Goal: Task Accomplishment & Management: Complete application form

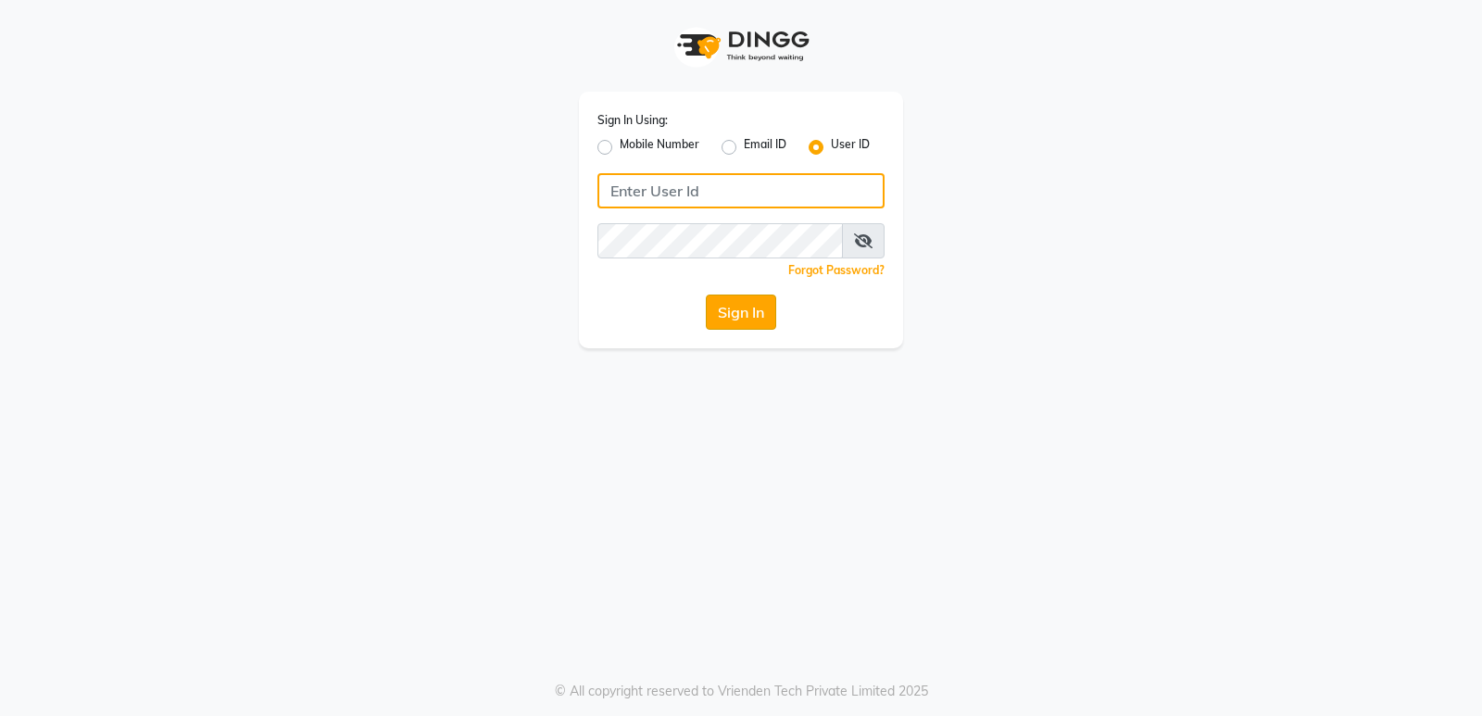
type input "thepaintbox"
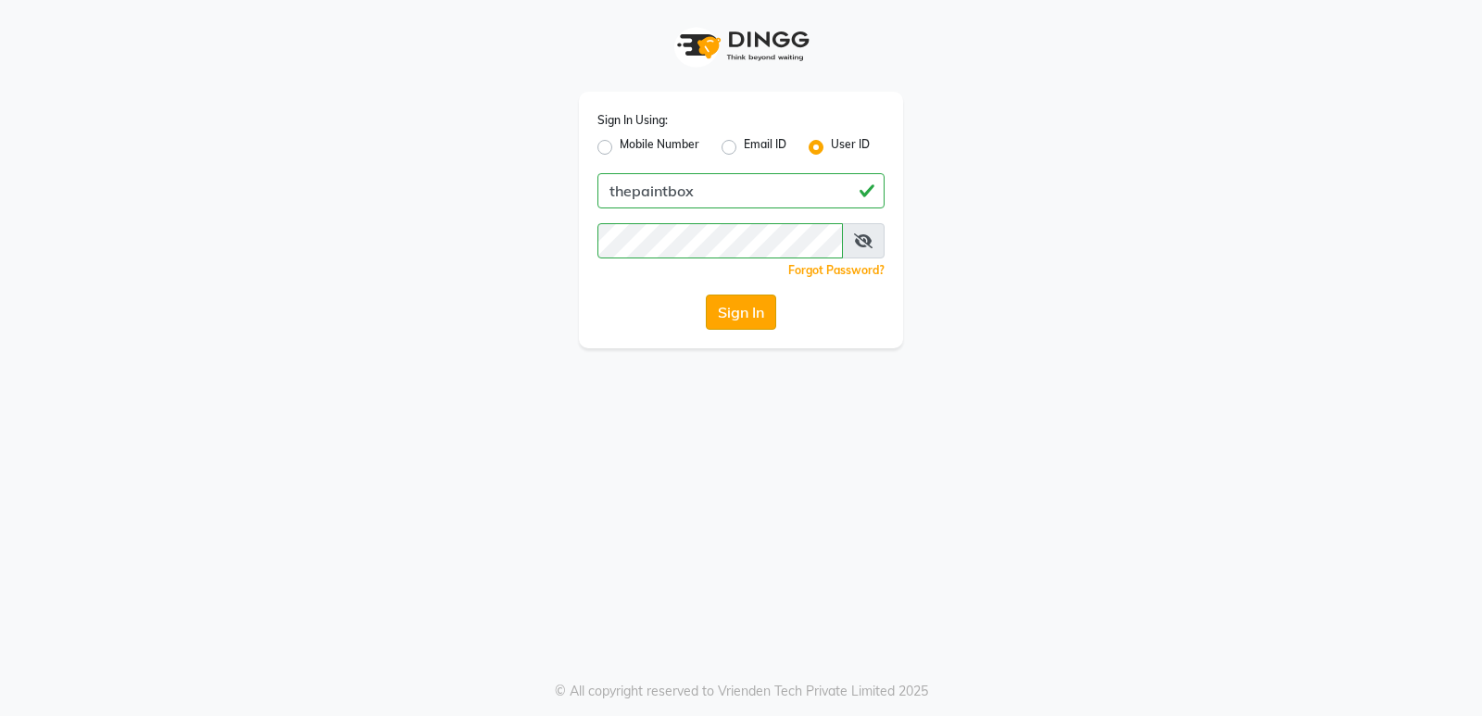
click at [734, 314] on button "Sign In" at bounding box center [741, 311] width 70 height 35
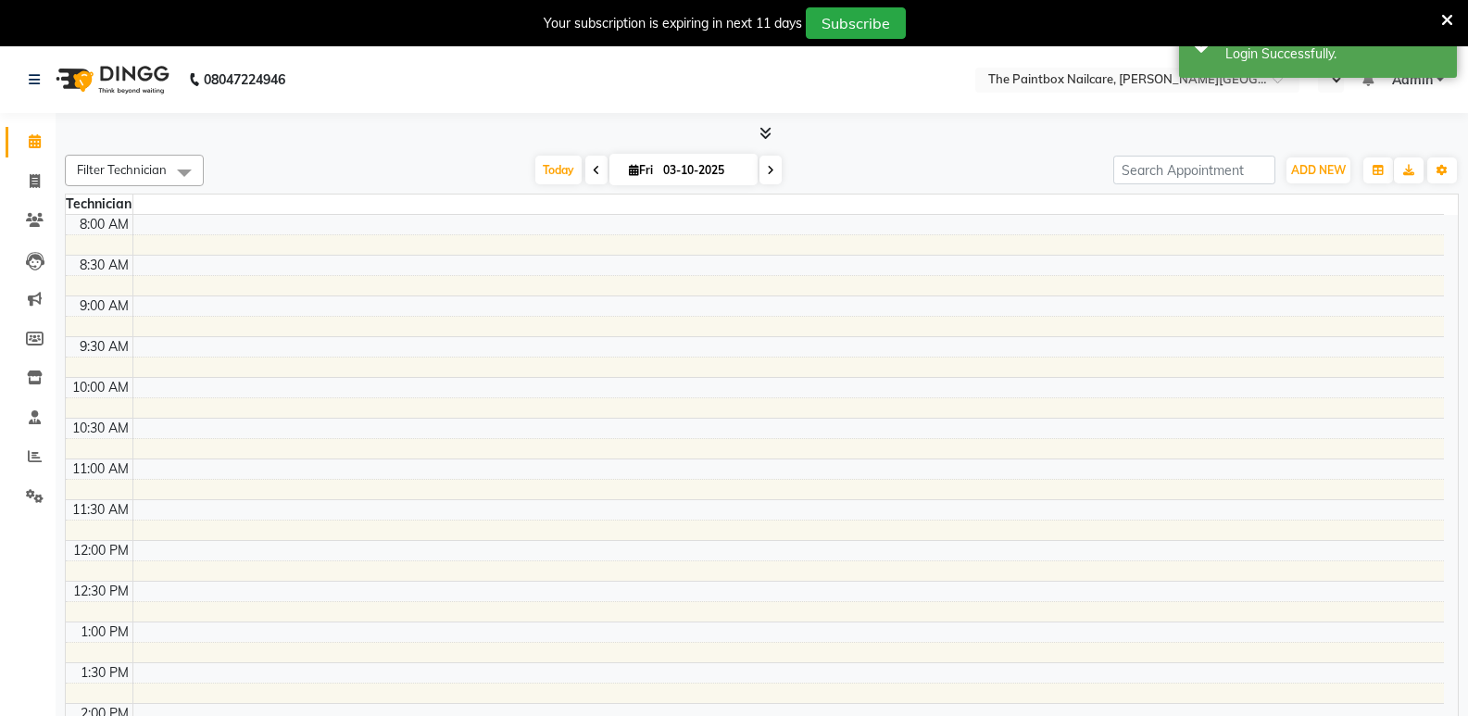
select select "en"
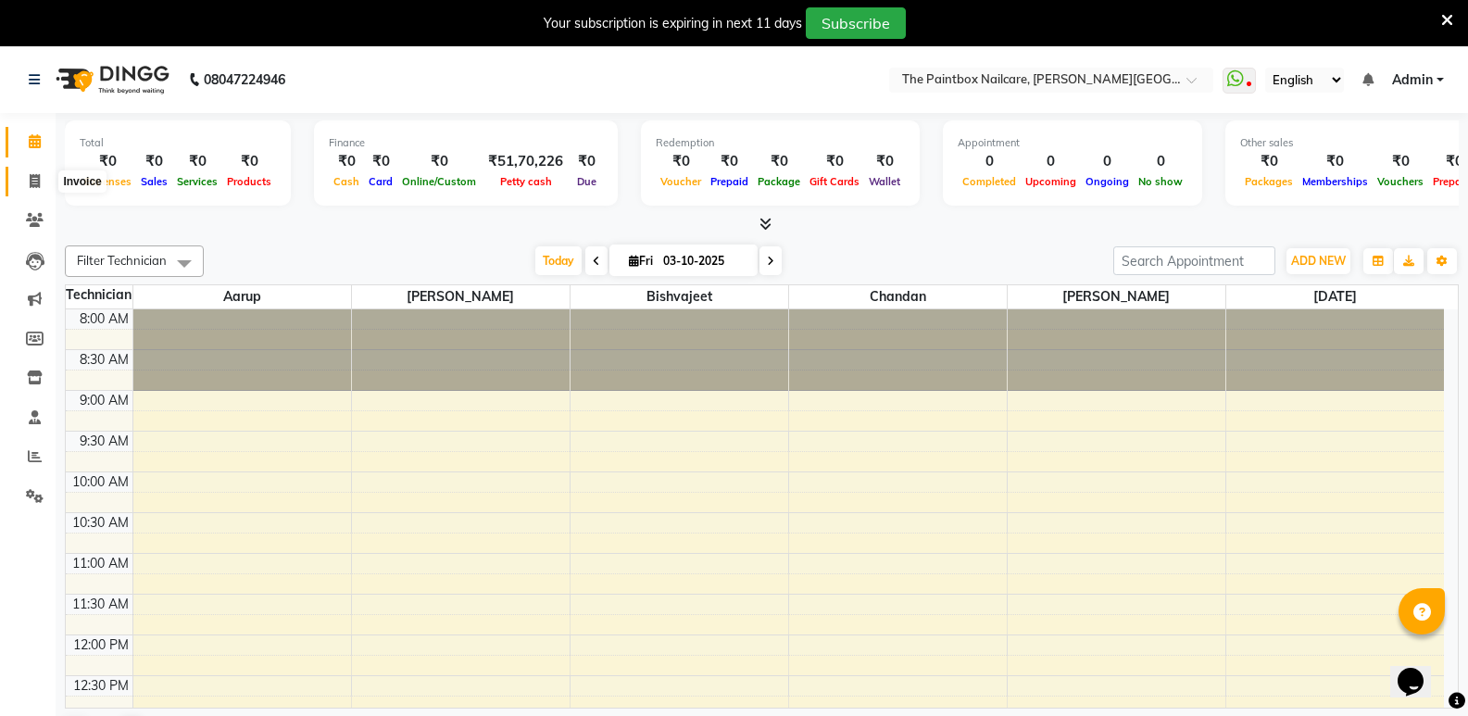
click at [37, 183] on icon at bounding box center [35, 181] width 10 height 14
select select "service"
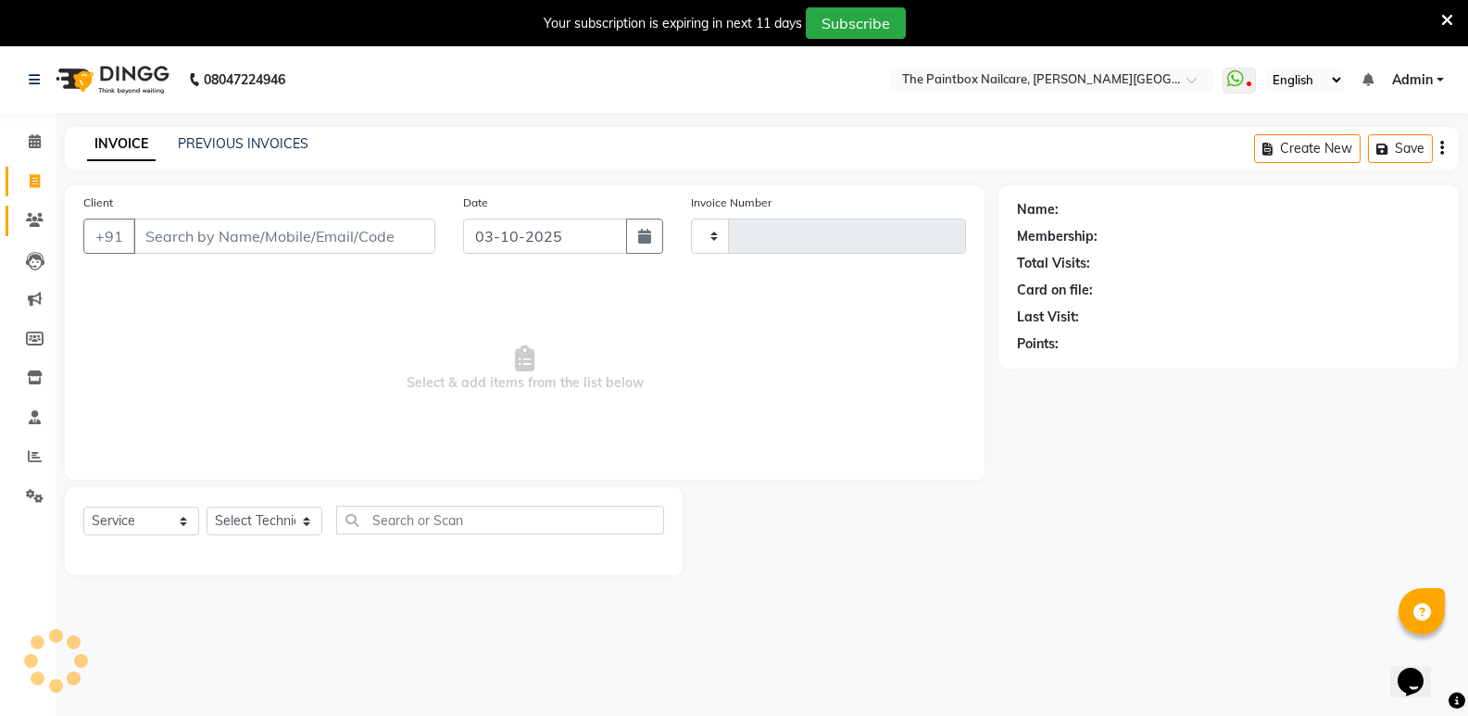
type input "1968"
select select "926"
click at [591, 243] on input "03-10-2025" at bounding box center [545, 236] width 164 height 35
select select "10"
select select "2025"
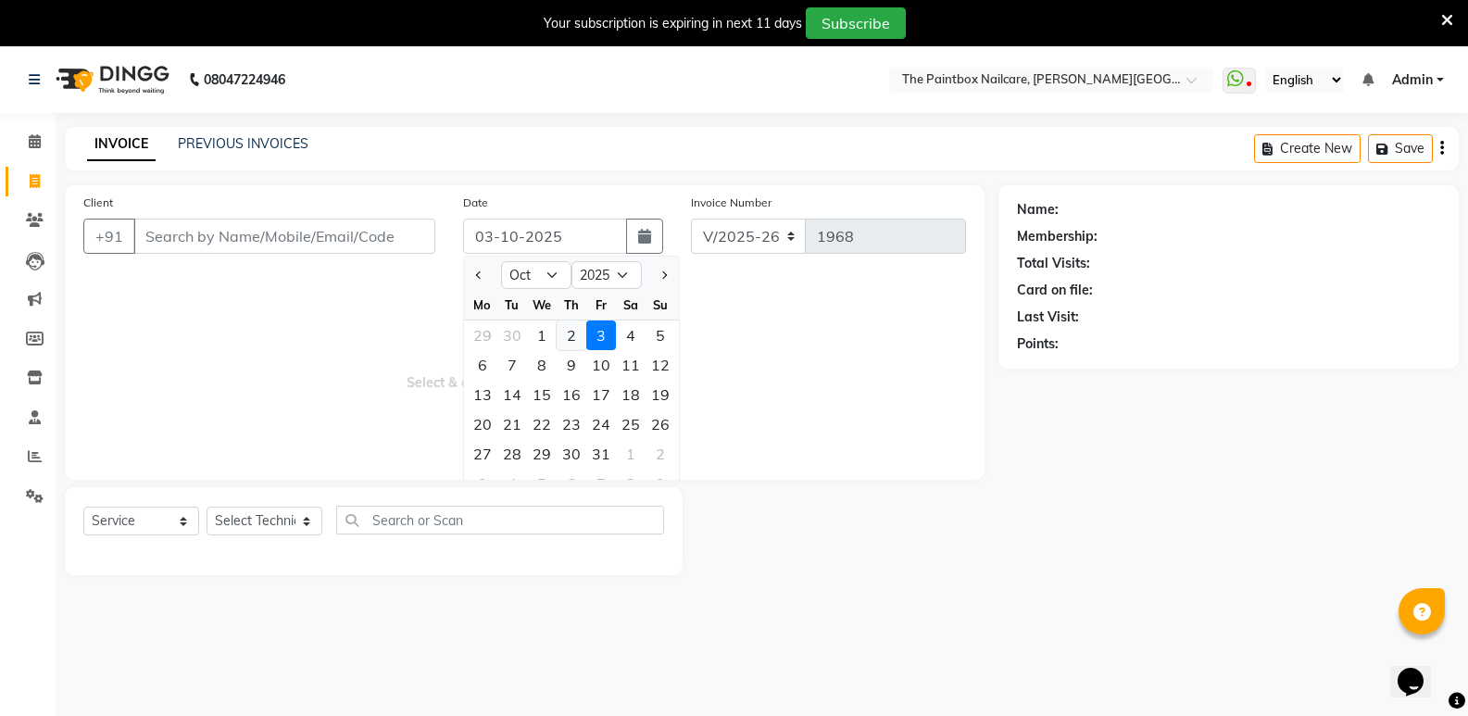
click at [578, 339] on div "2" at bounding box center [572, 335] width 30 height 30
type input "02-10-2025"
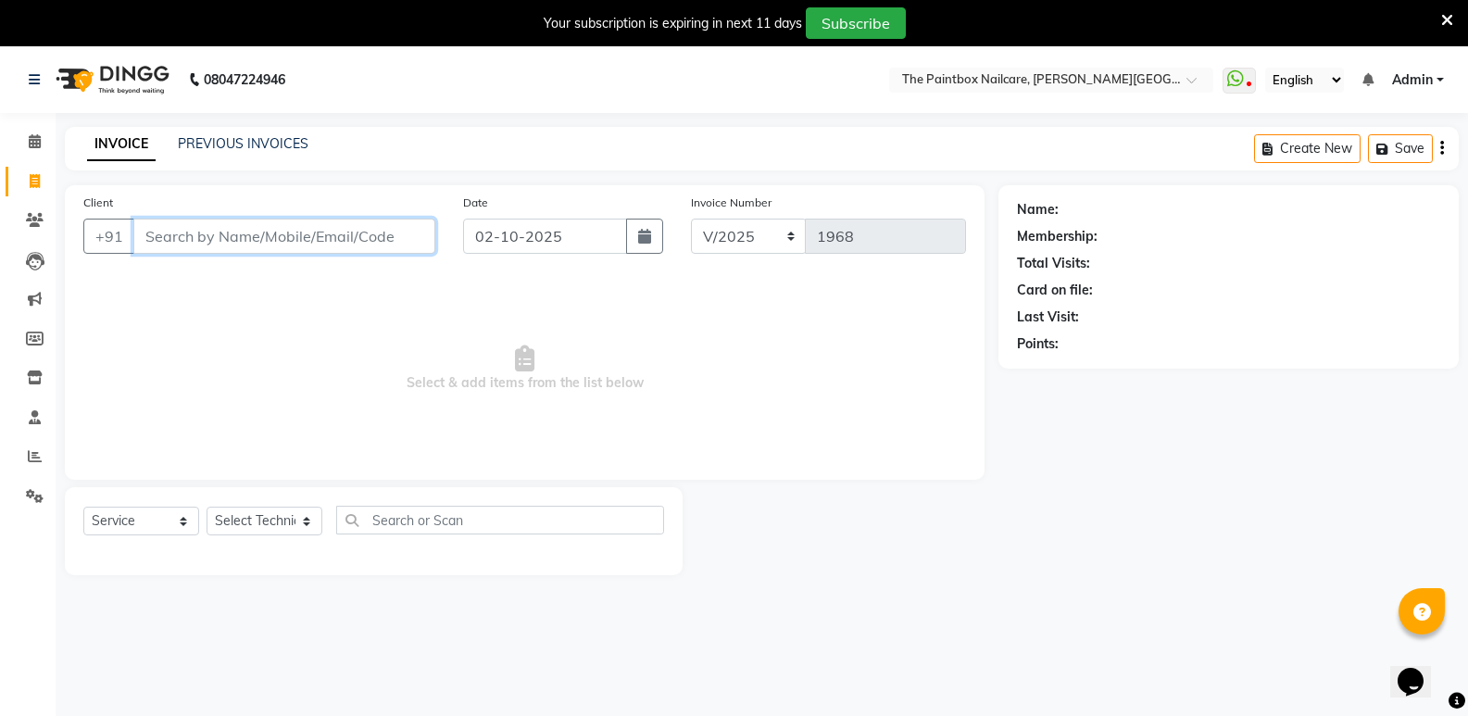
click at [397, 244] on input "Client" at bounding box center [284, 236] width 302 height 35
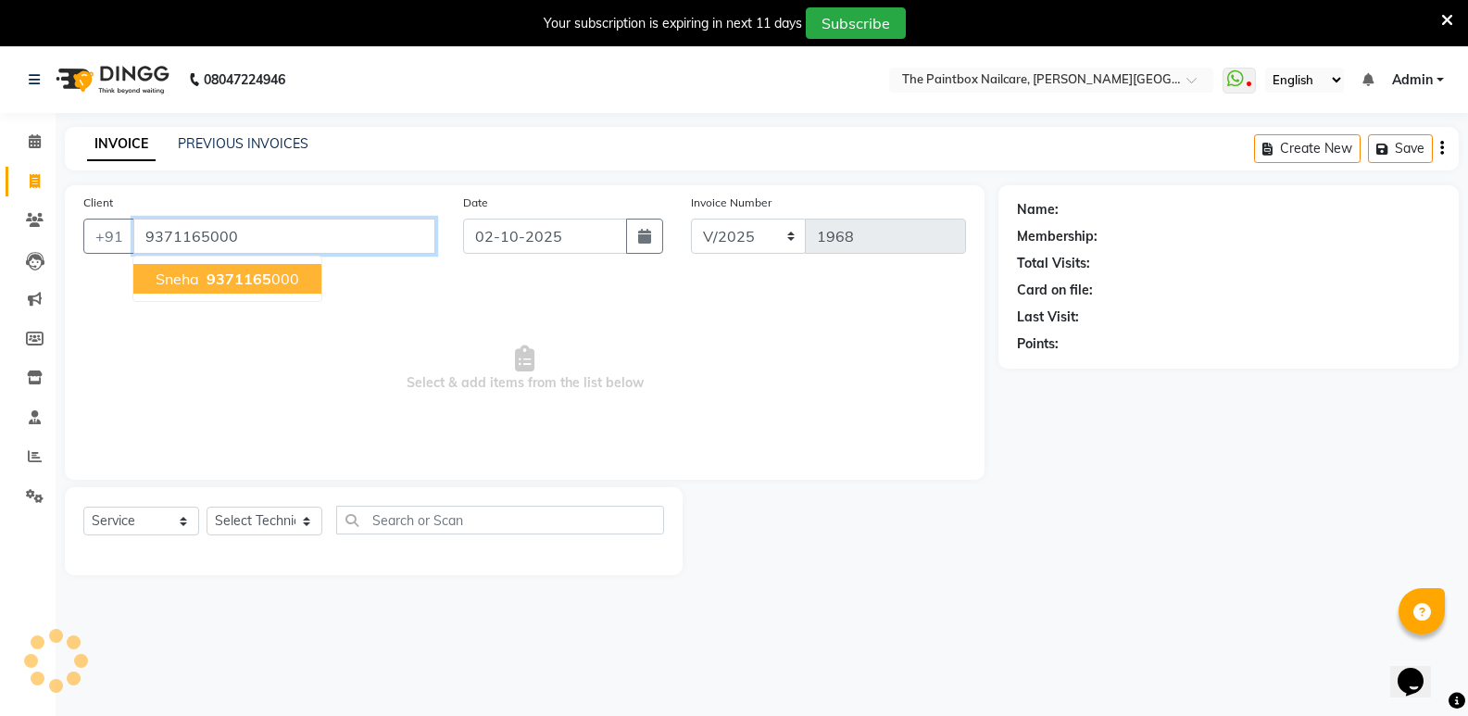
type input "9371165000"
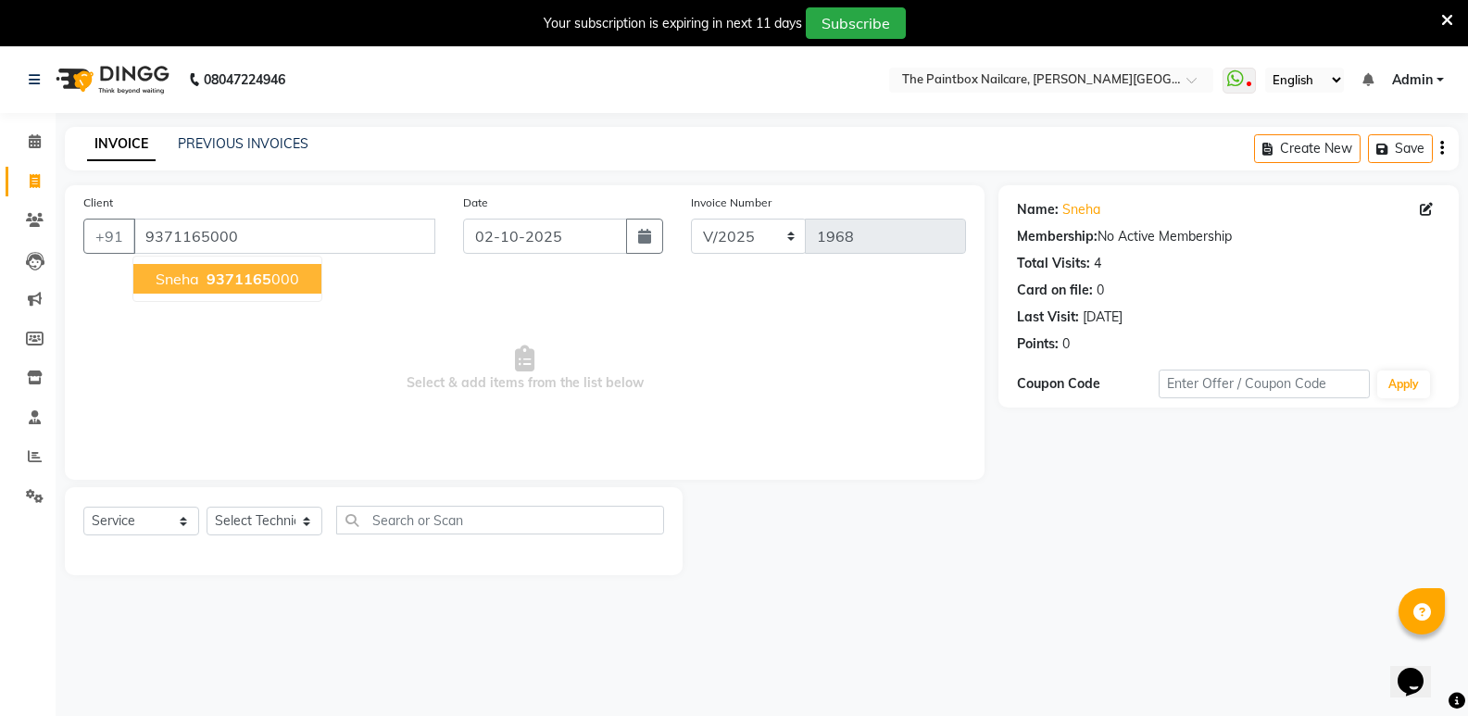
click at [273, 276] on ngb-highlight "9371165 000" at bounding box center [251, 278] width 96 height 19
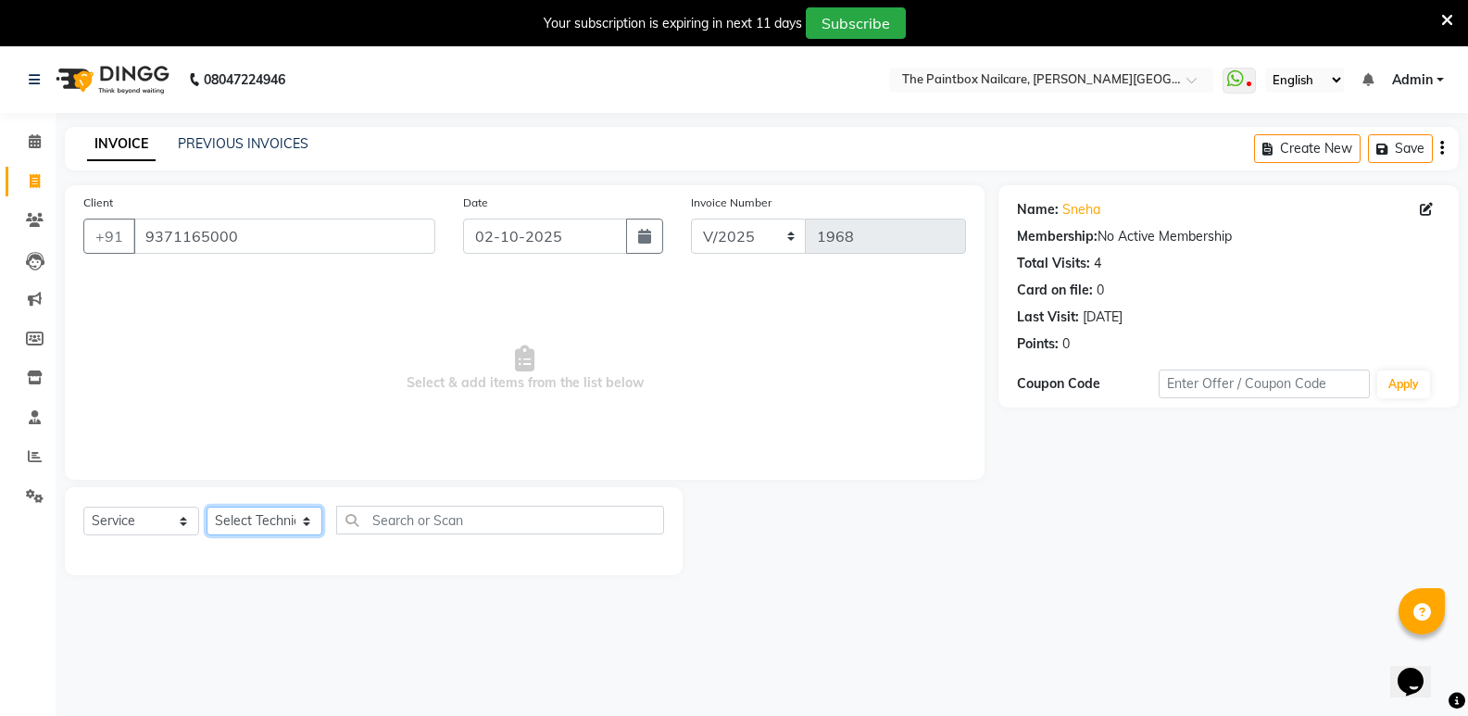
click at [244, 526] on select "Select Technician [PERSON_NAME] bishvajeet [PERSON_NAME] [PERSON_NAME] [PERSON_…" at bounding box center [265, 521] width 116 height 29
select select "89153"
click at [207, 507] on select "Select Technician [PERSON_NAME] bishvajeet [PERSON_NAME] [PERSON_NAME] [PERSON_…" at bounding box center [265, 521] width 116 height 29
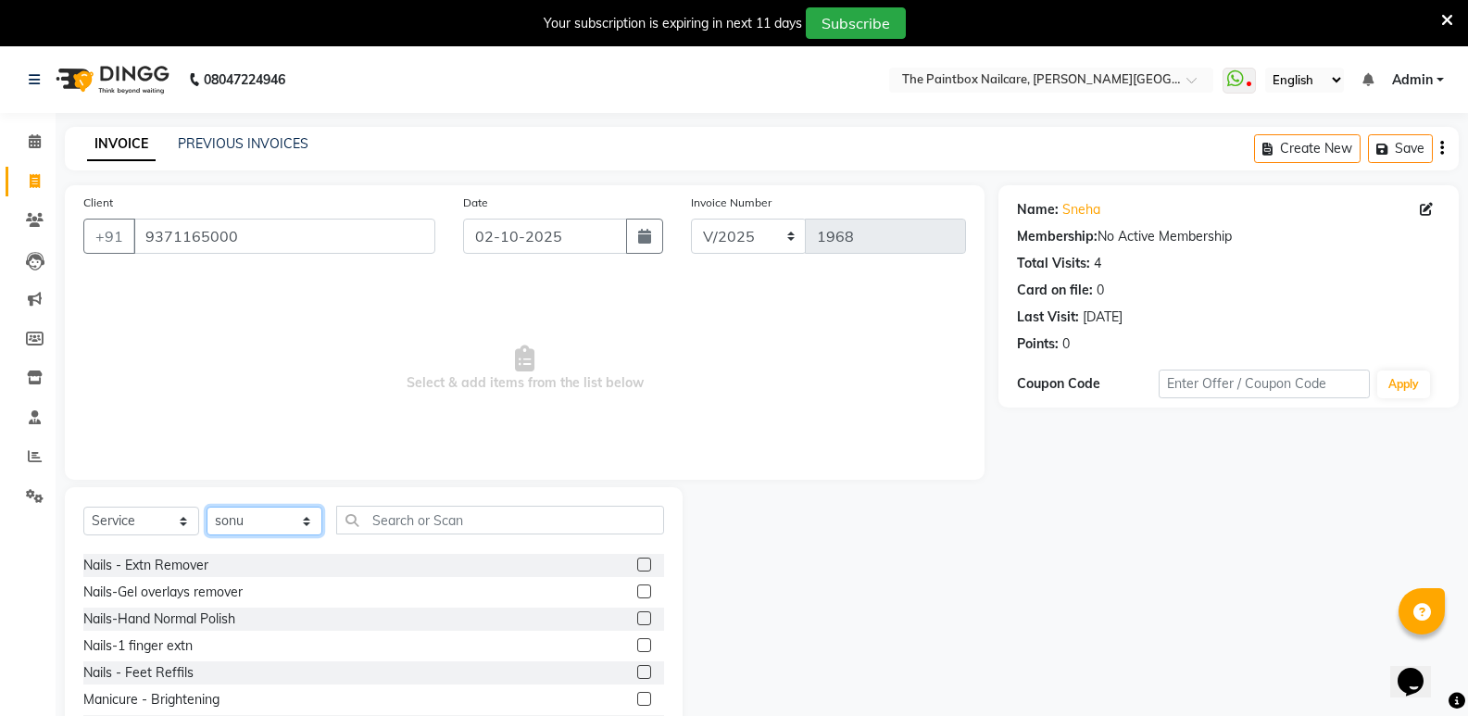
scroll to position [185, 0]
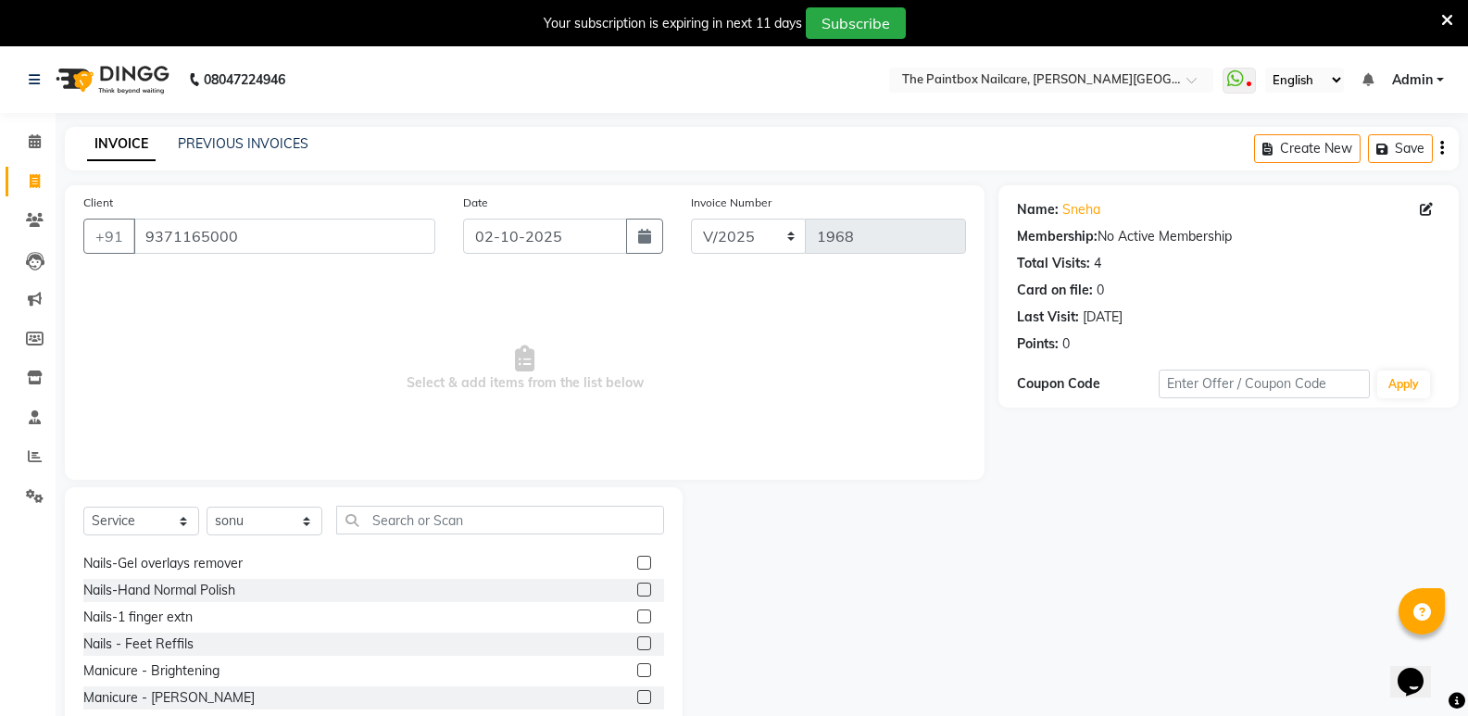
click at [637, 558] on label at bounding box center [644, 563] width 14 height 14
click at [637, 558] on input "checkbox" at bounding box center [643, 563] width 12 height 12
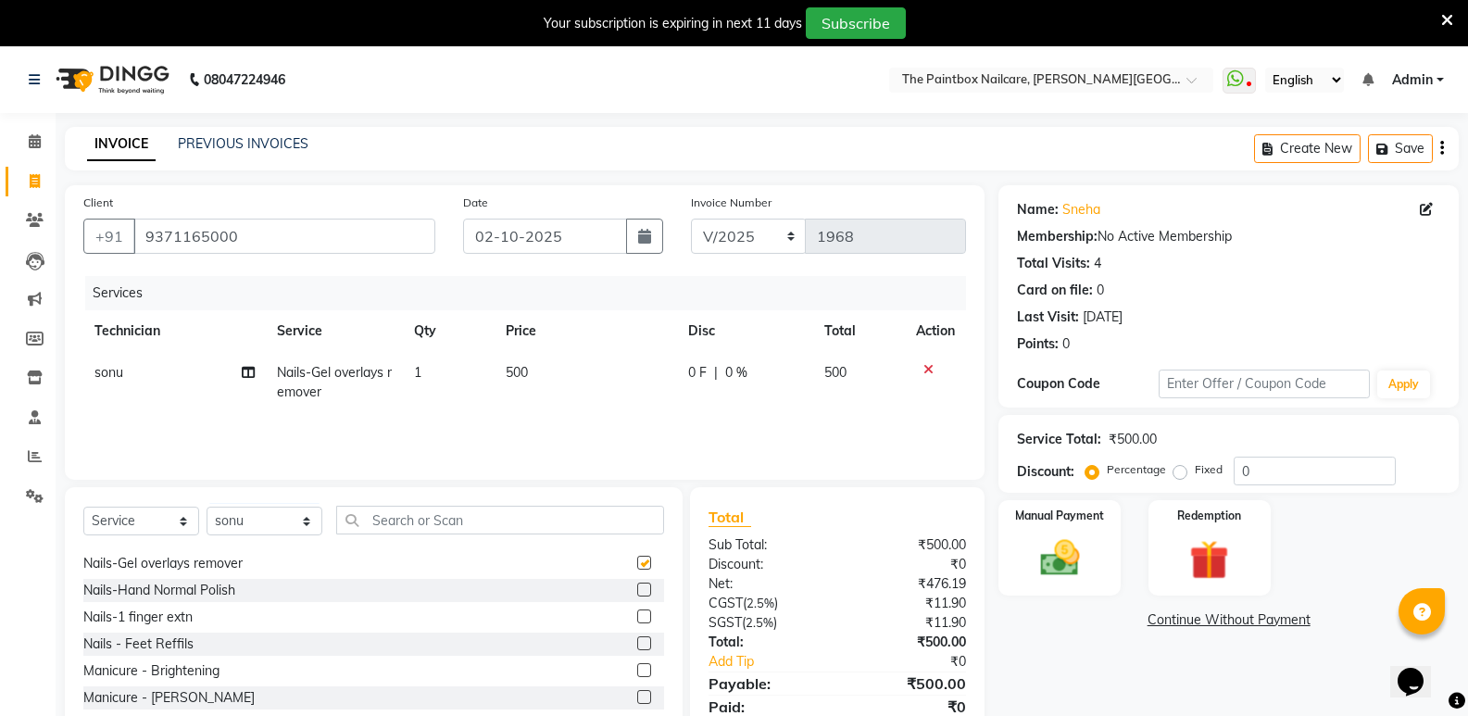
checkbox input "false"
click at [510, 363] on td "500" at bounding box center [585, 382] width 182 height 61
select select "89153"
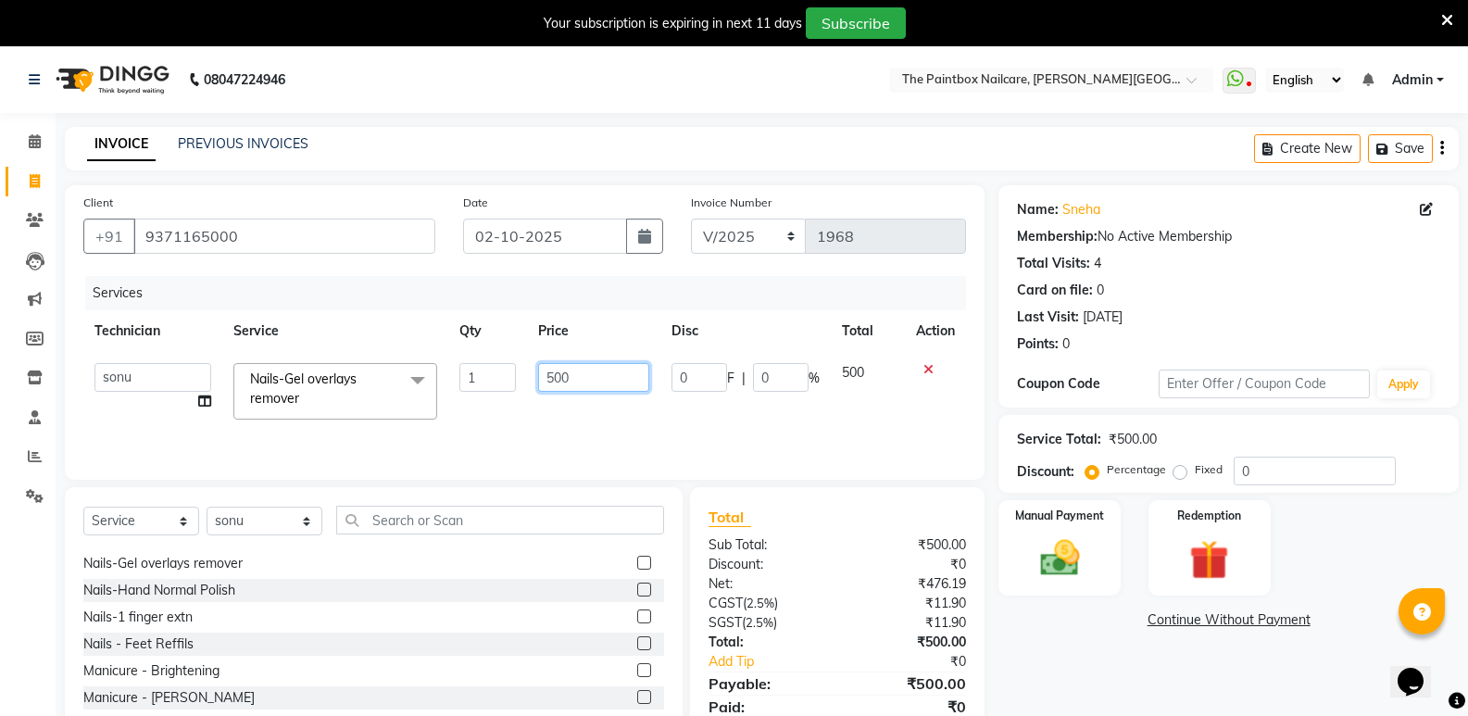
click at [560, 386] on input "500" at bounding box center [593, 377] width 111 height 29
type input "500"
drag, startPoint x: 625, startPoint y: 637, endPoint x: 626, endPoint y: 623, distance: 13.9
click at [637, 636] on label at bounding box center [644, 635] width 14 height 14
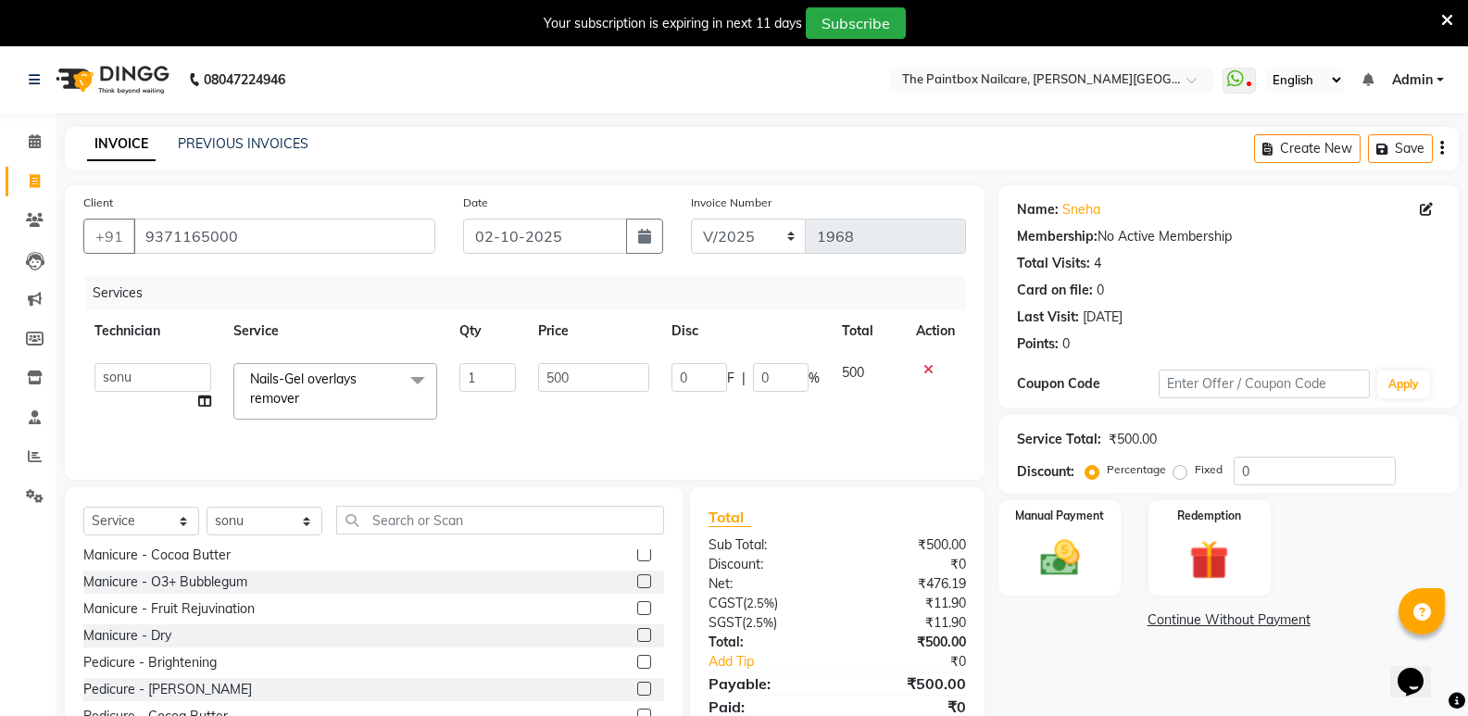
click at [637, 636] on input "checkbox" at bounding box center [643, 636] width 12 height 12
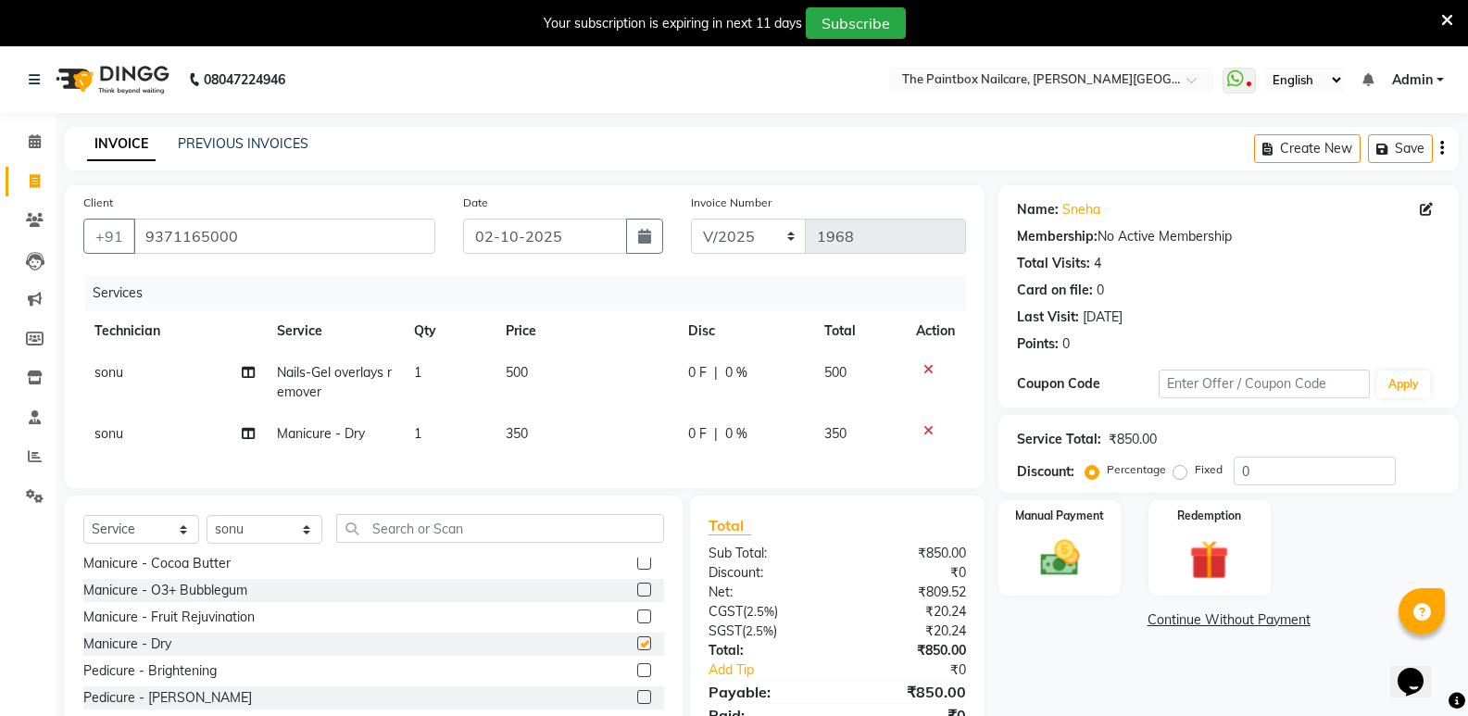
checkbox input "false"
click at [538, 432] on td "350" at bounding box center [585, 434] width 182 height 42
select select "89153"
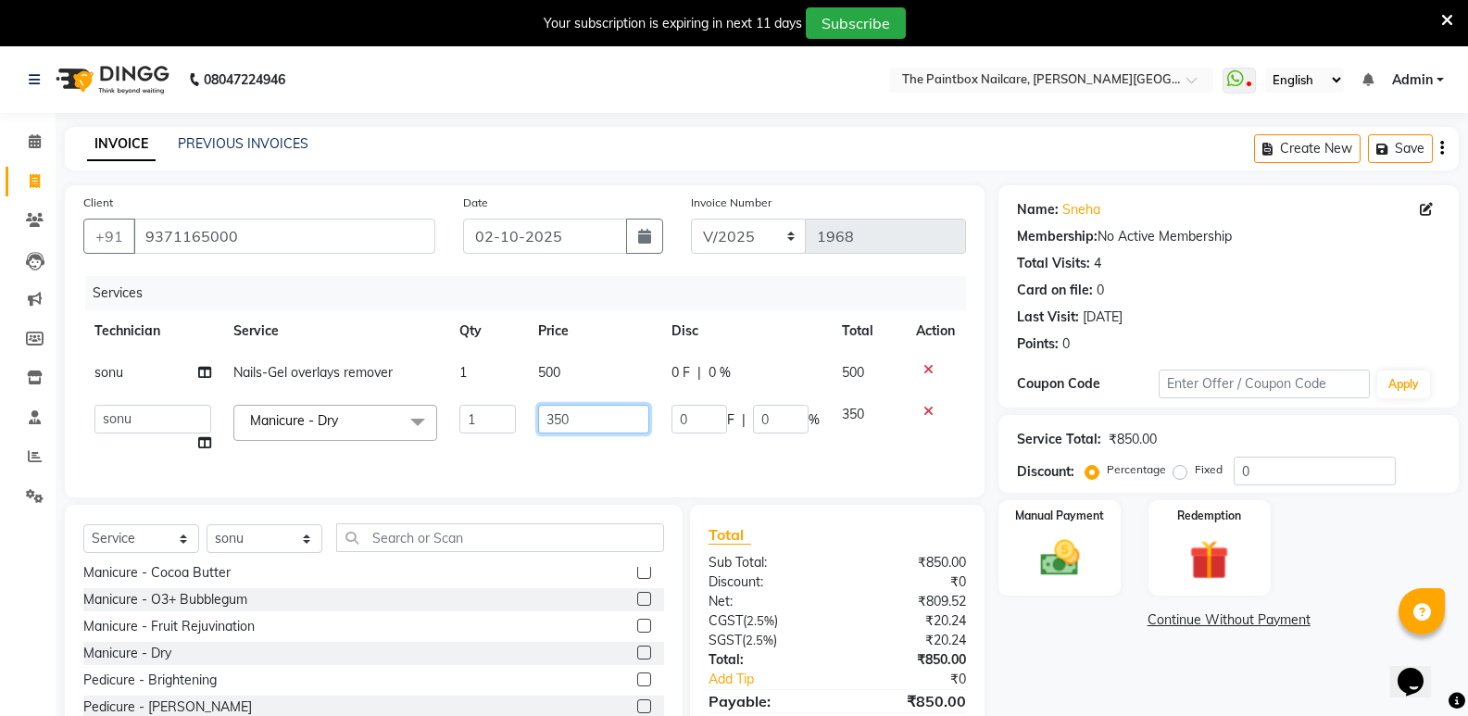
click at [562, 427] on input "350" at bounding box center [593, 419] width 111 height 29
type input "200"
click at [272, 551] on select "Select Technician [PERSON_NAME] bishvajeet [PERSON_NAME] [PERSON_NAME] [PERSON_…" at bounding box center [265, 538] width 116 height 29
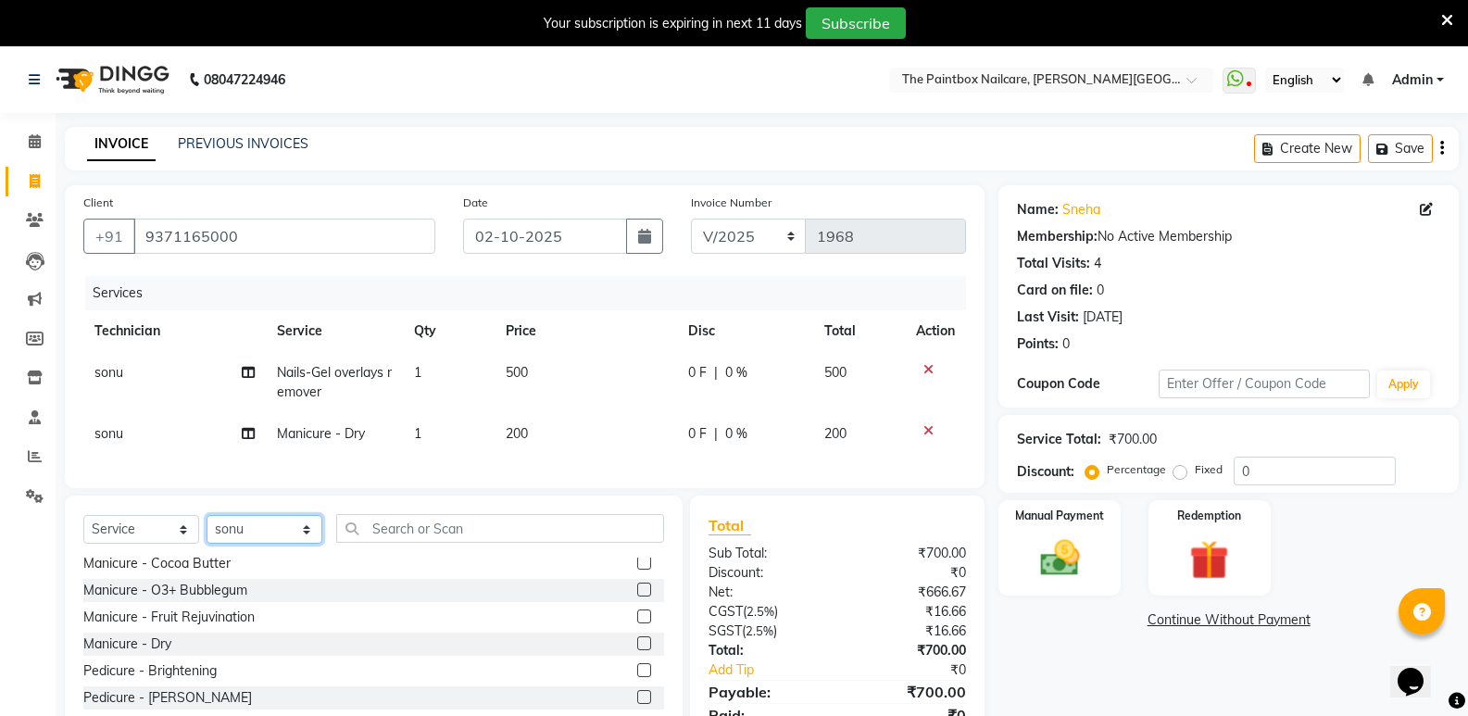
select select "88724"
click at [207, 529] on select "Select Technician [PERSON_NAME] bishvajeet [PERSON_NAME] [PERSON_NAME] [PERSON_…" at bounding box center [265, 529] width 116 height 29
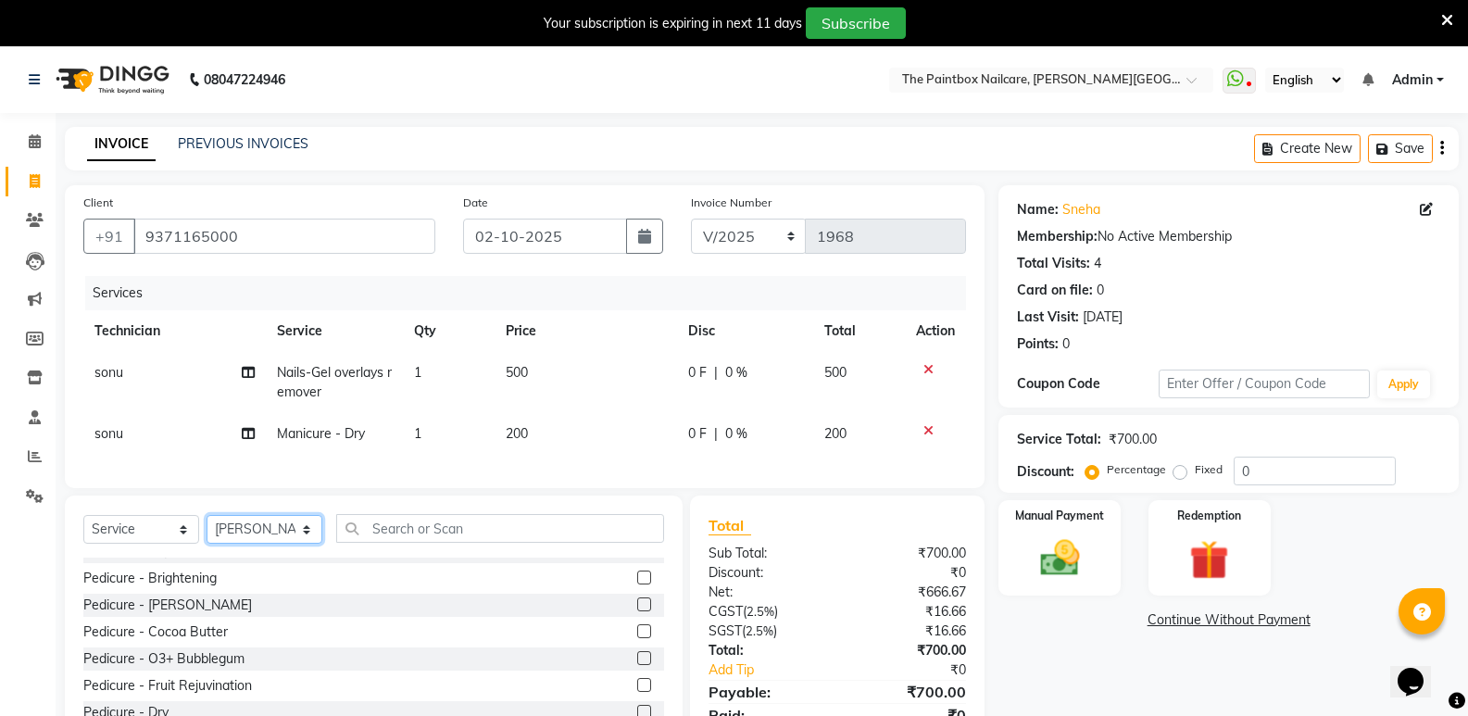
scroll to position [540, 0]
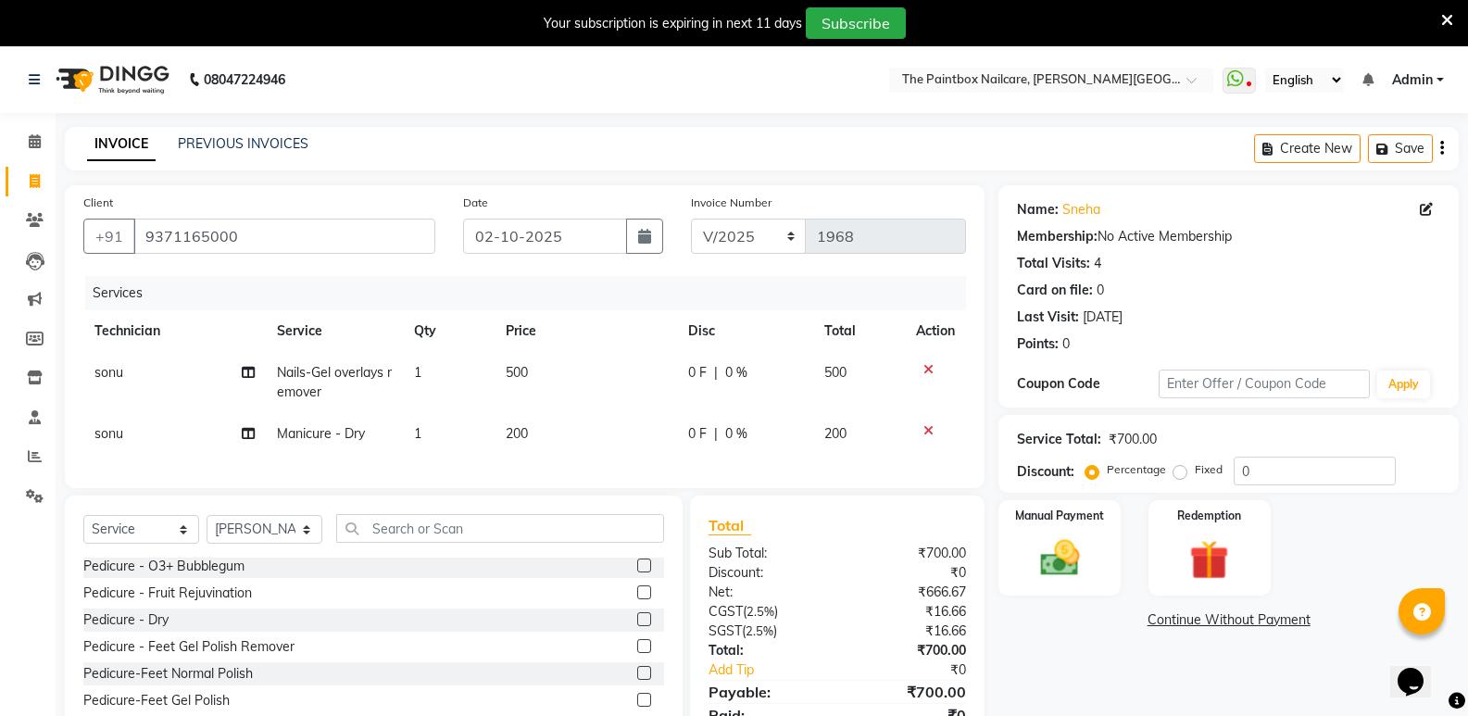
click at [637, 626] on label at bounding box center [644, 619] width 14 height 14
click at [637, 626] on input "checkbox" at bounding box center [643, 620] width 12 height 12
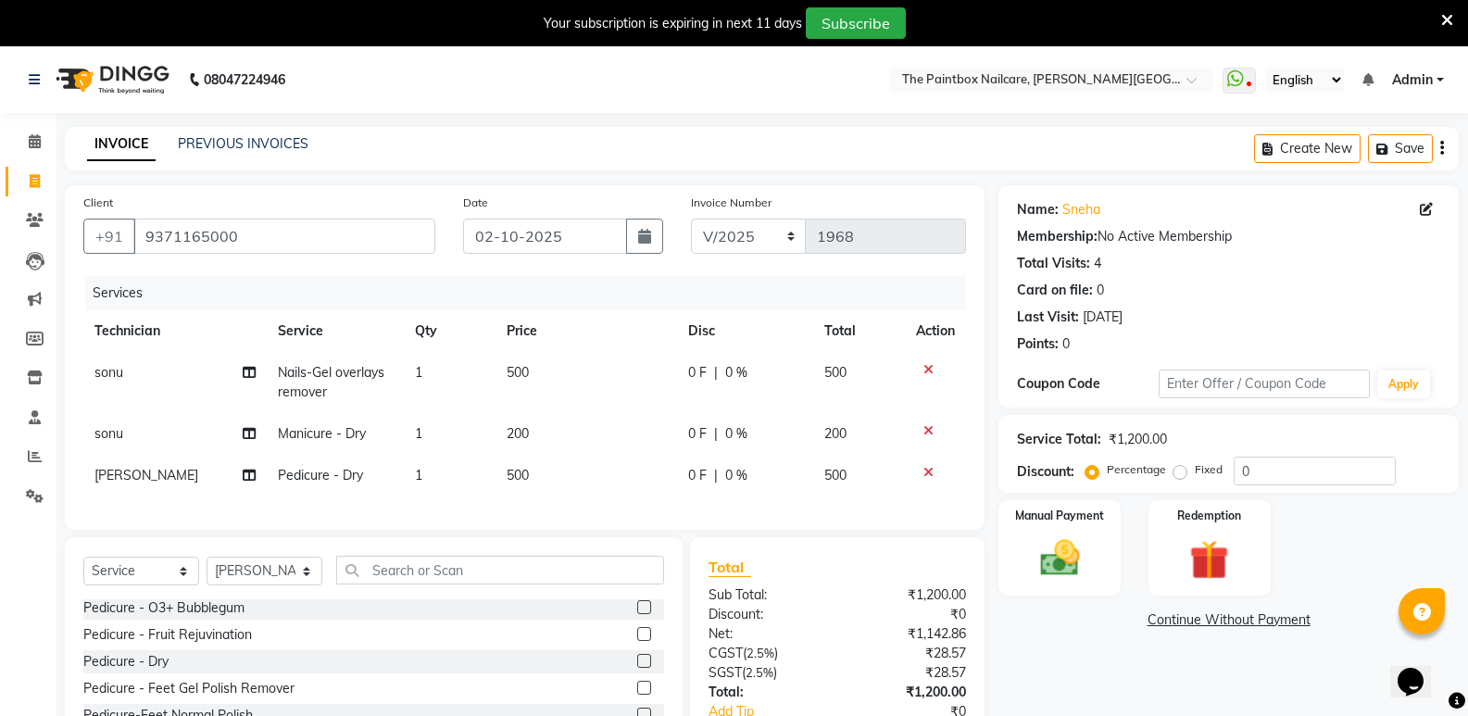
checkbox input "false"
click at [533, 474] on td "500" at bounding box center [586, 476] width 182 height 42
select select "88724"
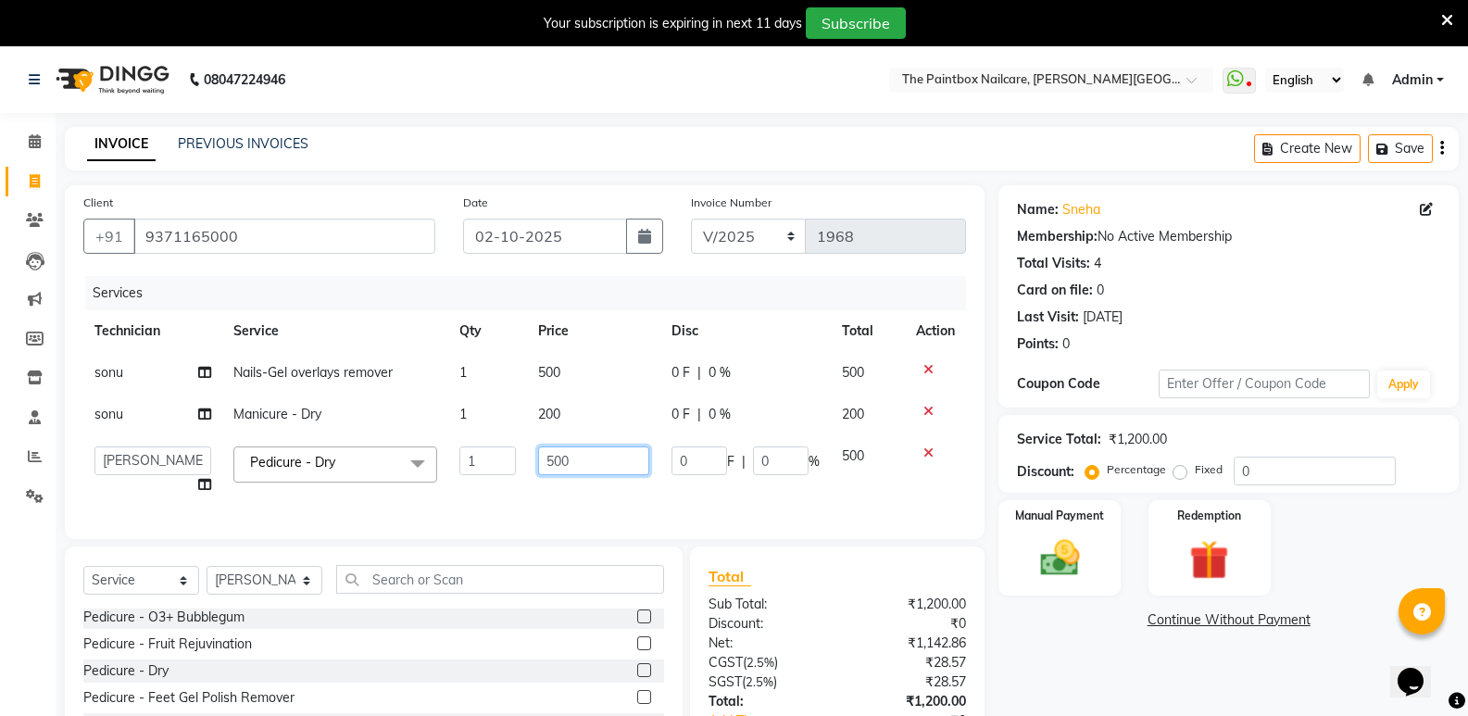
click at [558, 472] on input "500" at bounding box center [593, 460] width 111 height 29
click at [554, 471] on input "500" at bounding box center [593, 460] width 111 height 29
type input "400"
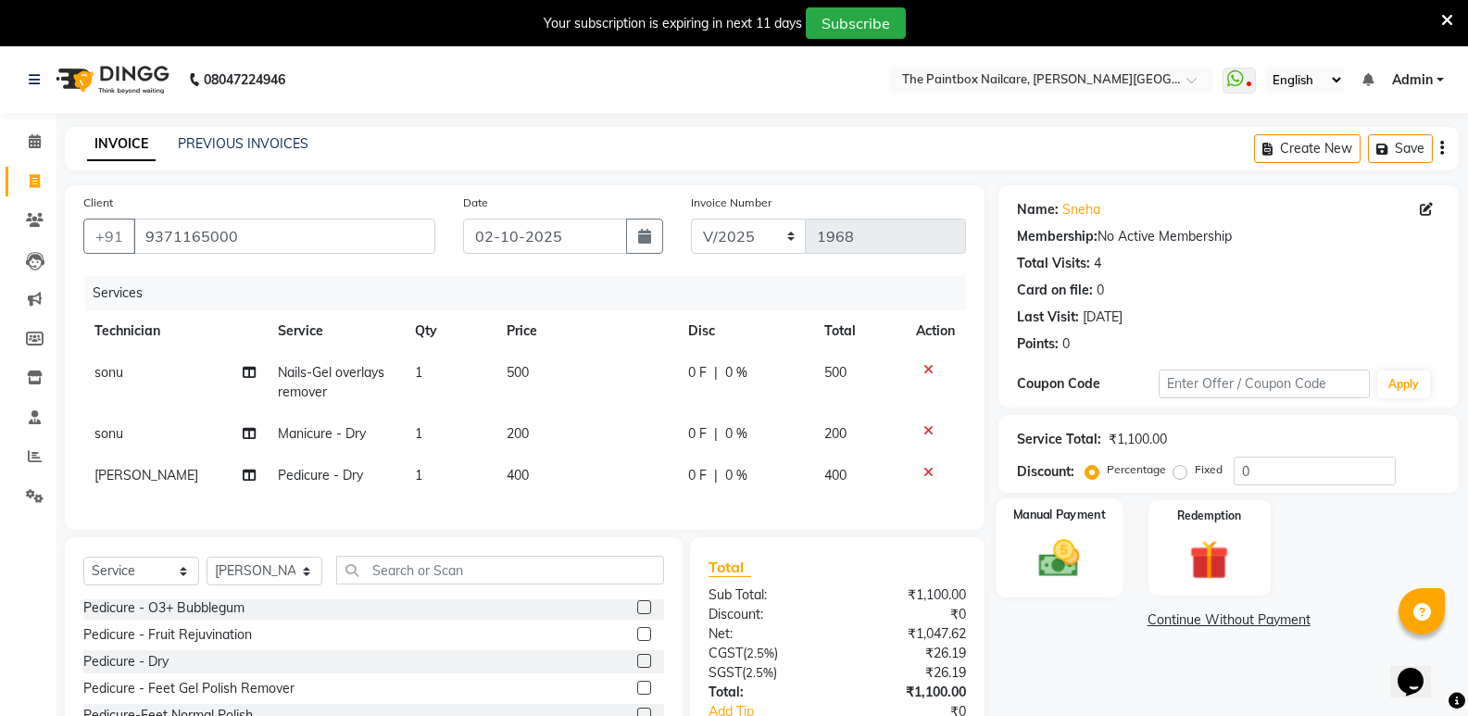
click at [1059, 541] on img at bounding box center [1059, 557] width 66 height 47
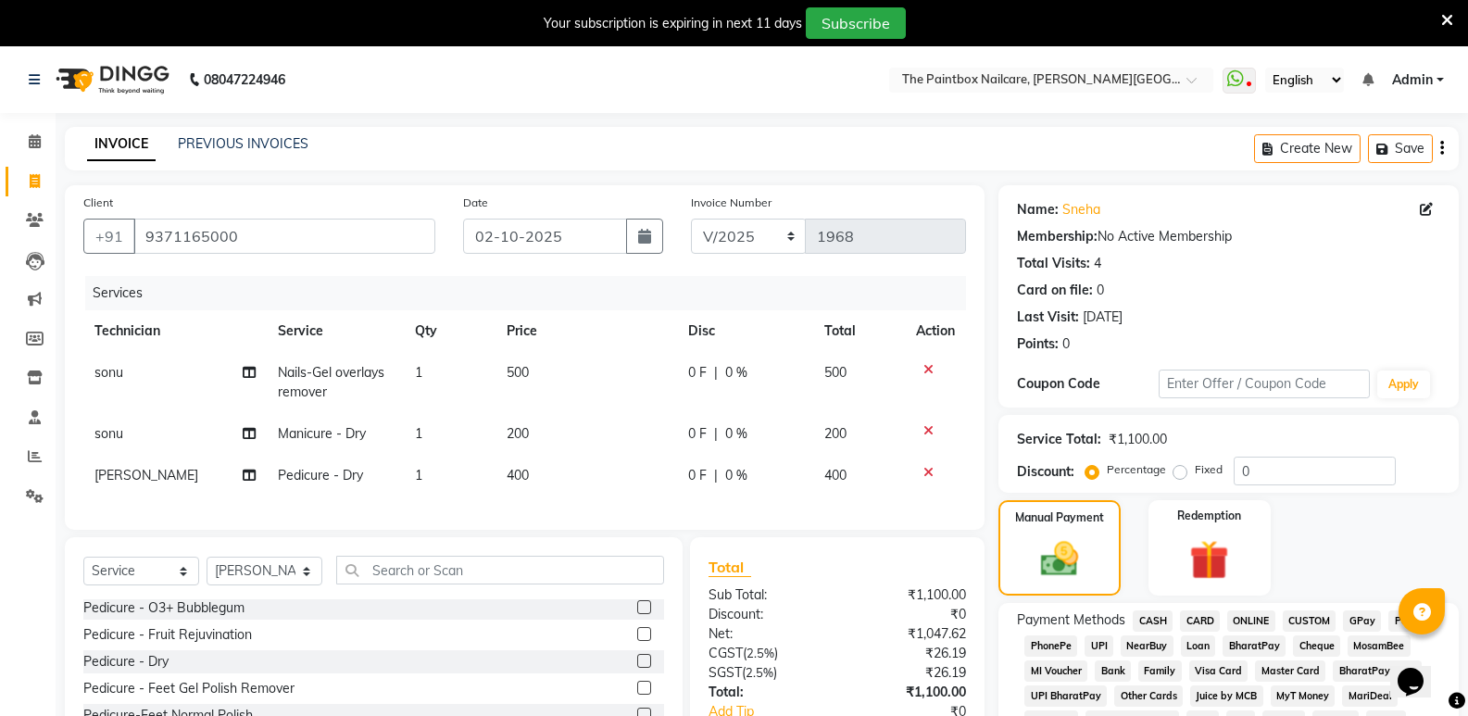
click at [1154, 614] on span "CASH" at bounding box center [1153, 620] width 40 height 21
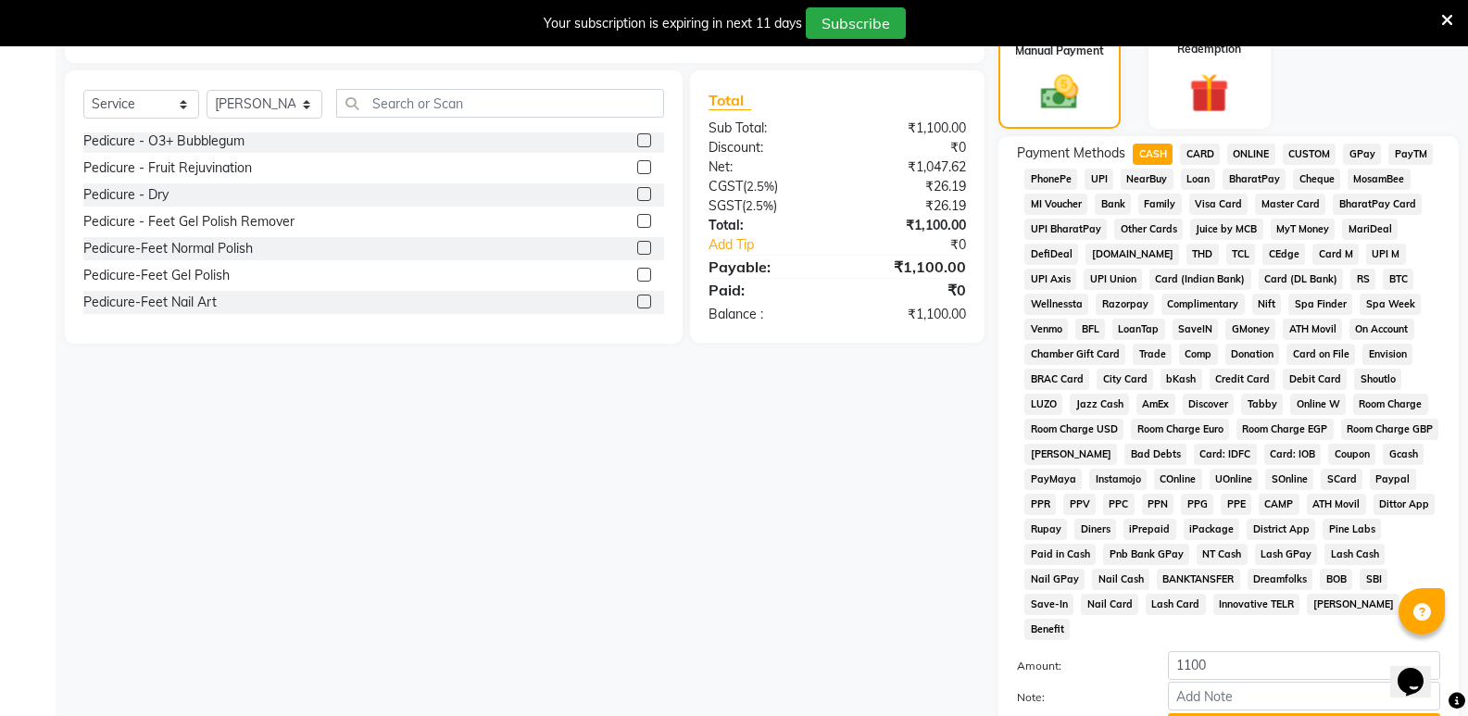
scroll to position [611, 0]
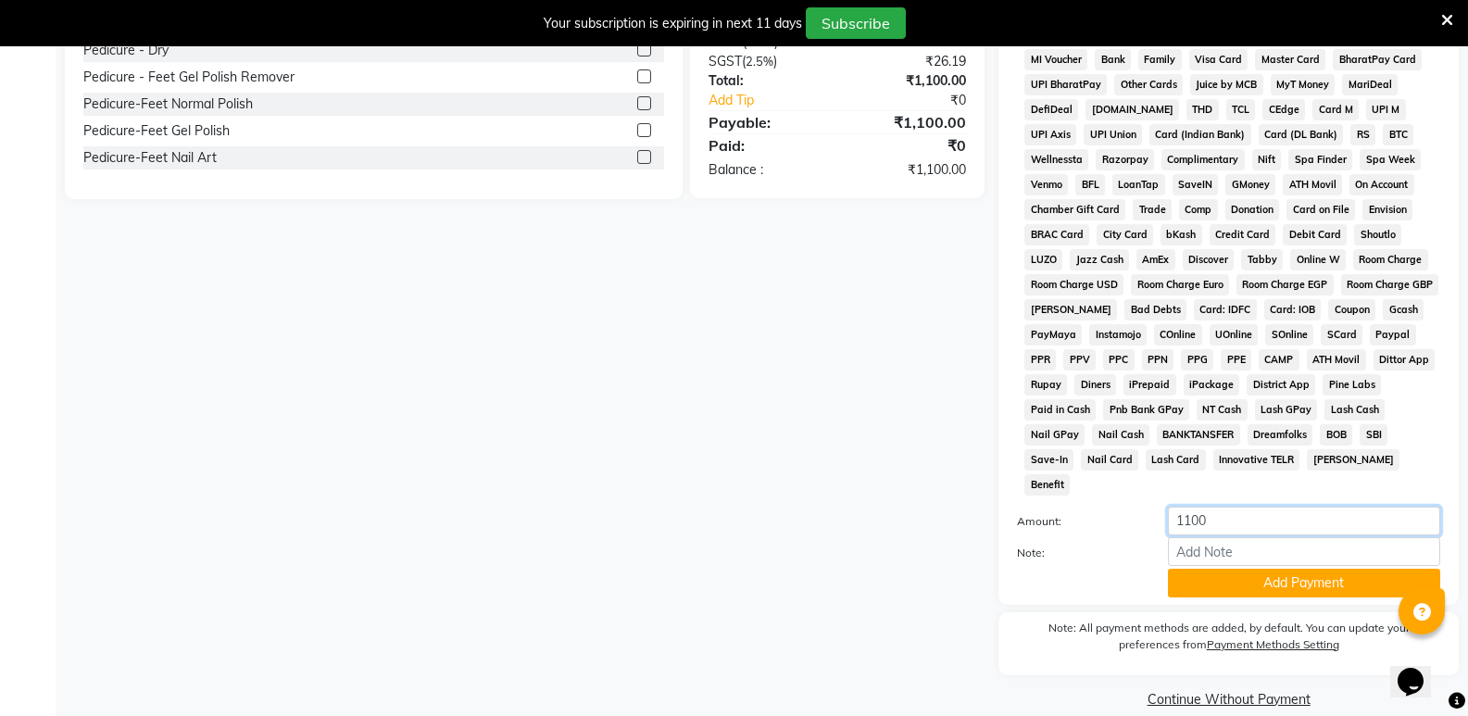
click at [1195, 507] on input "1100" at bounding box center [1304, 521] width 272 height 29
type input "1000"
click at [1216, 569] on button "Add Payment" at bounding box center [1304, 583] width 272 height 29
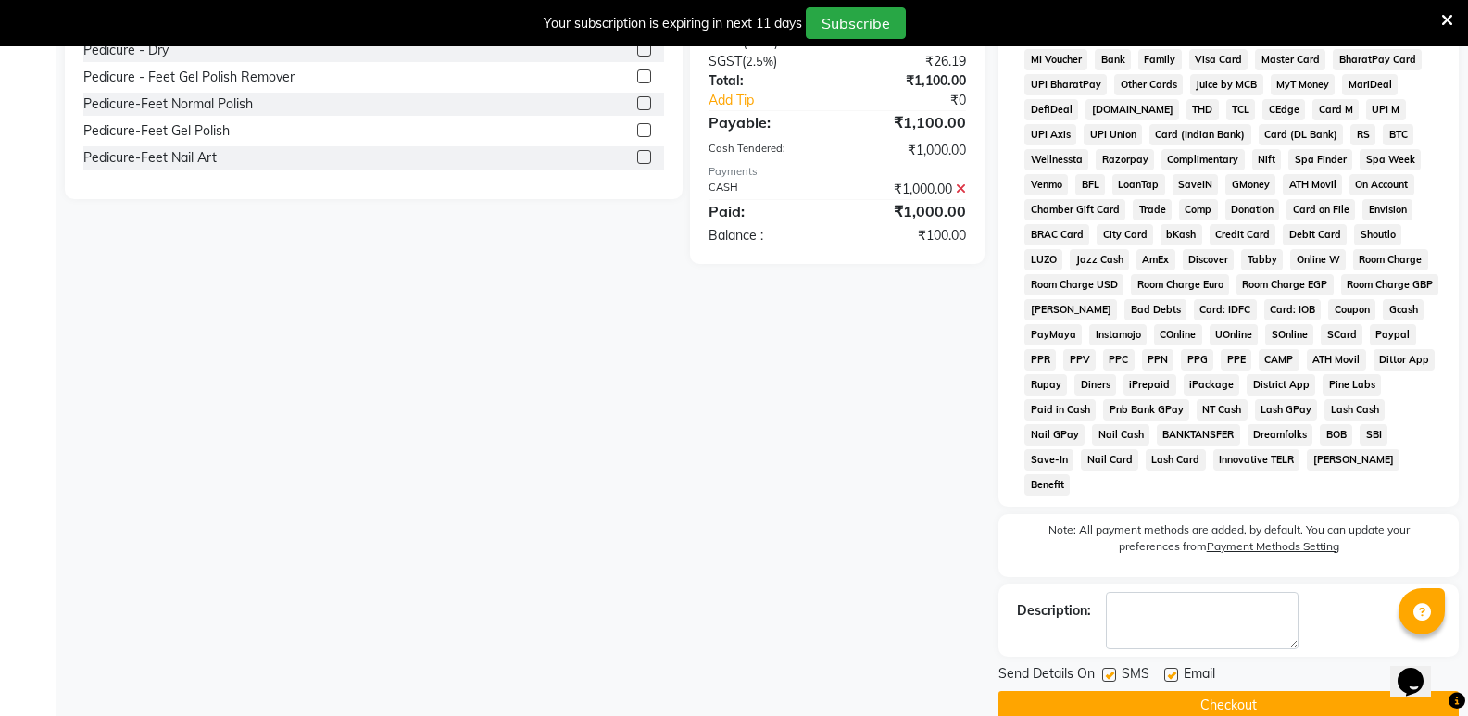
click at [1221, 555] on div "Name: Sneha Membership: No Active Membership Total Visits: 4 Card on file: 0 La…" at bounding box center [1235, 146] width 474 height 1145
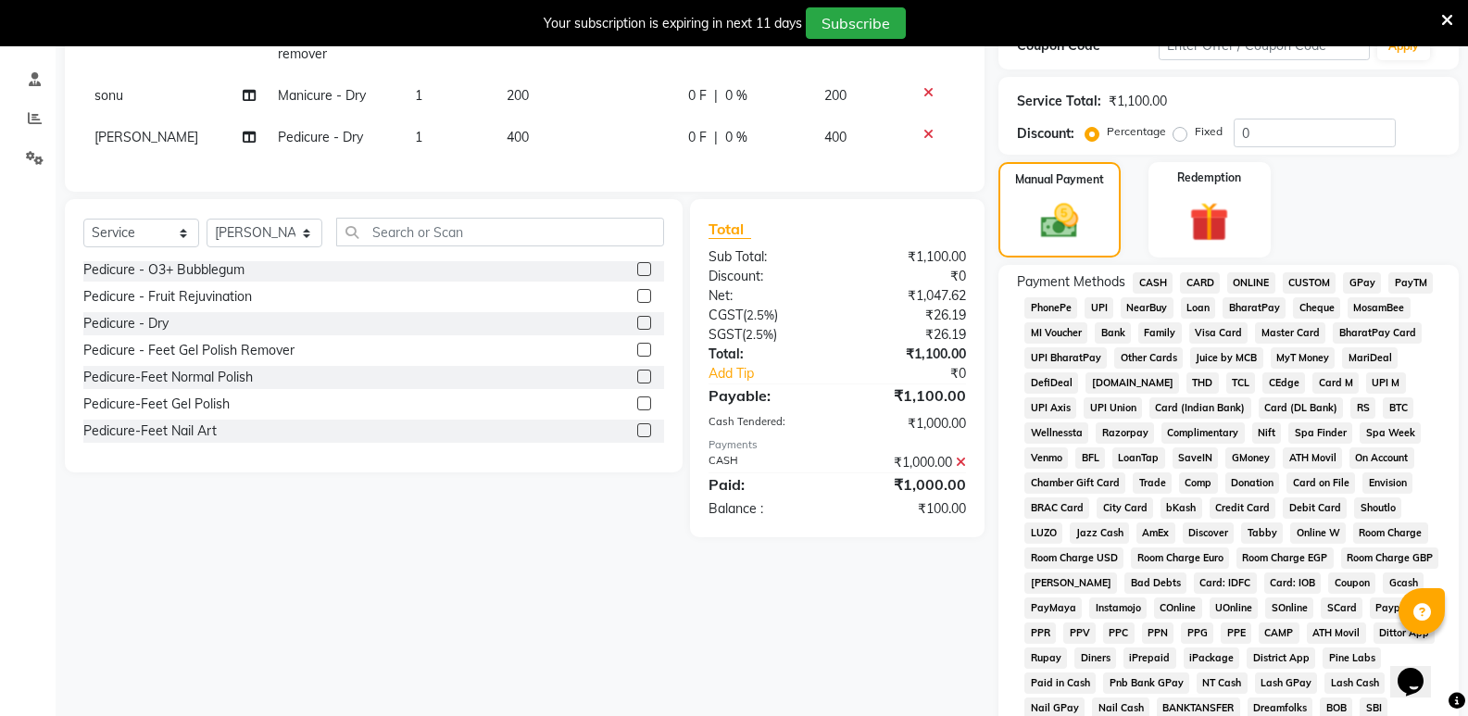
scroll to position [333, 0]
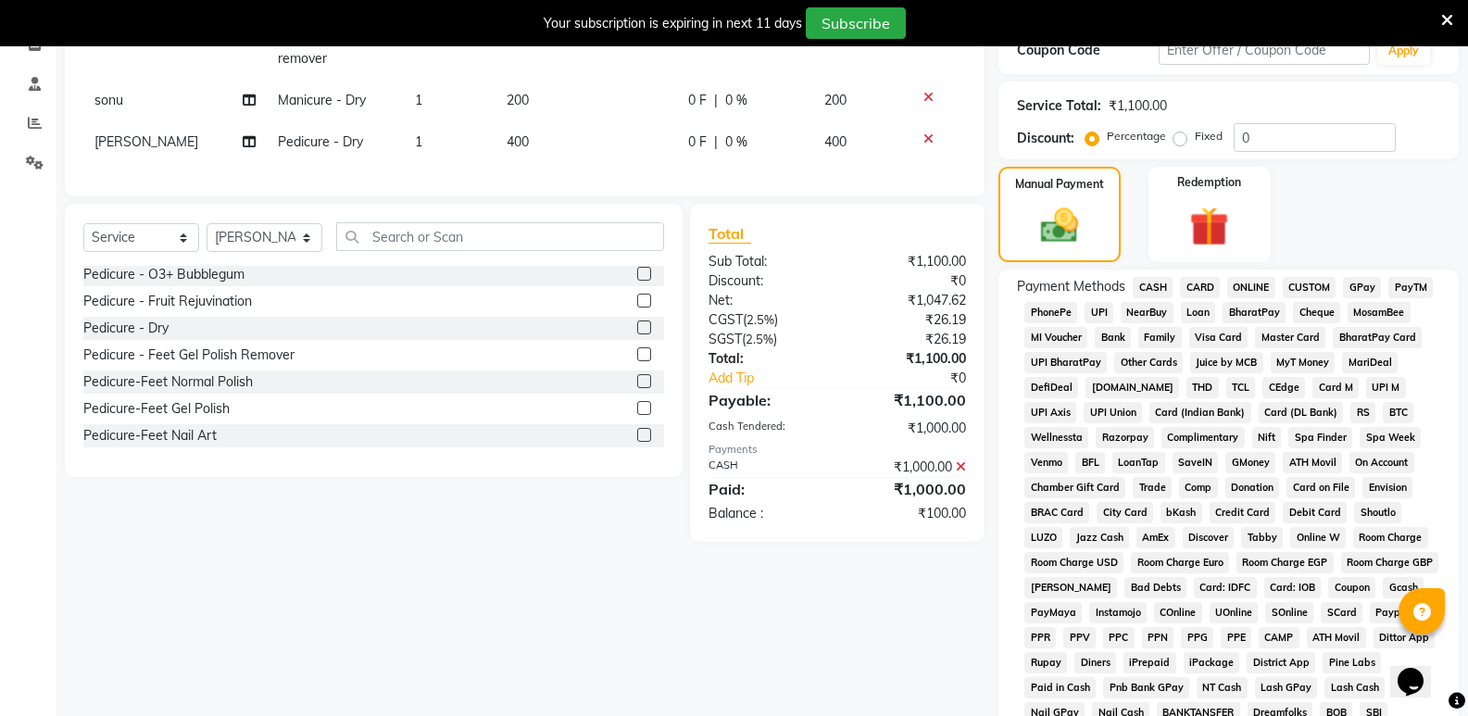
click at [1267, 289] on span "ONLINE" at bounding box center [1251, 287] width 48 height 21
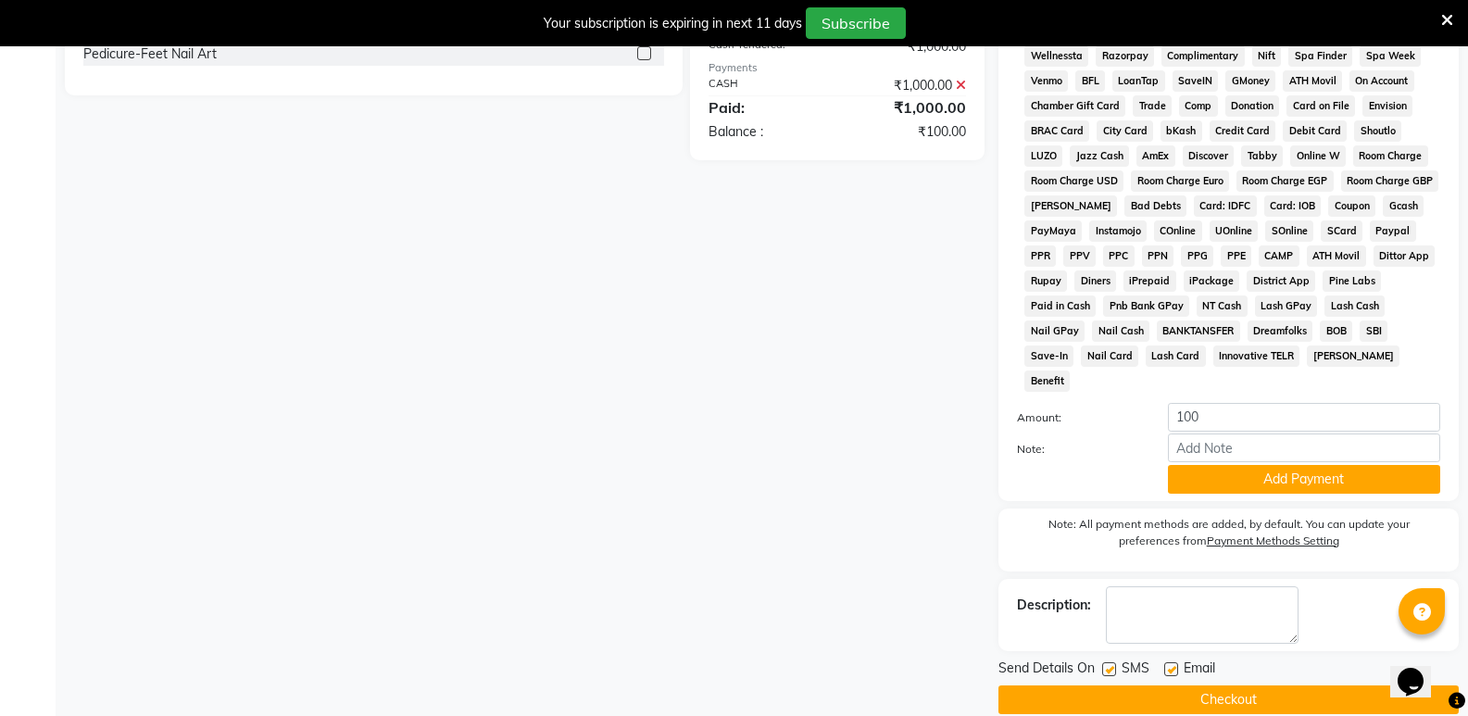
scroll to position [716, 0]
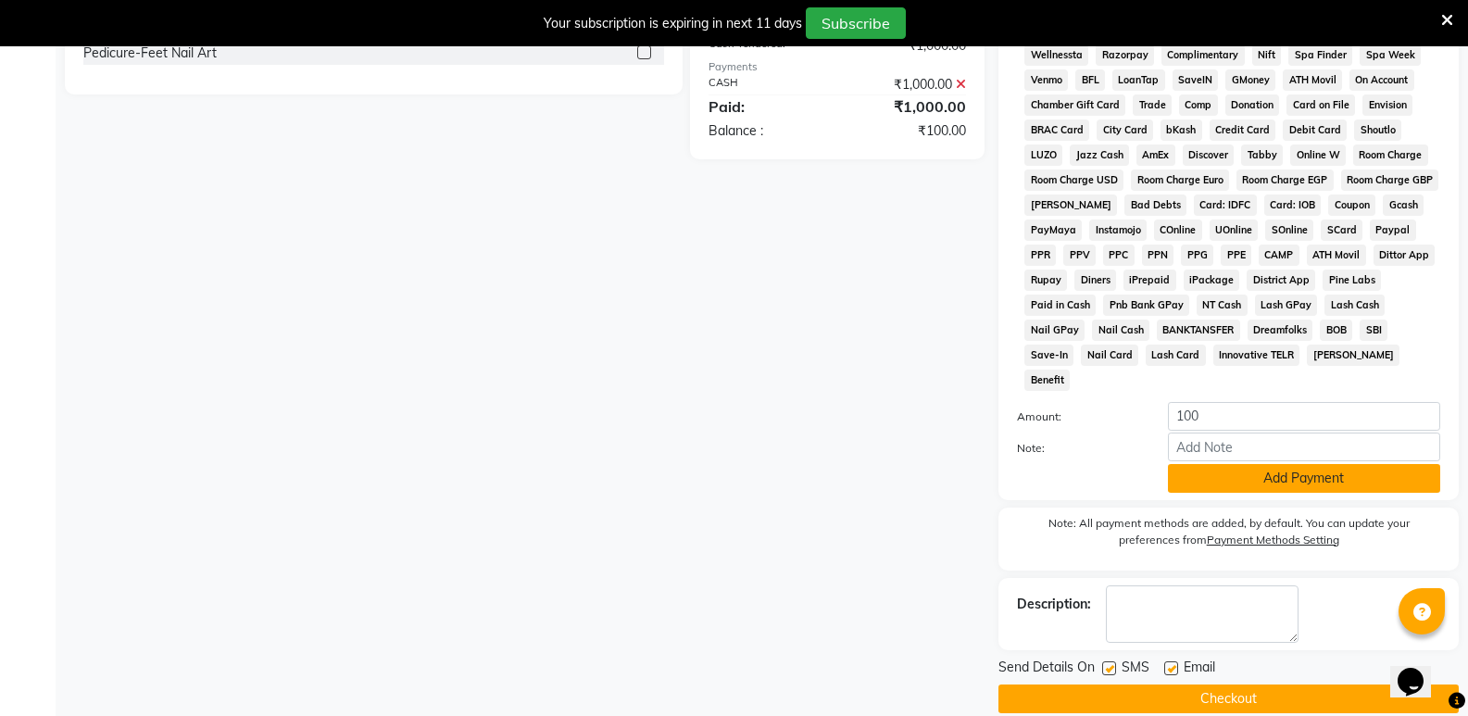
click at [1263, 464] on button "Add Payment" at bounding box center [1304, 478] width 272 height 29
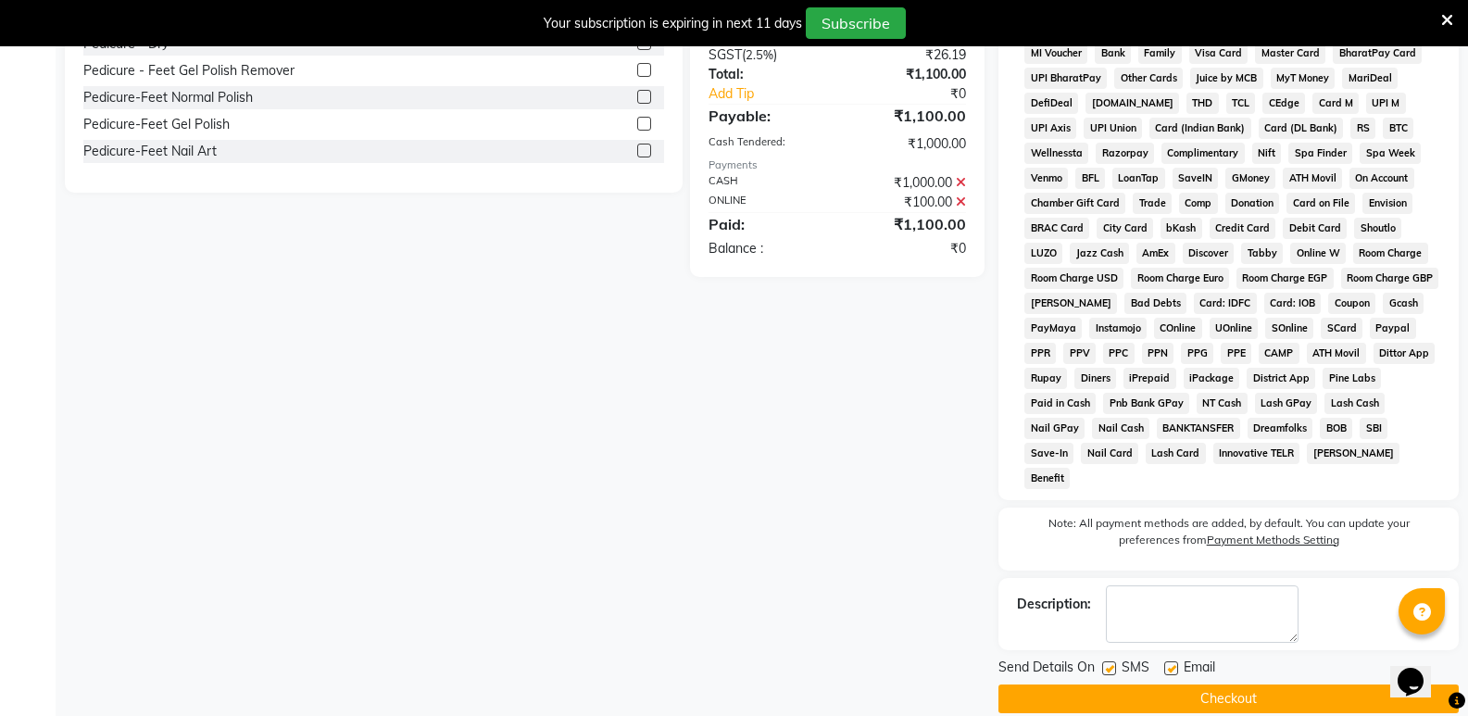
click at [1246, 684] on button "Checkout" at bounding box center [1228, 698] width 460 height 29
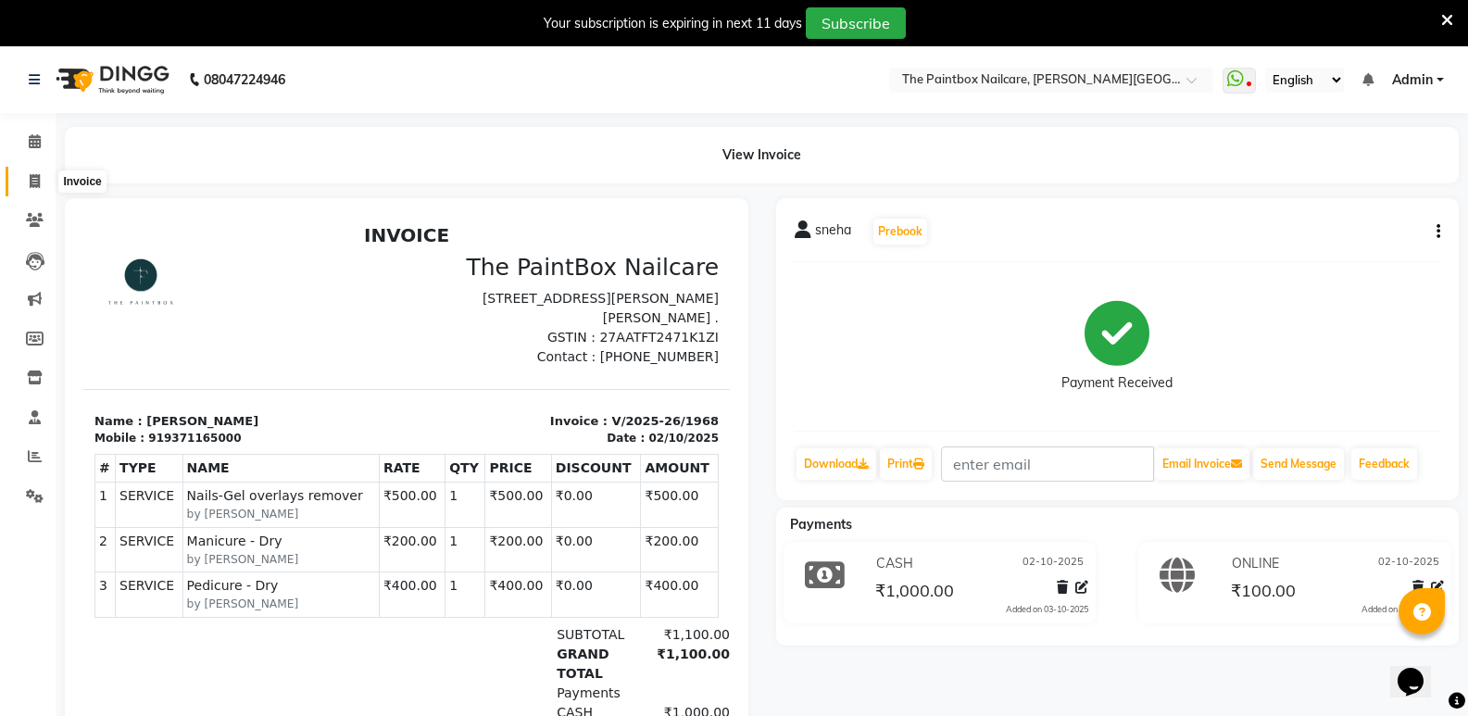
click at [22, 179] on span at bounding box center [35, 181] width 32 height 21
select select "service"
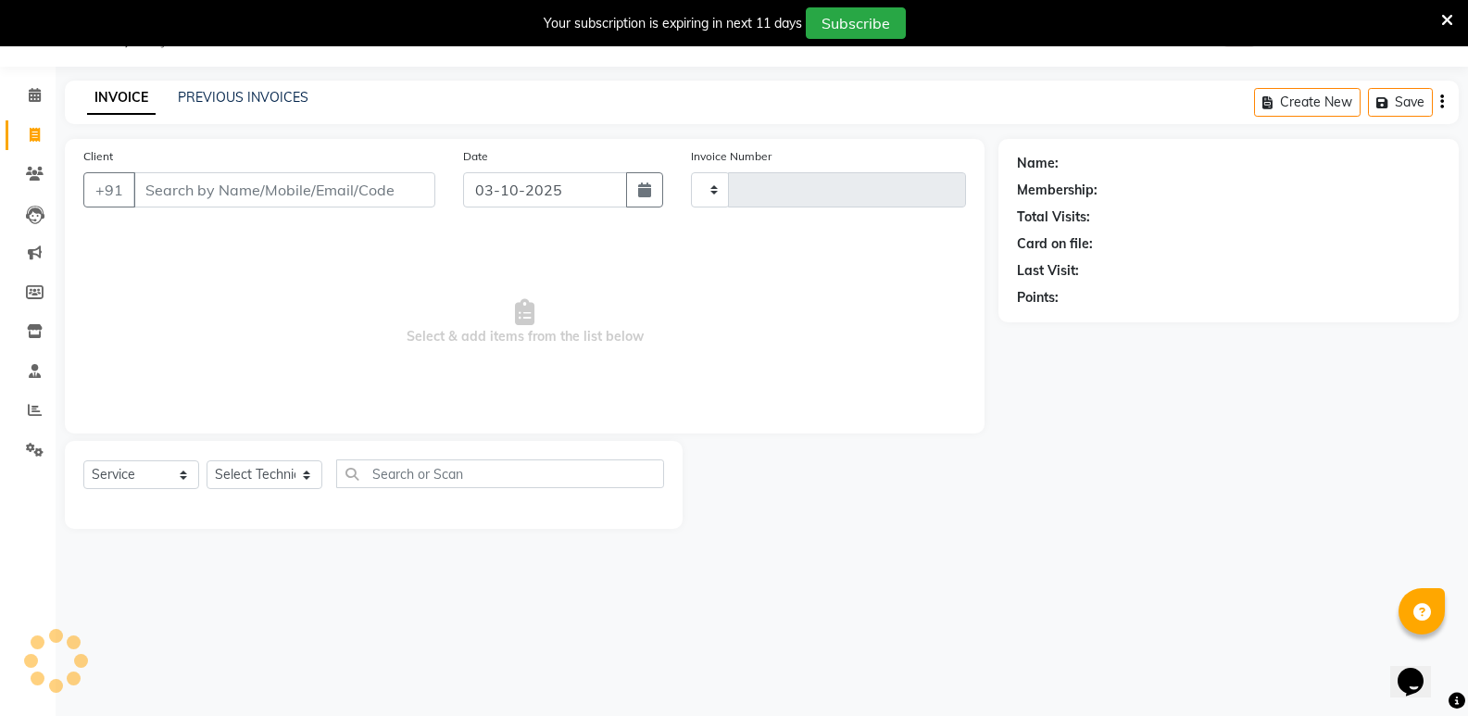
type input "1969"
select select "926"
click at [575, 207] on input "03-10-2025" at bounding box center [545, 189] width 164 height 35
select select "10"
select select "2025"
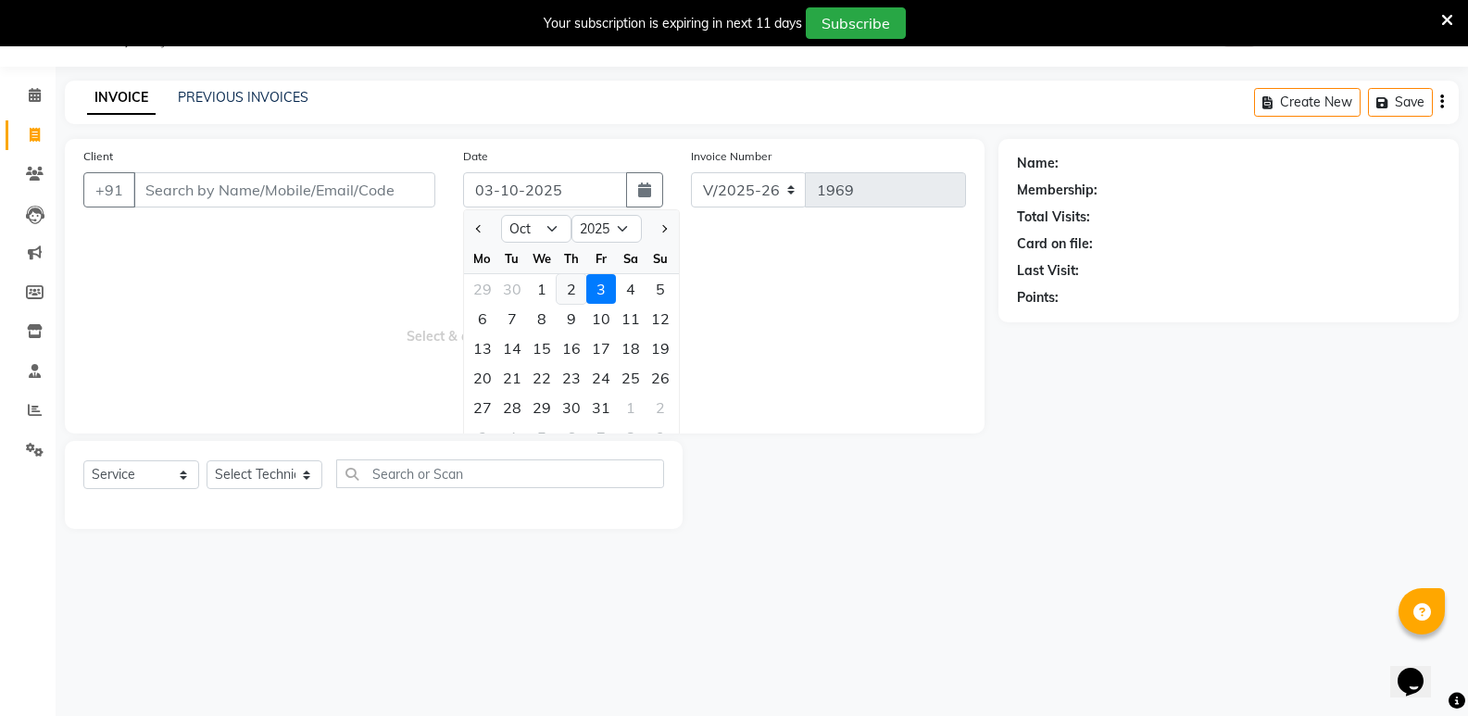
click at [575, 289] on div "2" at bounding box center [572, 289] width 30 height 30
type input "02-10-2025"
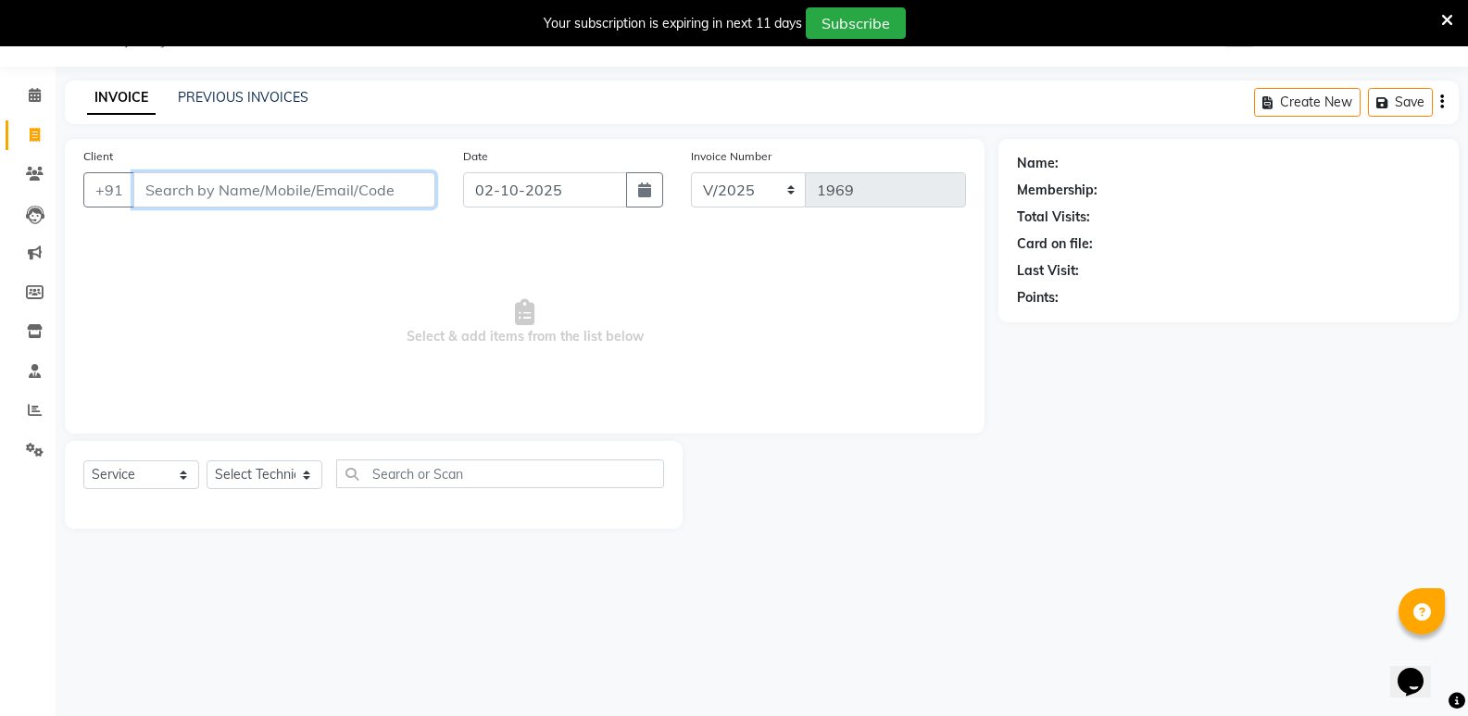
click at [365, 192] on input "Client" at bounding box center [284, 189] width 302 height 35
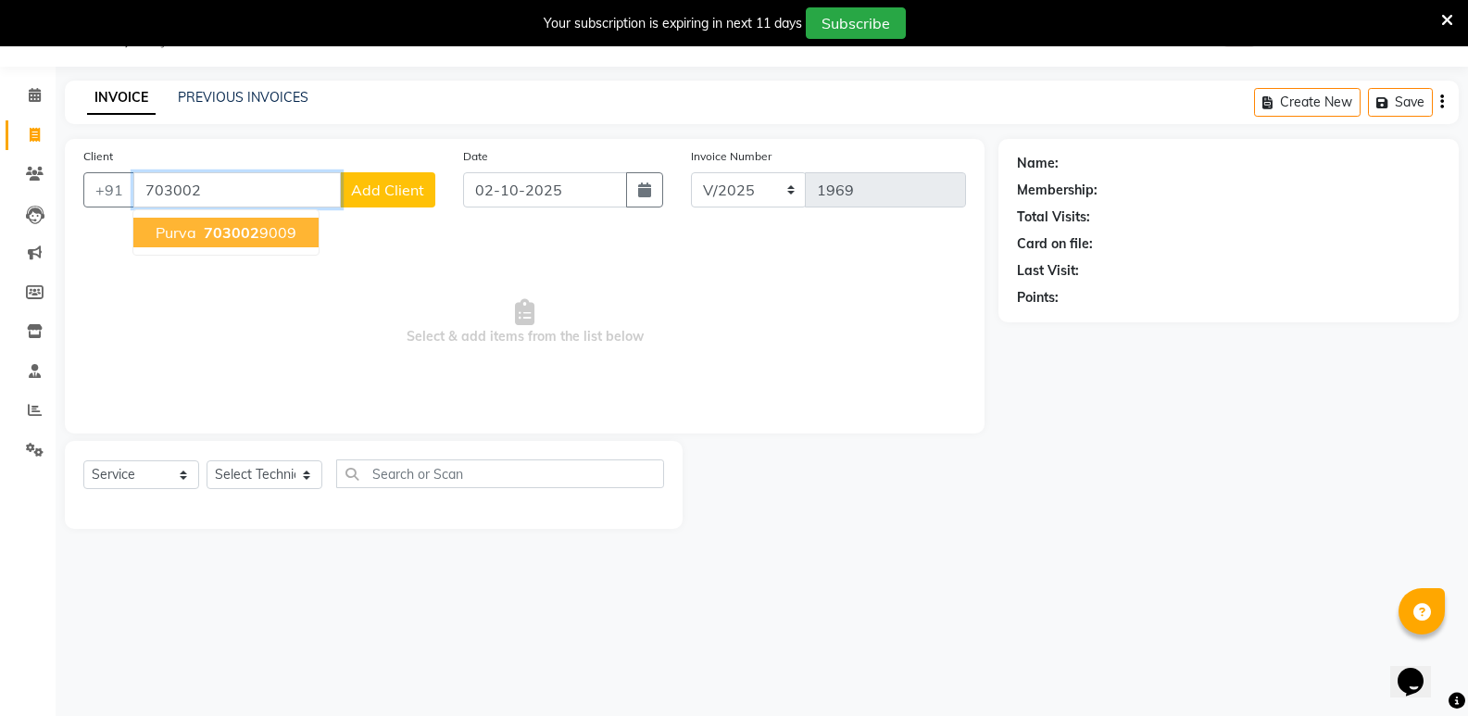
click at [185, 230] on span "purva" at bounding box center [176, 232] width 41 height 19
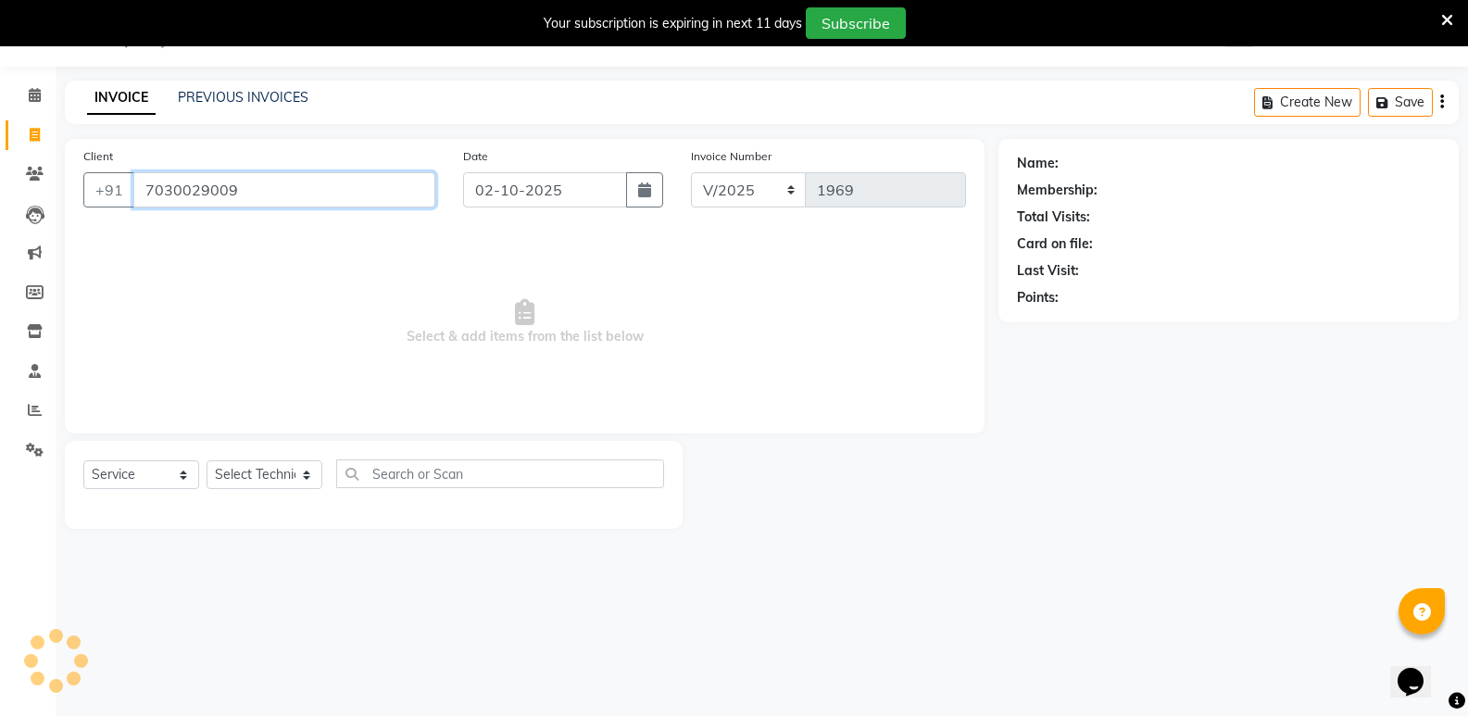
type input "7030029009"
drag, startPoint x: 244, startPoint y: 473, endPoint x: 228, endPoint y: 469, distance: 17.1
click at [244, 473] on select "Select Technician [PERSON_NAME] bishvajeet [PERSON_NAME] [PERSON_NAME] [PERSON_…" at bounding box center [265, 474] width 116 height 29
select select "89153"
click at [207, 460] on select "Select Technician [PERSON_NAME] bishvajeet [PERSON_NAME] [PERSON_NAME] [PERSON_…" at bounding box center [265, 474] width 116 height 29
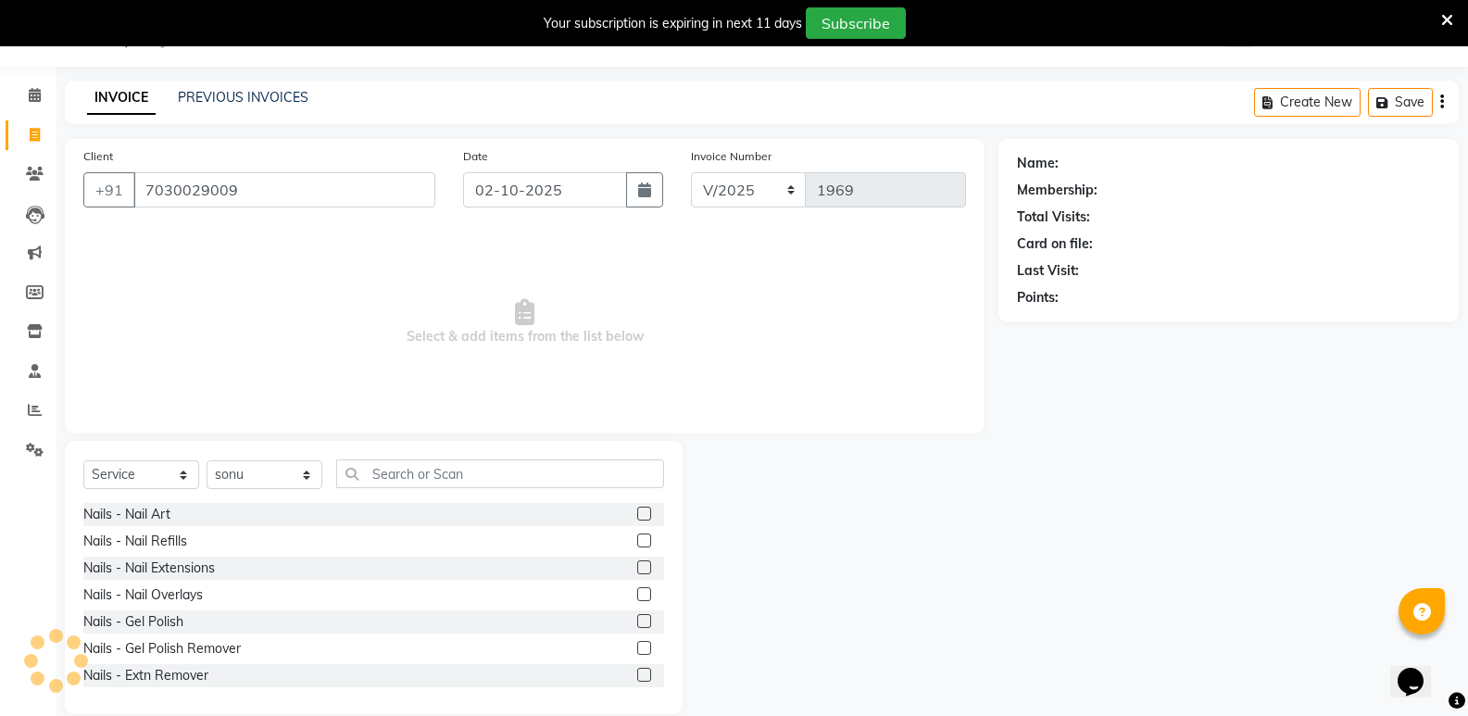
click at [637, 622] on label at bounding box center [644, 621] width 14 height 14
click at [637, 622] on input "checkbox" at bounding box center [643, 622] width 12 height 12
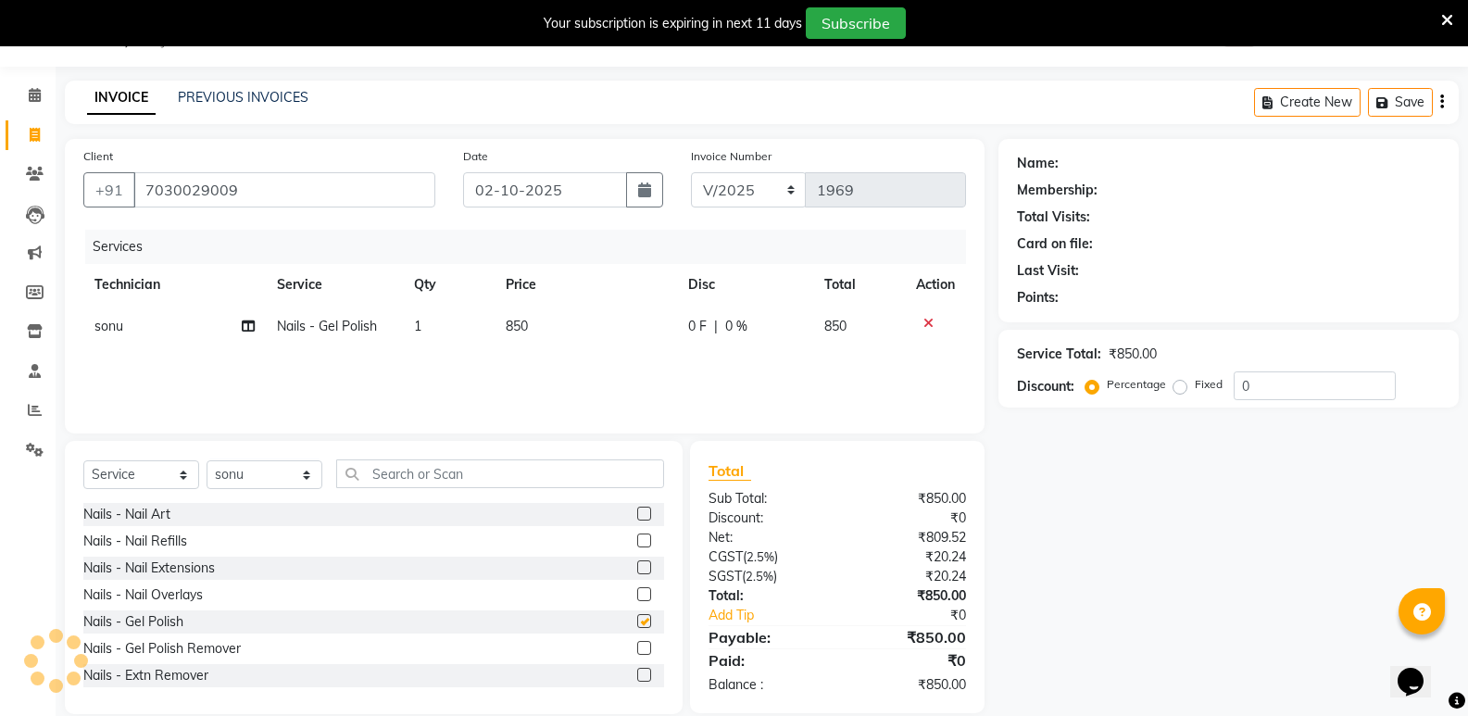
checkbox input "false"
click at [1093, 502] on div "Name: Membership: Total Visits: Card on file: Last Visit: Points: Service Total…" at bounding box center [1235, 426] width 474 height 575
click at [1084, 506] on div "Name: Membership: Total Visits: Card on file: Last Visit: Points: Service Total…" at bounding box center [1235, 426] width 474 height 575
click at [1143, 506] on div "Name: Membership: Total Visits: Card on file: Last Visit: Points: Service Total…" at bounding box center [1235, 426] width 474 height 575
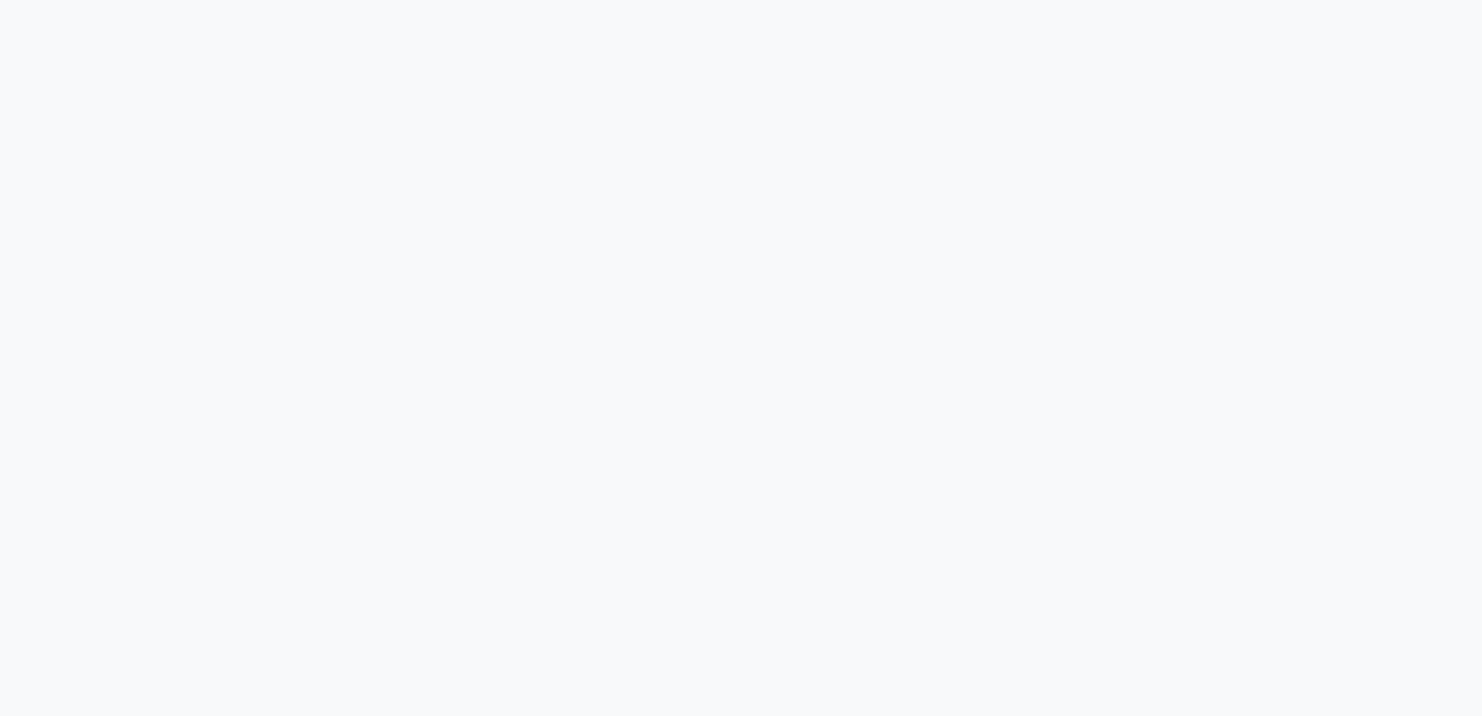
click at [618, 434] on div at bounding box center [741, 358] width 1482 height 716
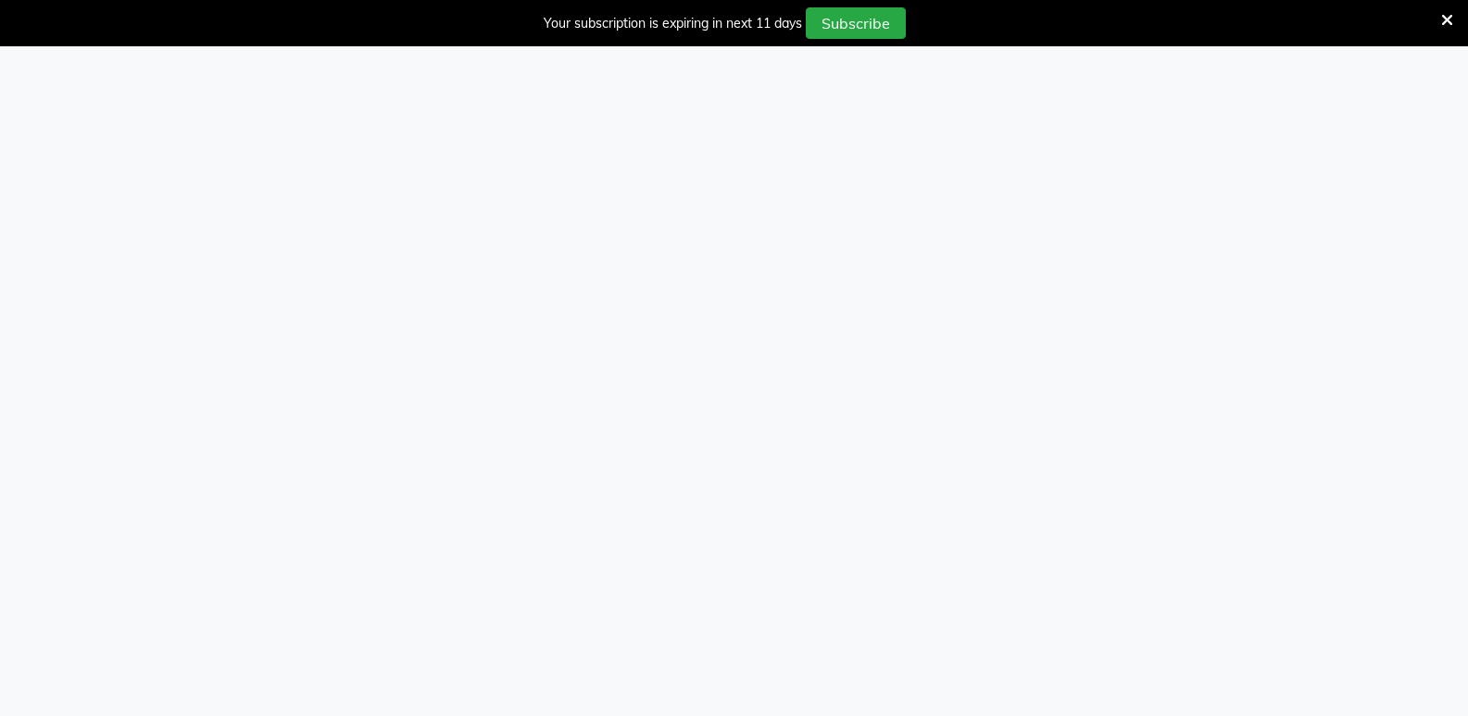
select select "service"
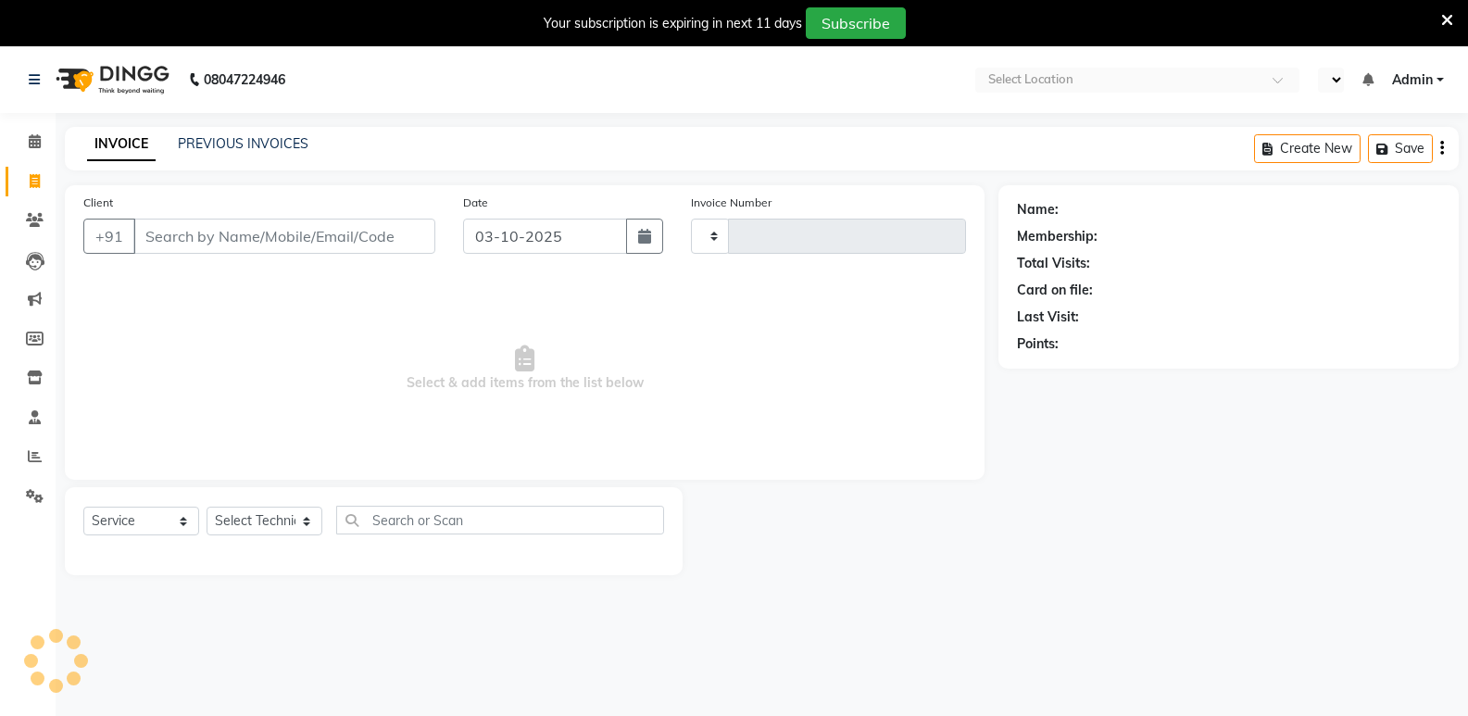
select select "en"
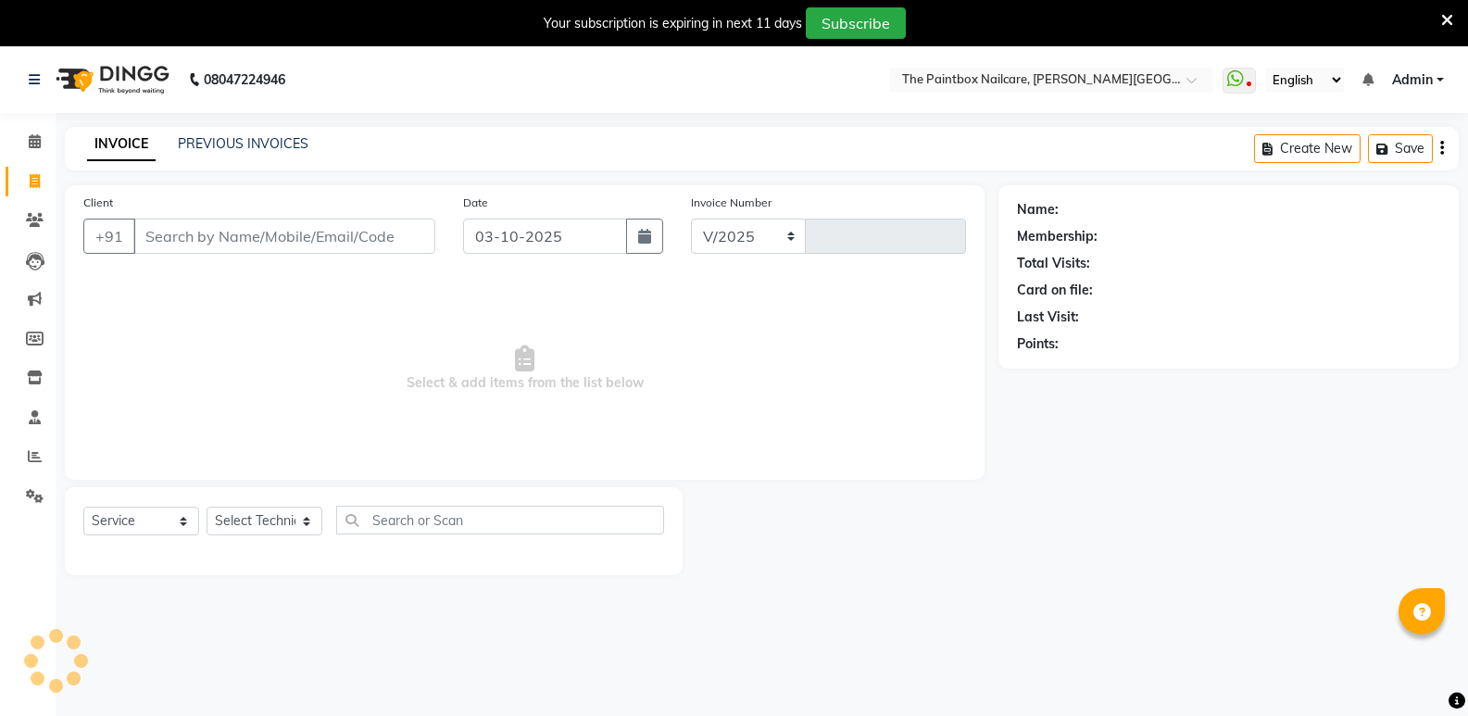
select select "926"
type input "1969"
drag, startPoint x: 582, startPoint y: 241, endPoint x: 592, endPoint y: 238, distance: 9.7
click at [583, 241] on input "03-10-2025" at bounding box center [545, 236] width 164 height 35
select select "10"
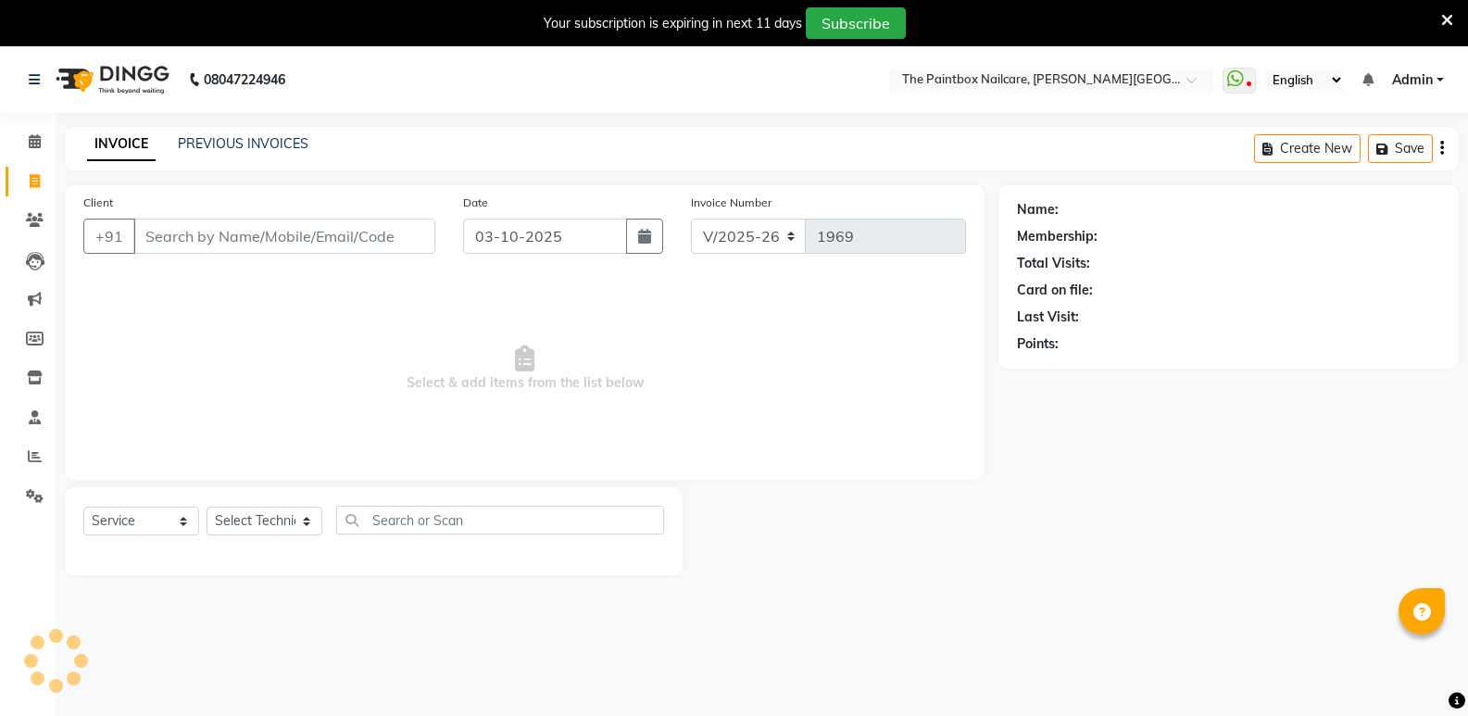
select select "2025"
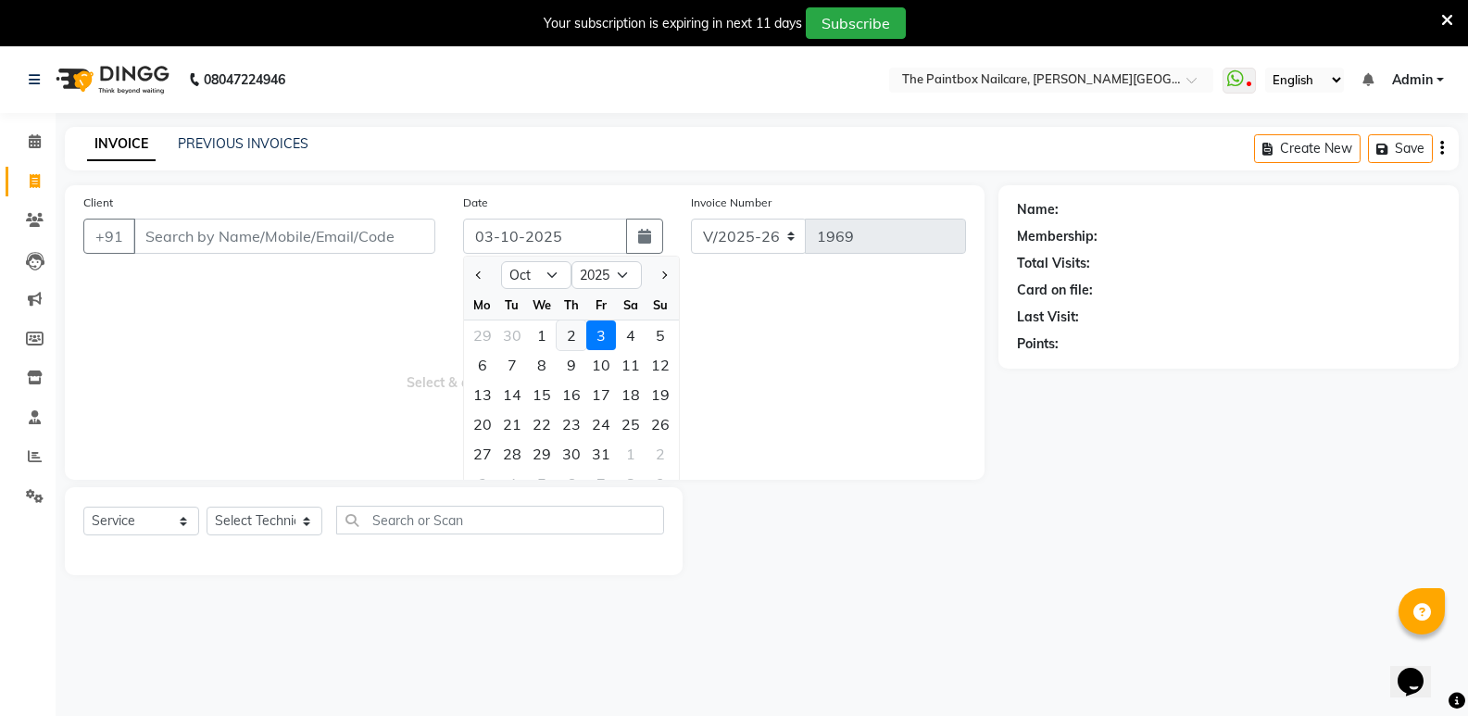
click at [573, 332] on div "2" at bounding box center [572, 335] width 30 height 30
type input "02-10-2025"
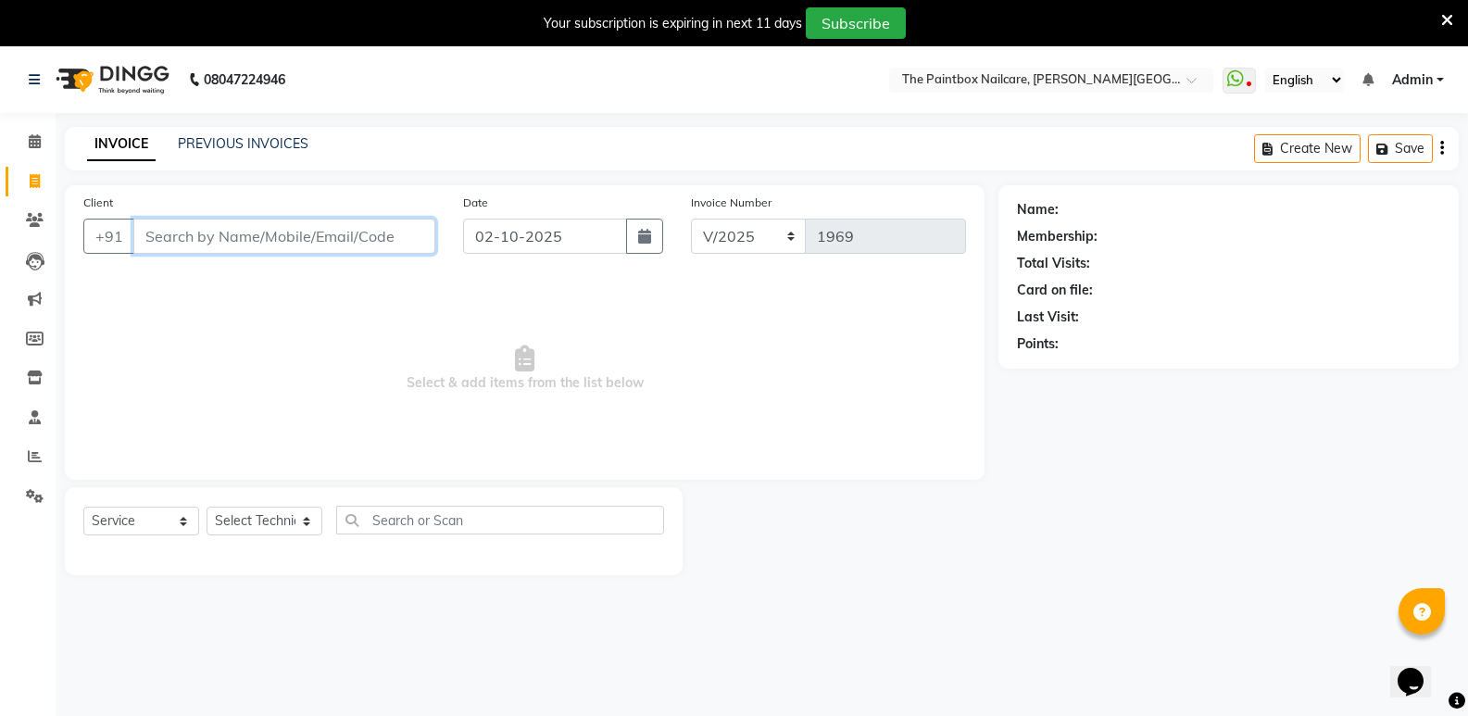
click at [384, 228] on input "Client" at bounding box center [284, 236] width 302 height 35
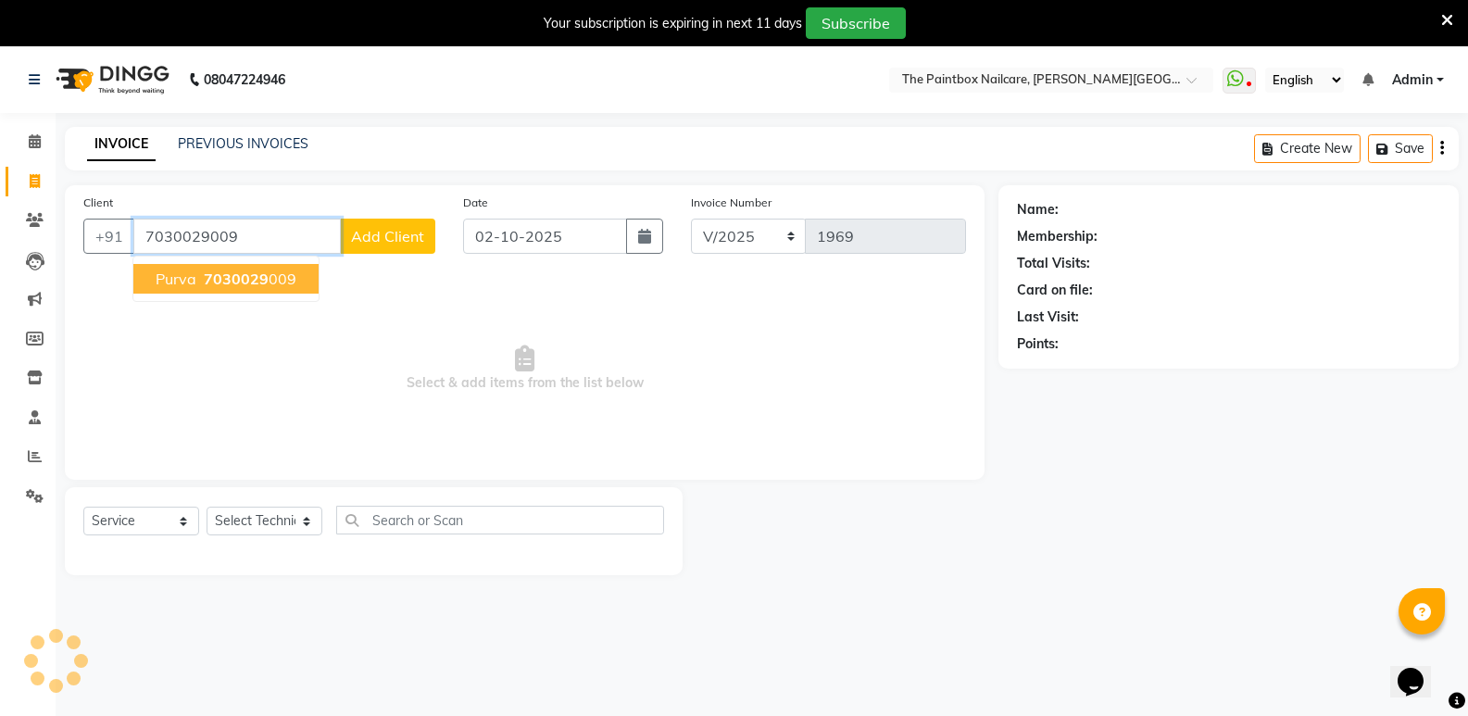
type input "7030029009"
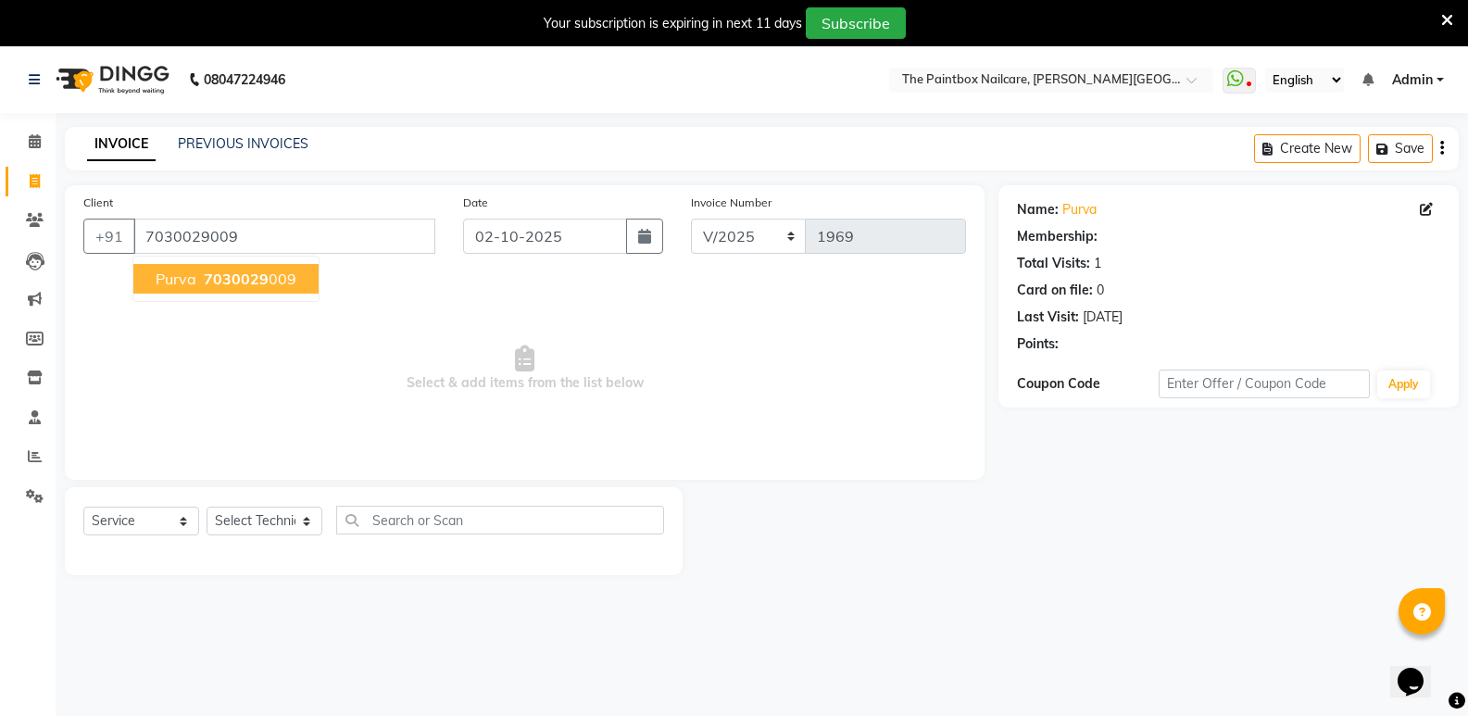
click at [274, 291] on button "purva 7030029 009" at bounding box center [225, 279] width 185 height 30
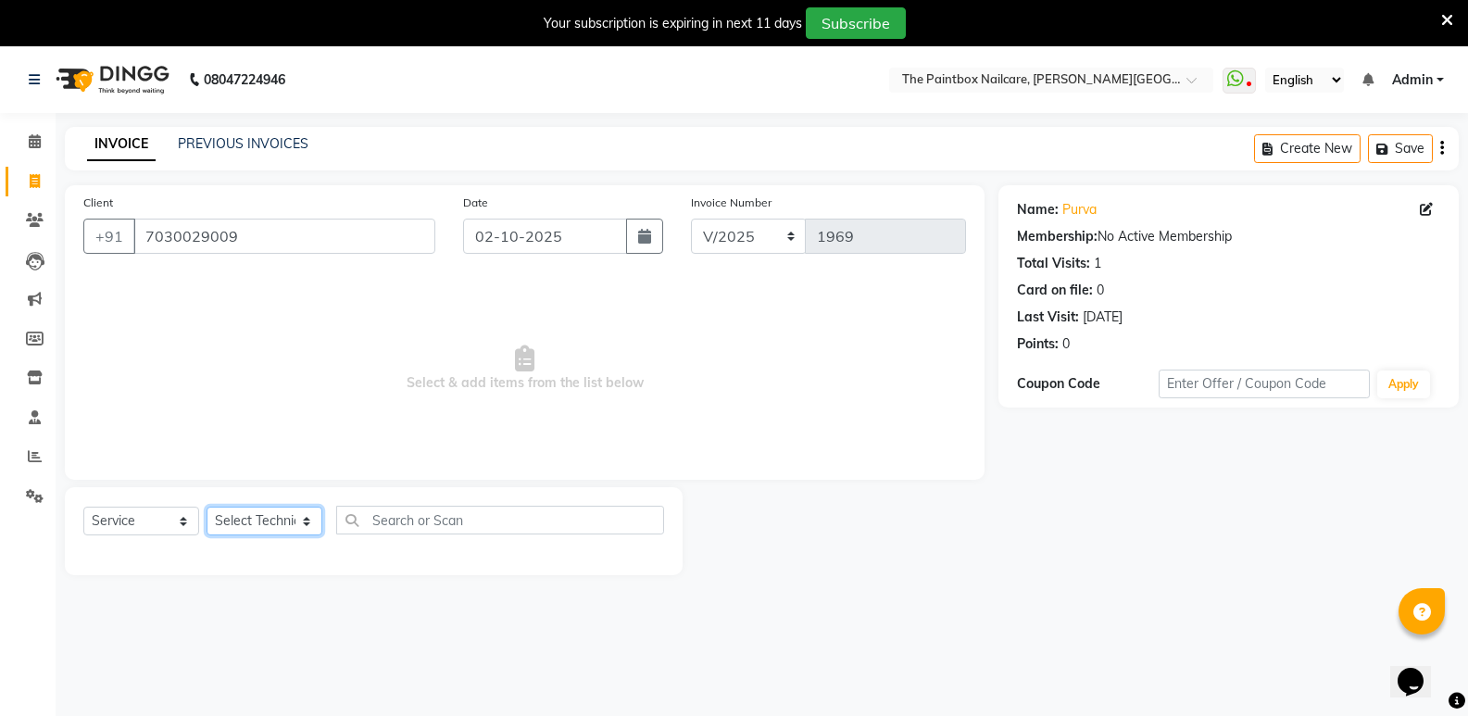
click at [274, 524] on select "Select Technician [PERSON_NAME] bishvajeet [PERSON_NAME] [PERSON_NAME] [PERSON_…" at bounding box center [265, 521] width 116 height 29
select select "89153"
click at [207, 507] on select "Select Technician [PERSON_NAME] bishvajeet [PERSON_NAME] [PERSON_NAME] [PERSON_…" at bounding box center [265, 521] width 116 height 29
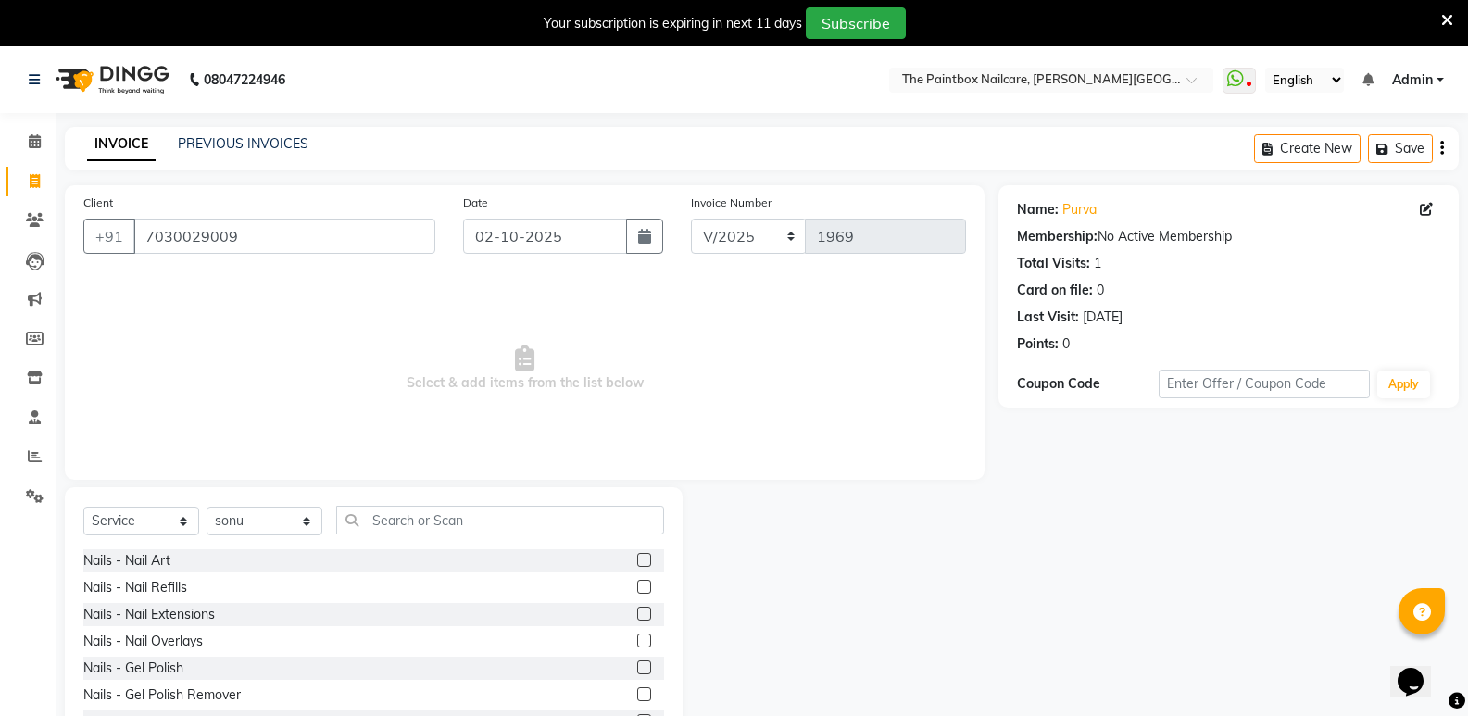
click at [637, 669] on label at bounding box center [644, 667] width 14 height 14
click at [637, 669] on input "checkbox" at bounding box center [643, 668] width 12 height 12
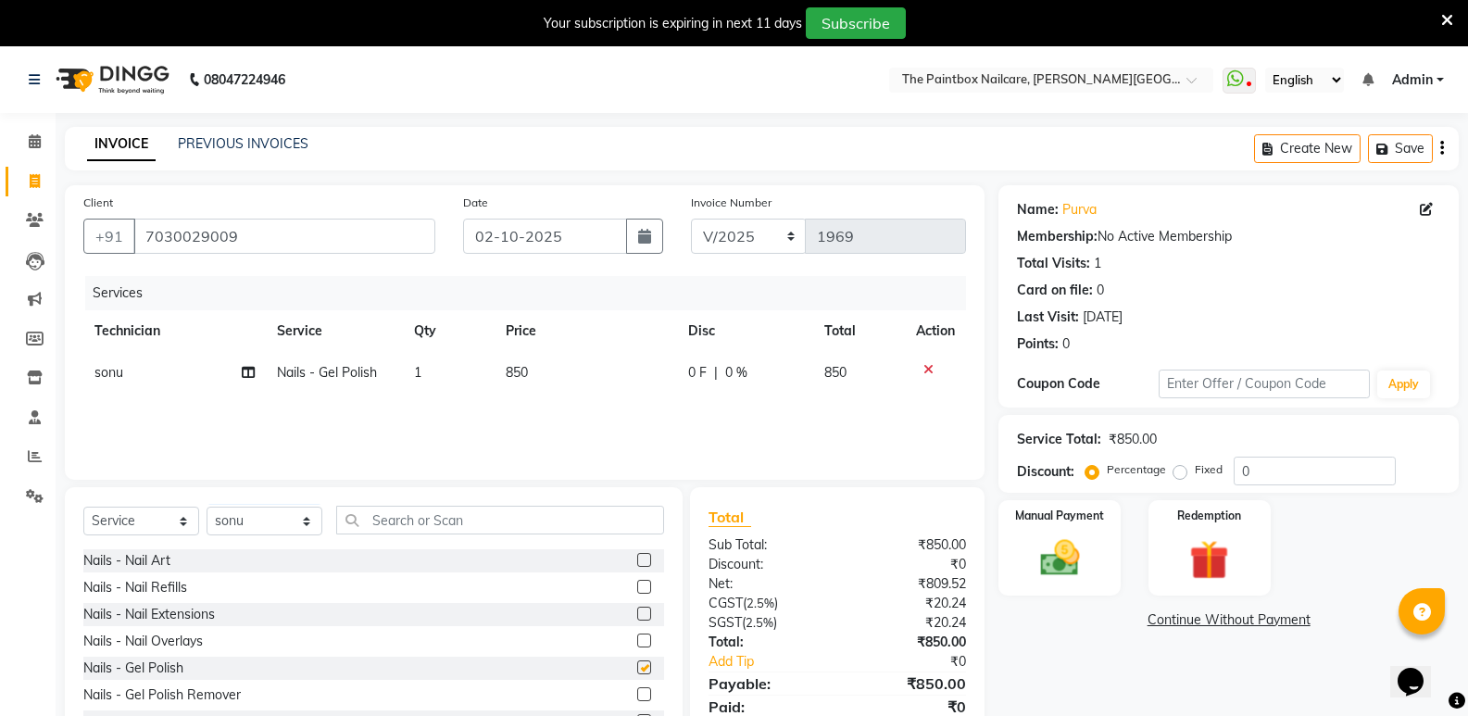
checkbox input "false"
click at [1063, 582] on div "Manual Payment" at bounding box center [1059, 547] width 127 height 99
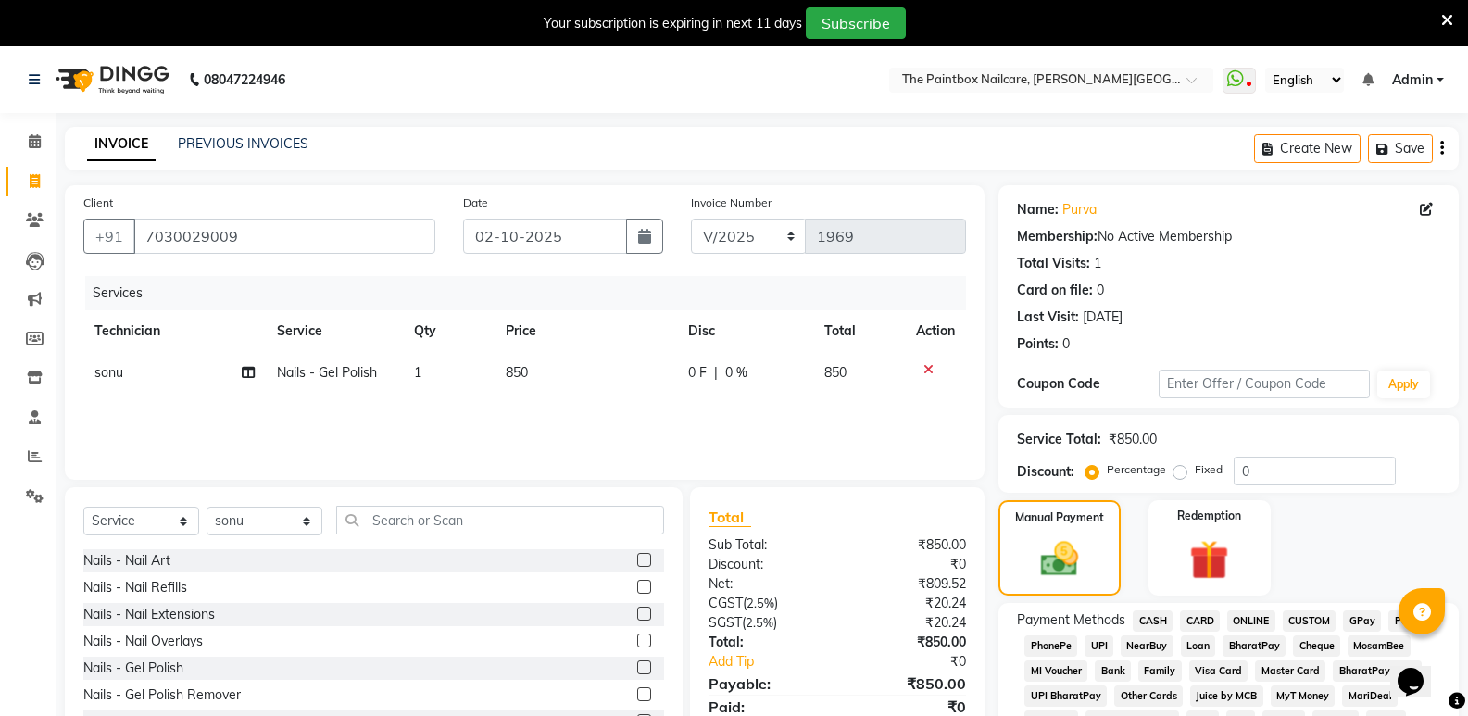
click at [1251, 613] on span "ONLINE" at bounding box center [1251, 620] width 48 height 21
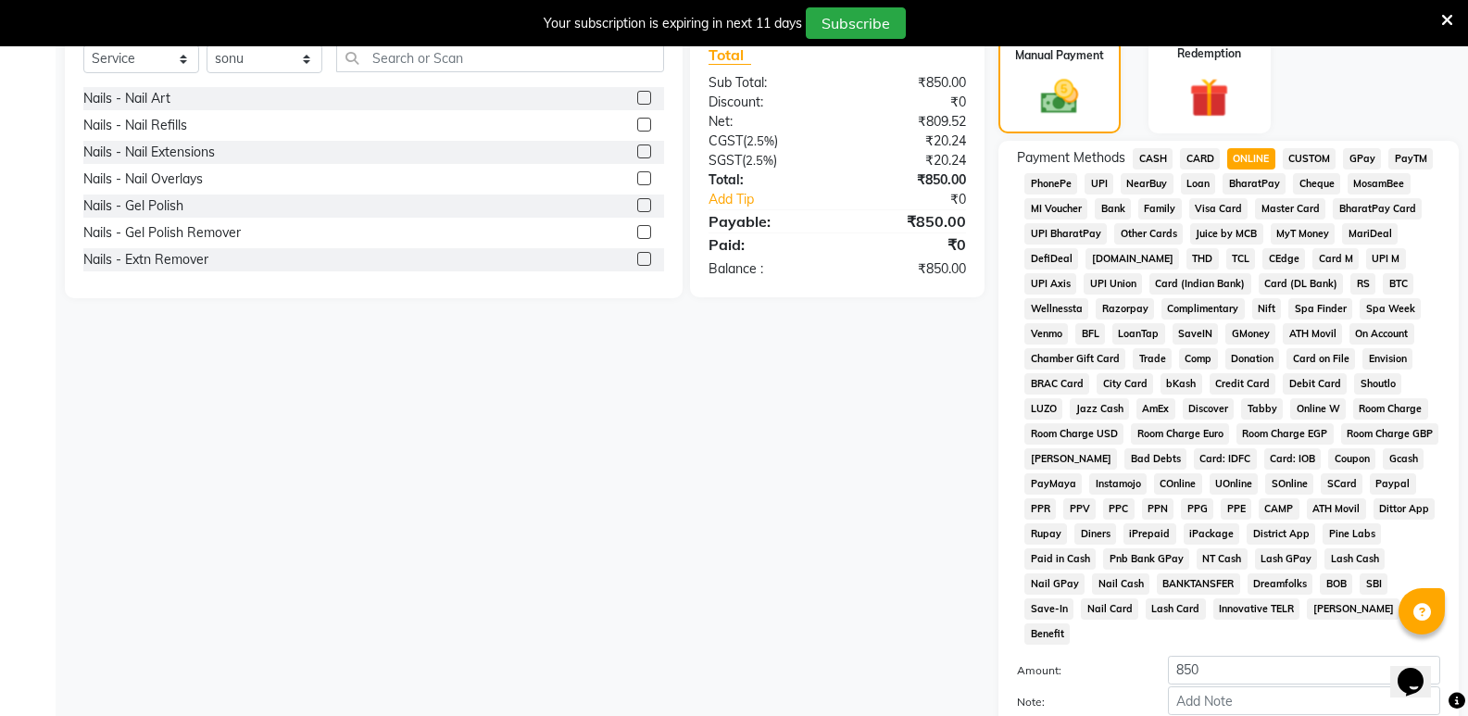
scroll to position [556, 0]
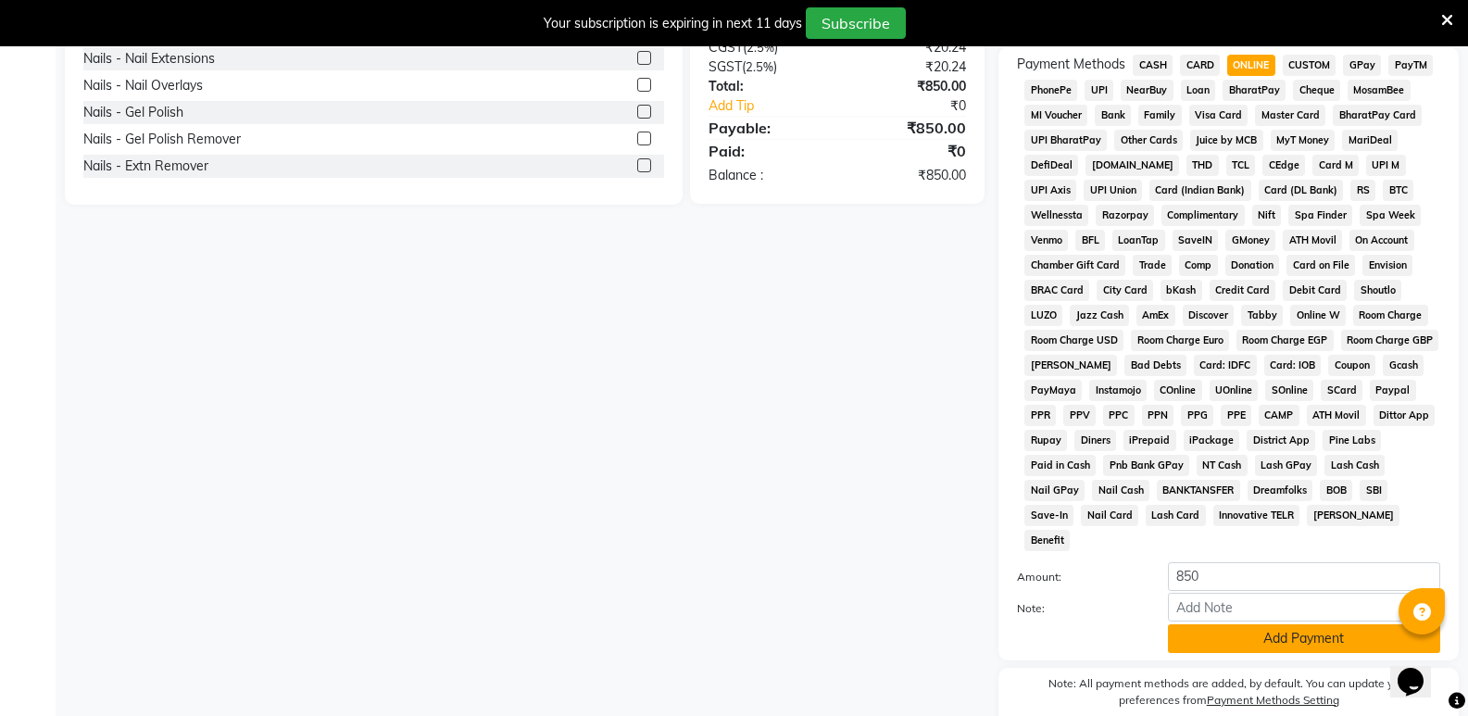
click at [1231, 624] on button "Add Payment" at bounding box center [1304, 638] width 272 height 29
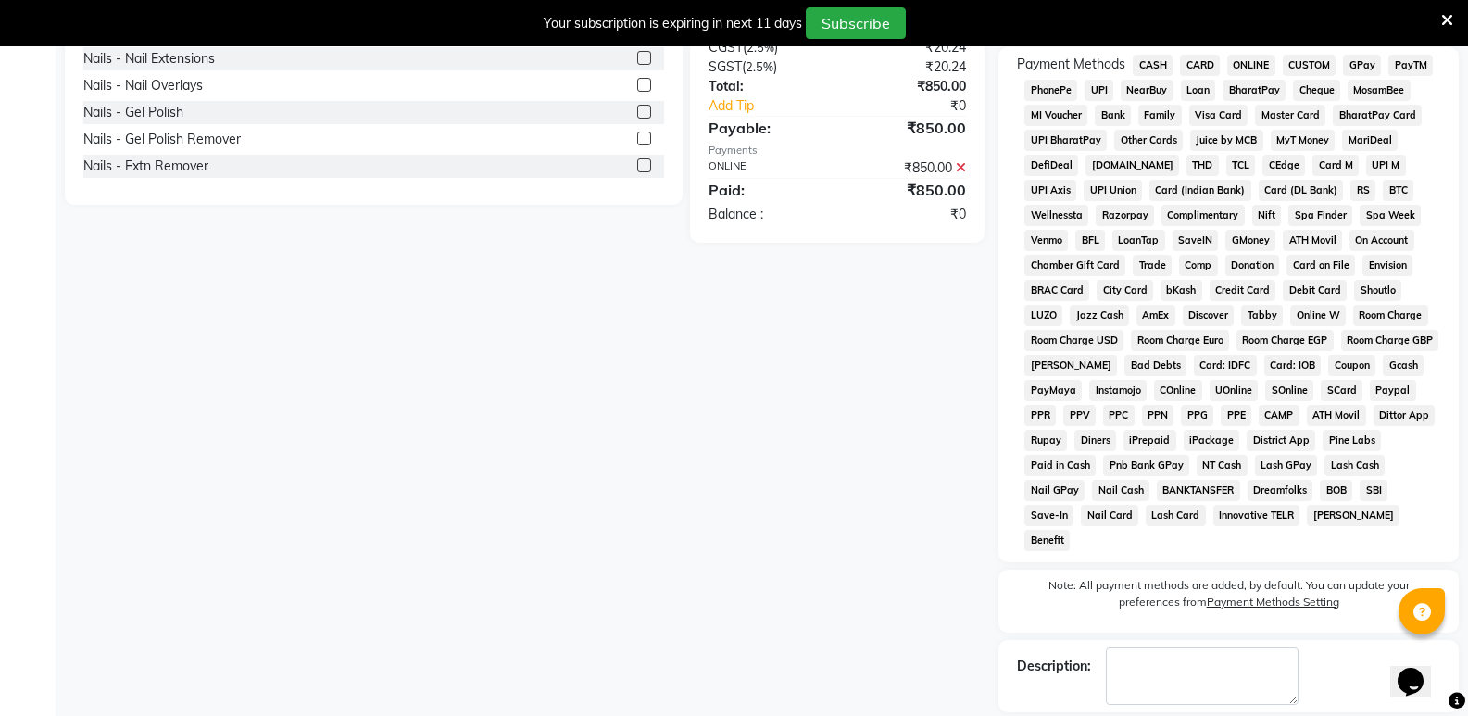
scroll to position [618, 0]
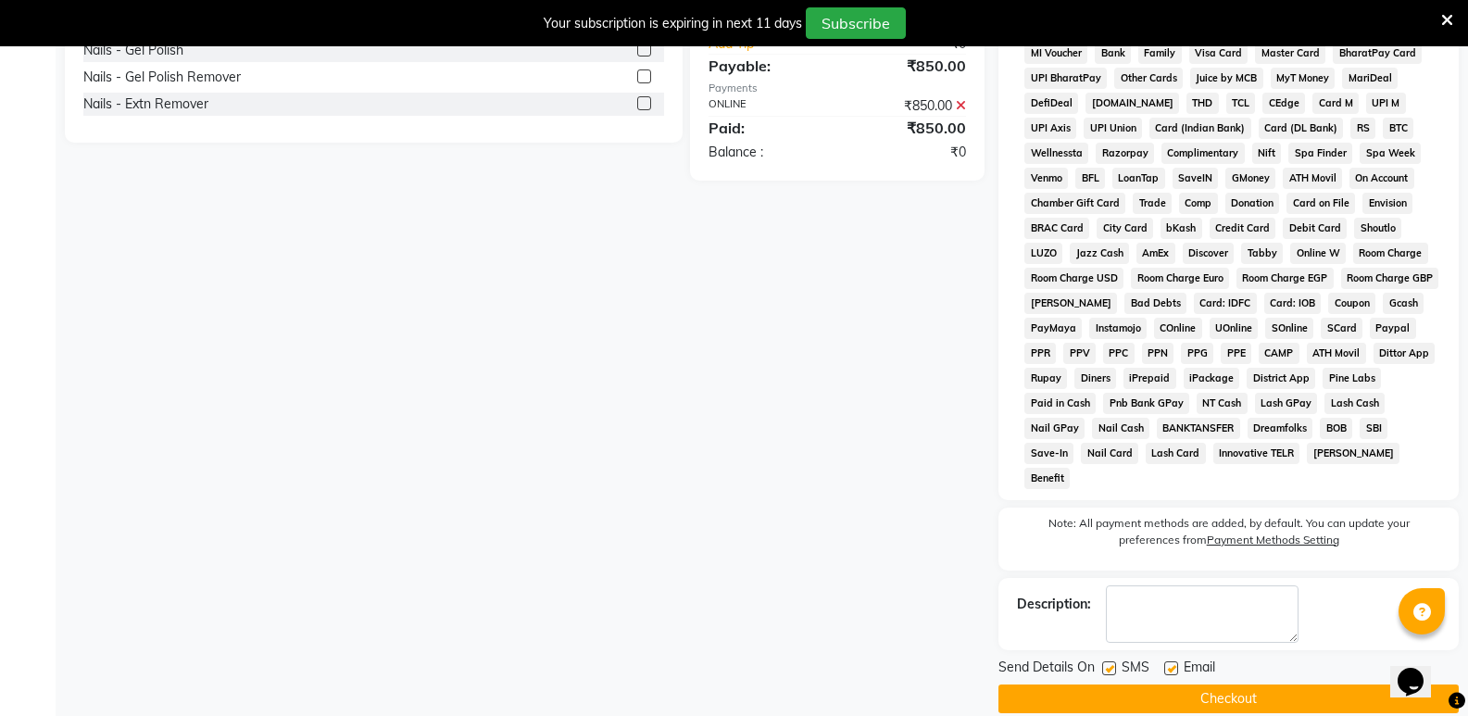
click at [1228, 684] on button "Checkout" at bounding box center [1228, 698] width 460 height 29
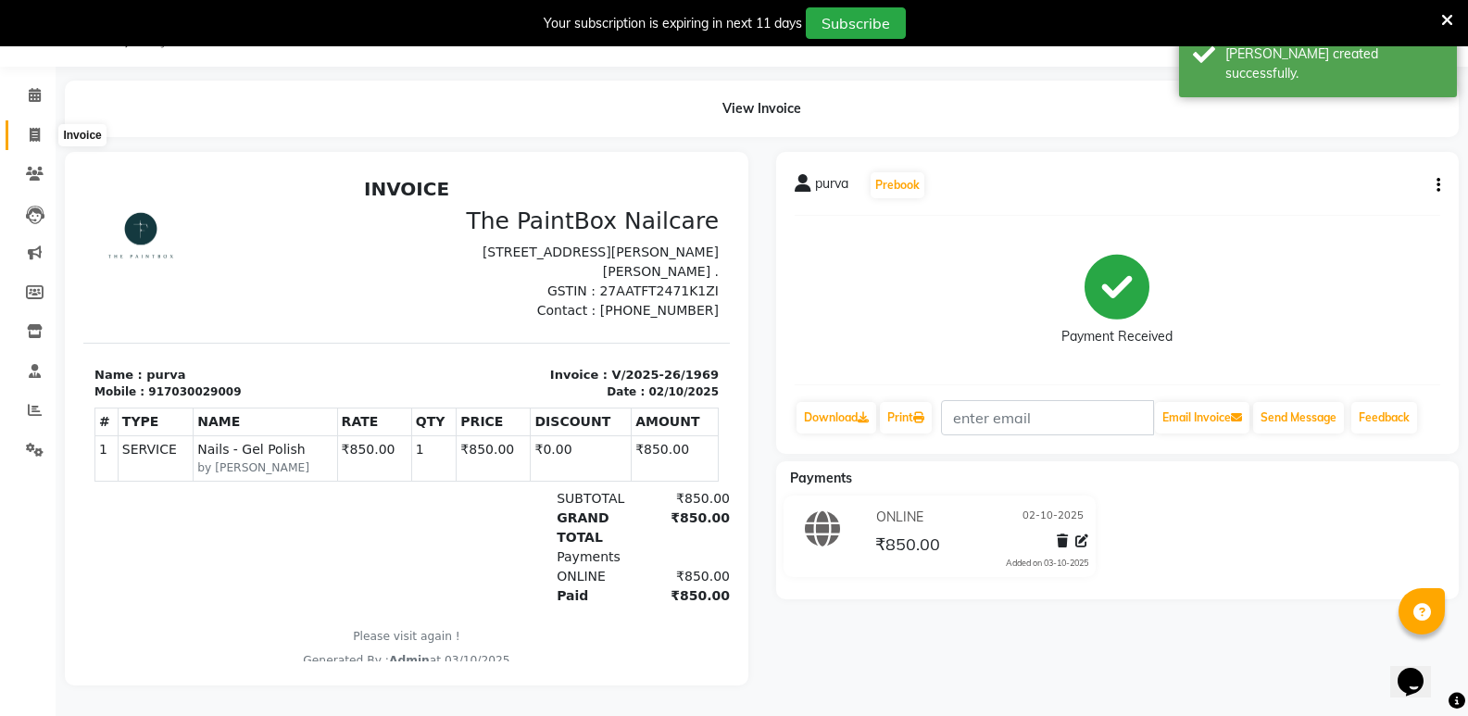
click at [38, 128] on icon at bounding box center [35, 135] width 10 height 14
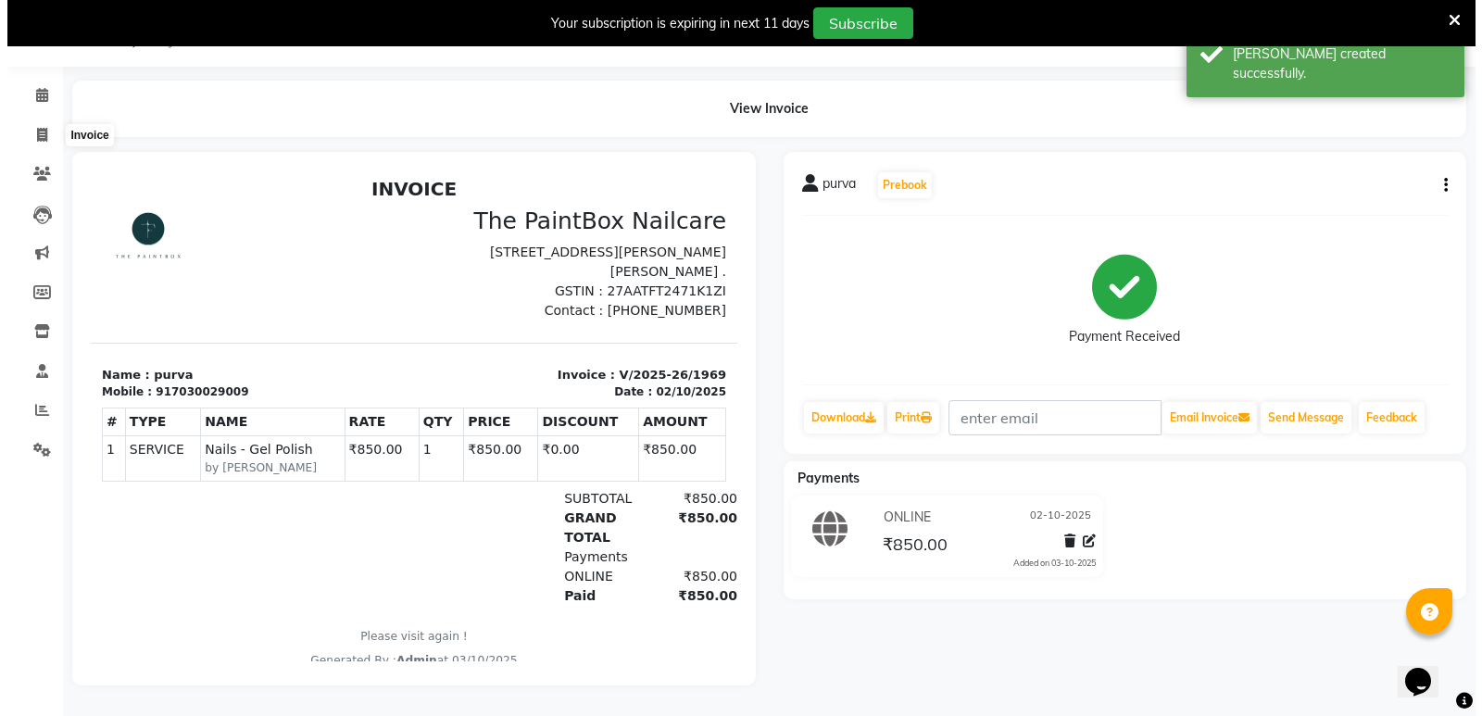
scroll to position [46, 0]
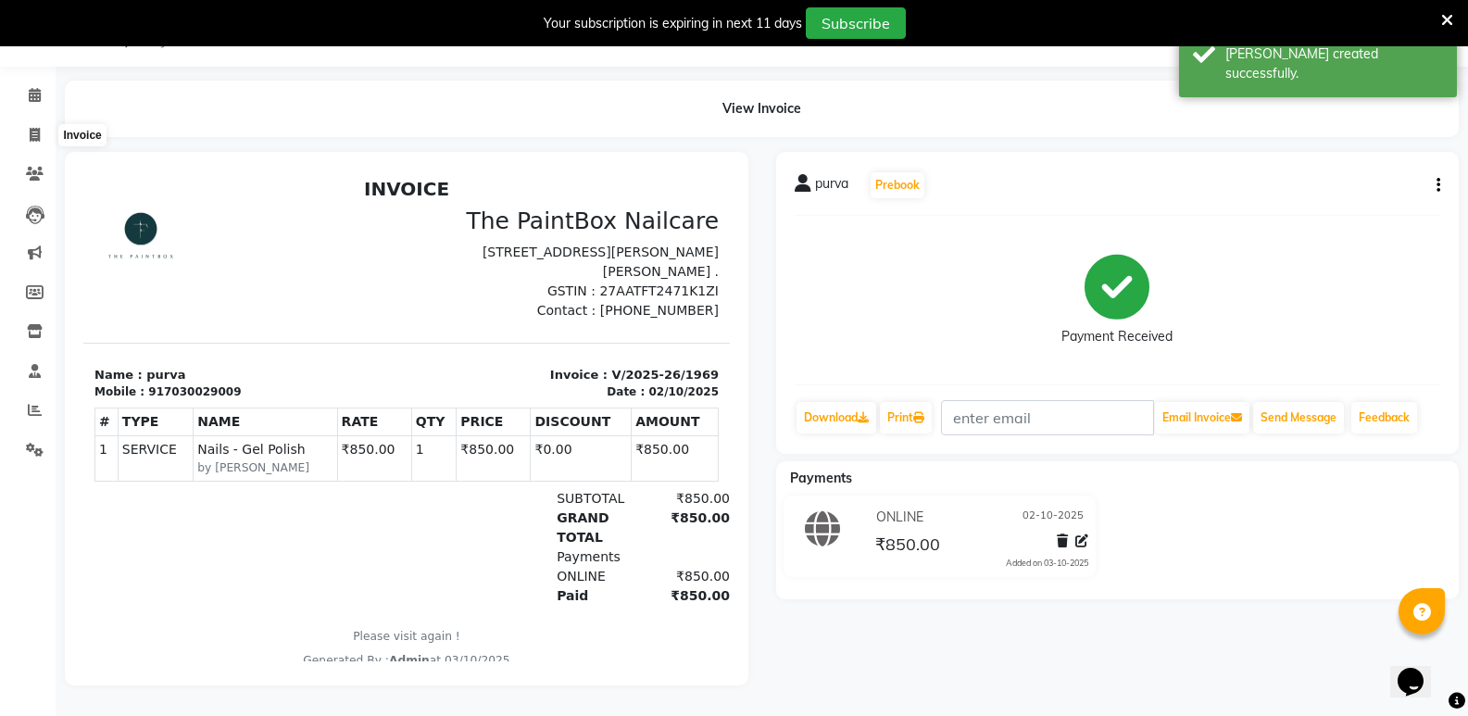
select select "service"
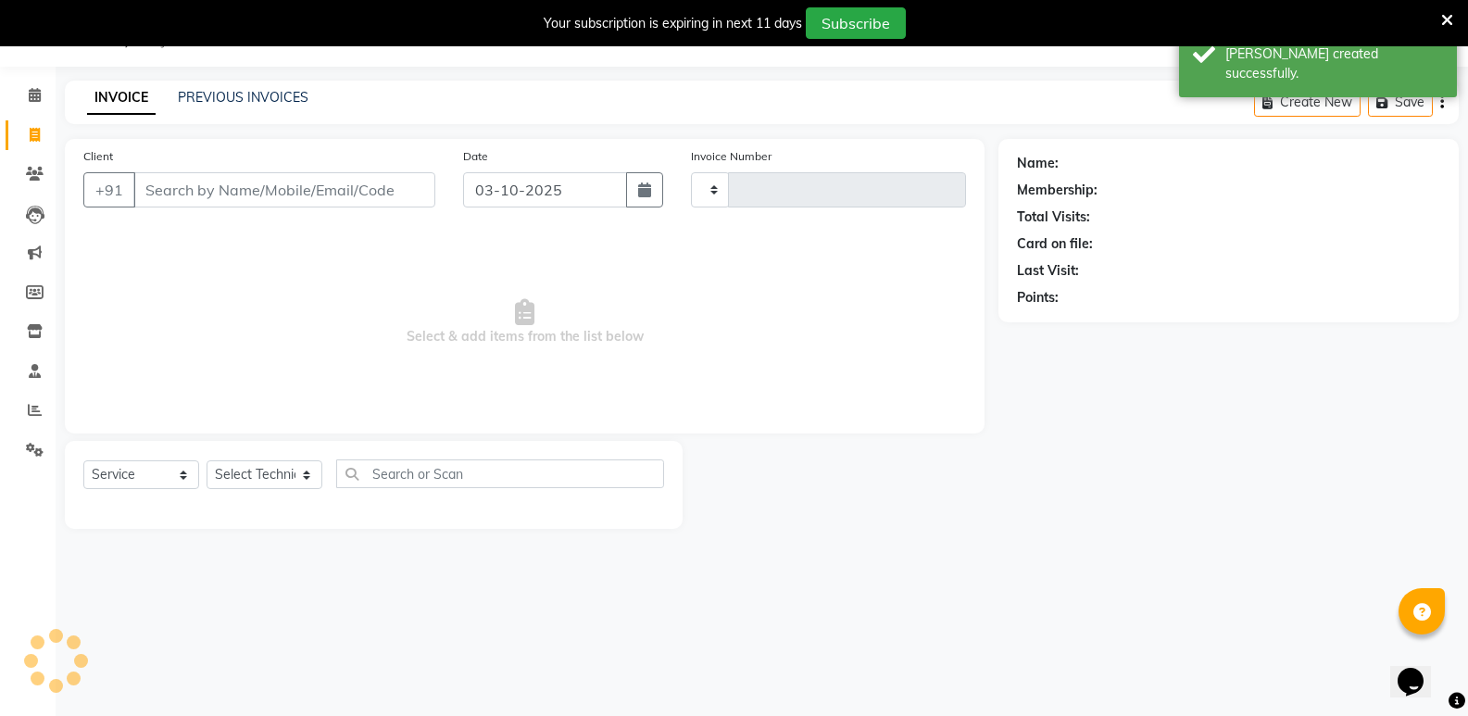
type input "1970"
select select "926"
click at [567, 188] on input "03-10-2025" at bounding box center [545, 189] width 164 height 35
select select "10"
select select "2025"
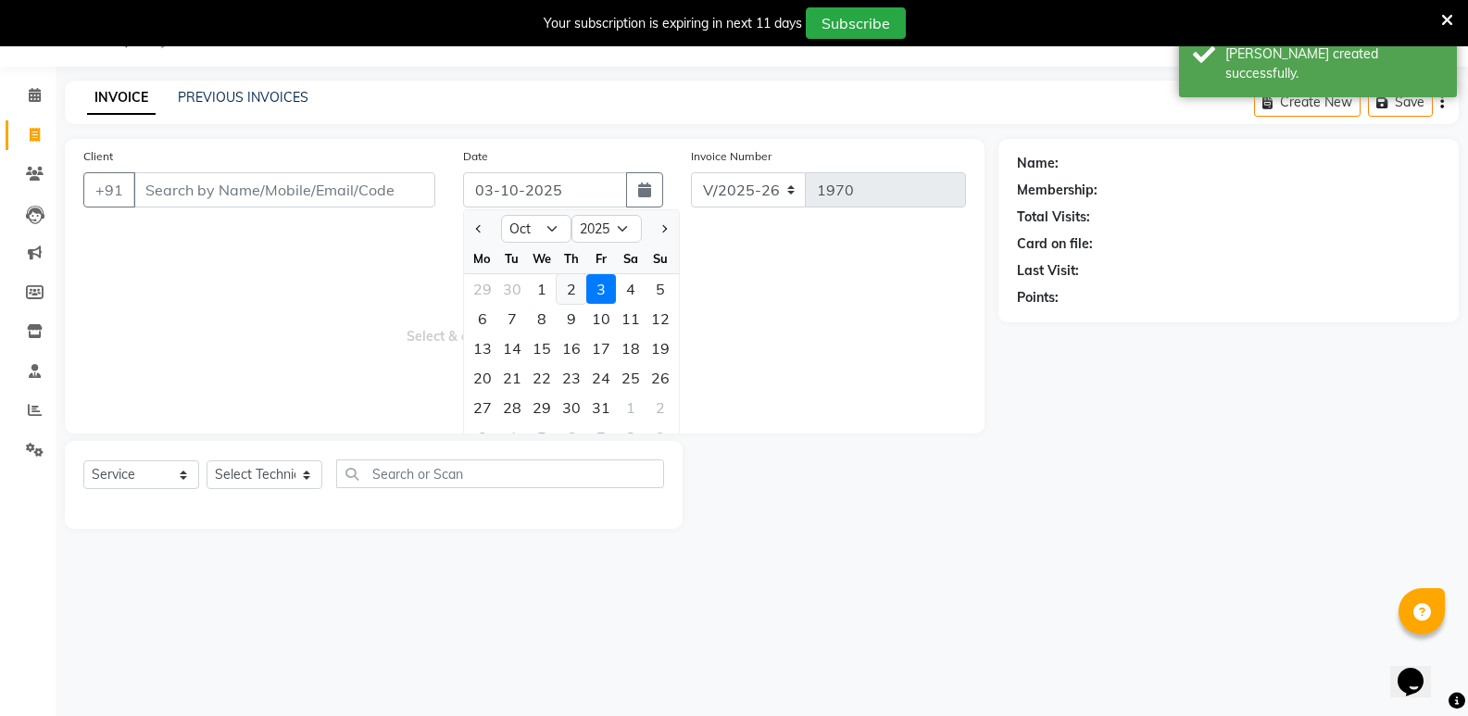
click at [569, 288] on div "2" at bounding box center [572, 289] width 30 height 30
type input "02-10-2025"
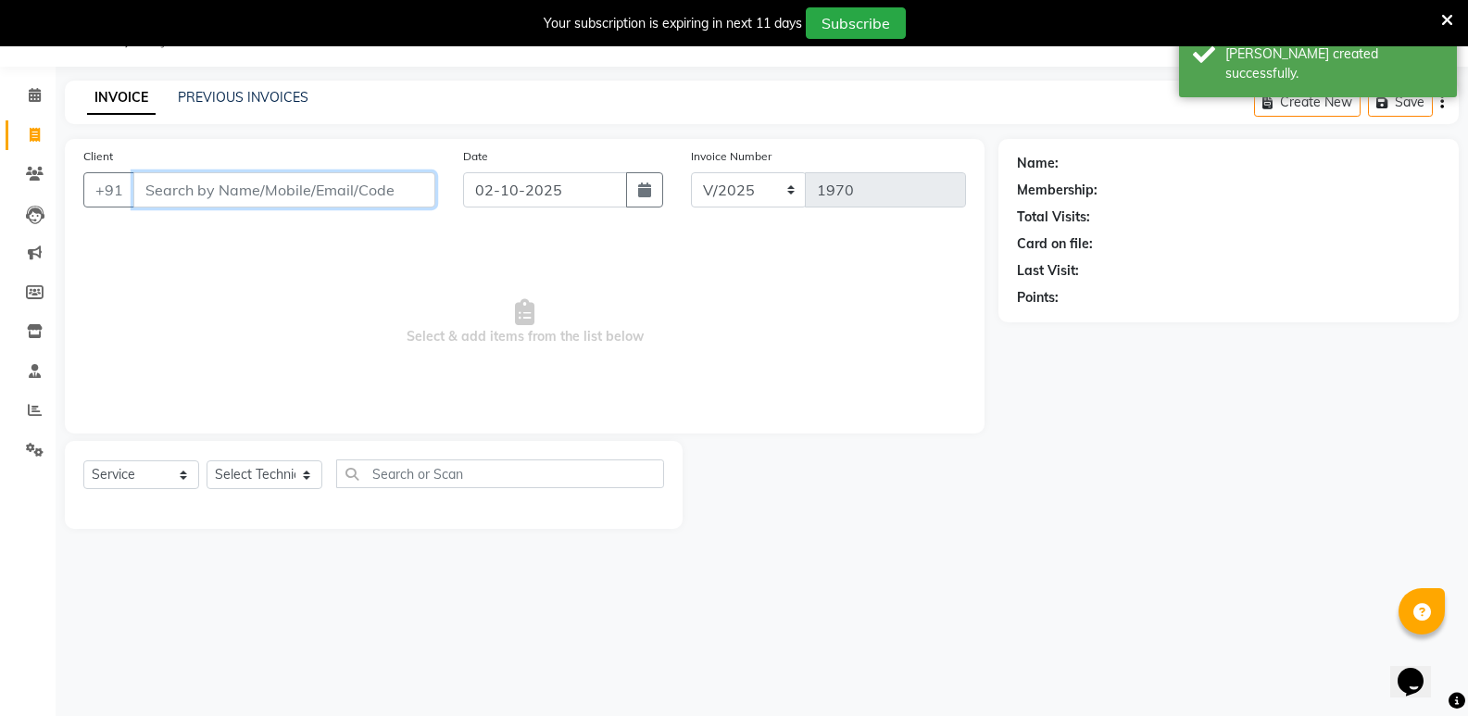
click at [329, 188] on input "Client" at bounding box center [284, 189] width 302 height 35
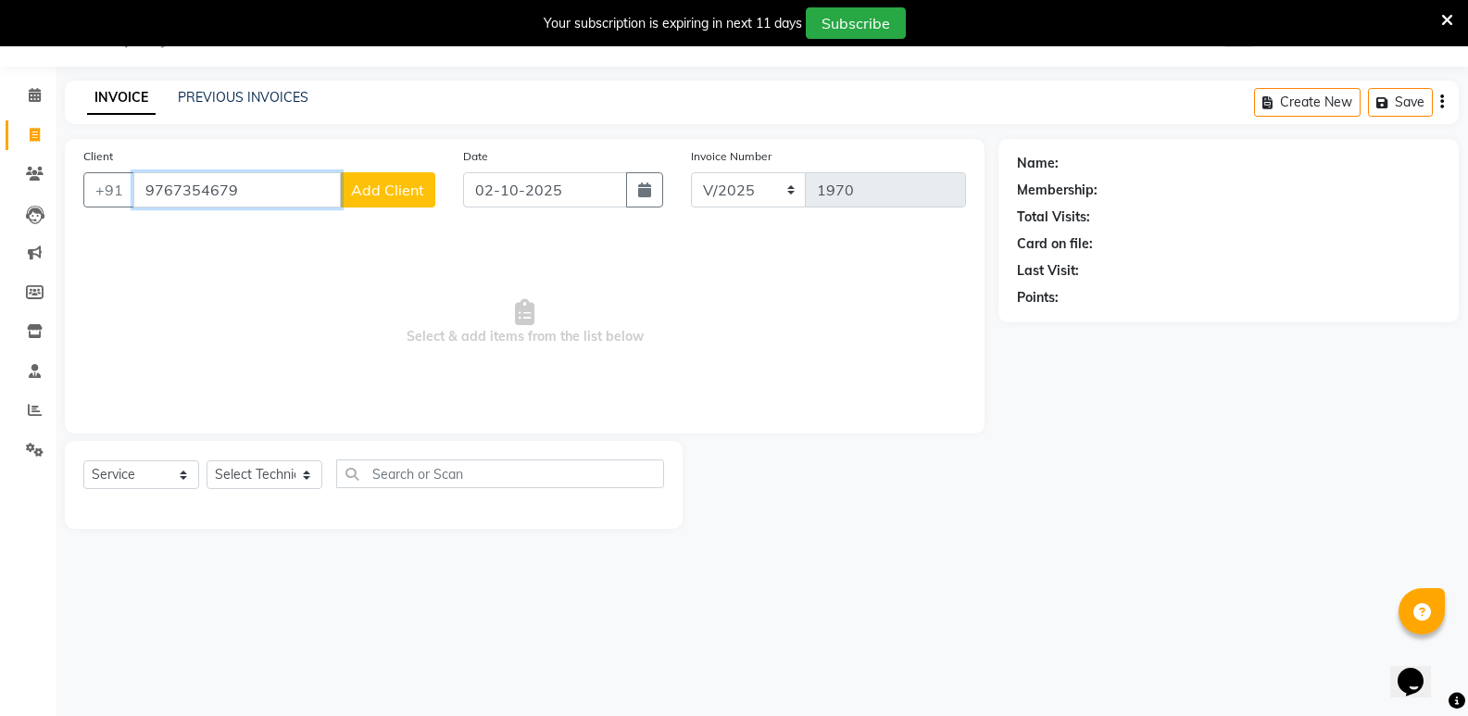
type input "9767354679"
click at [367, 196] on span "Add Client" at bounding box center [387, 190] width 73 height 19
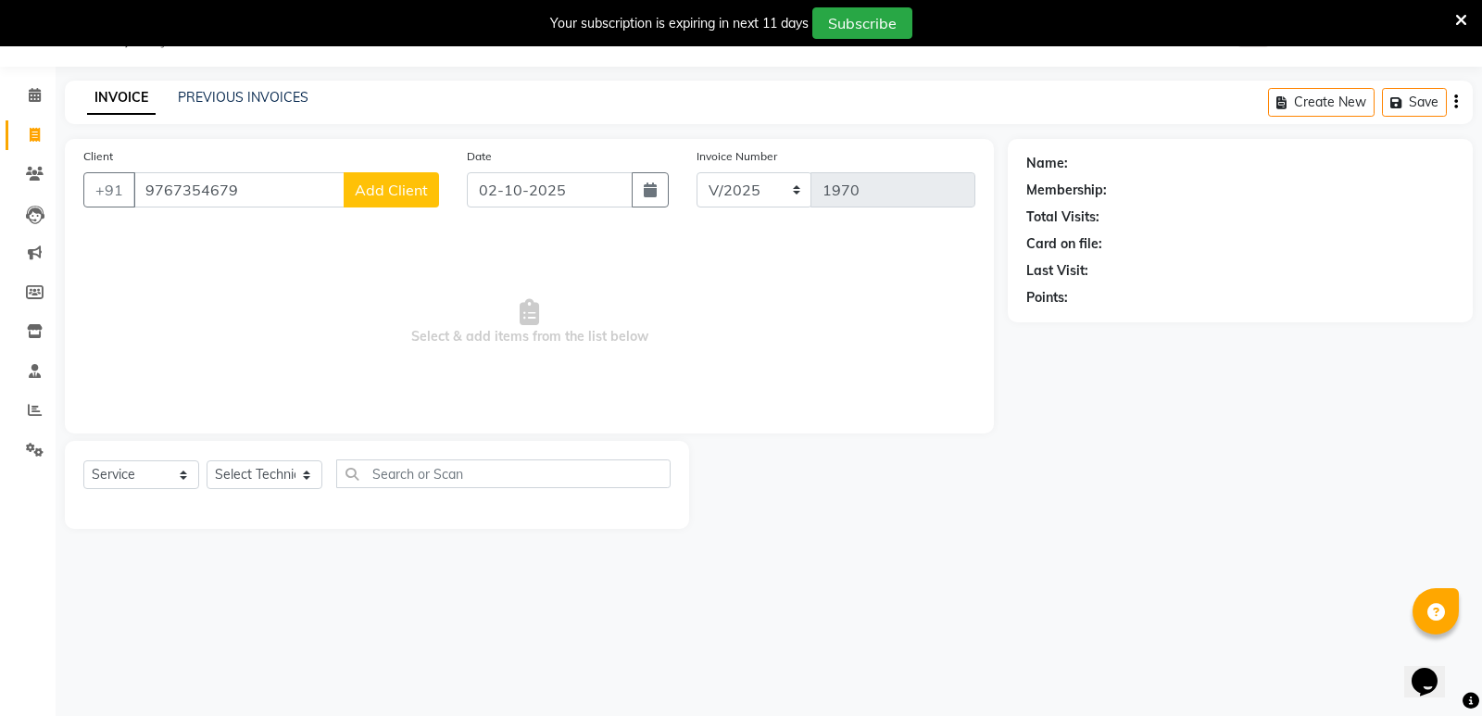
select select
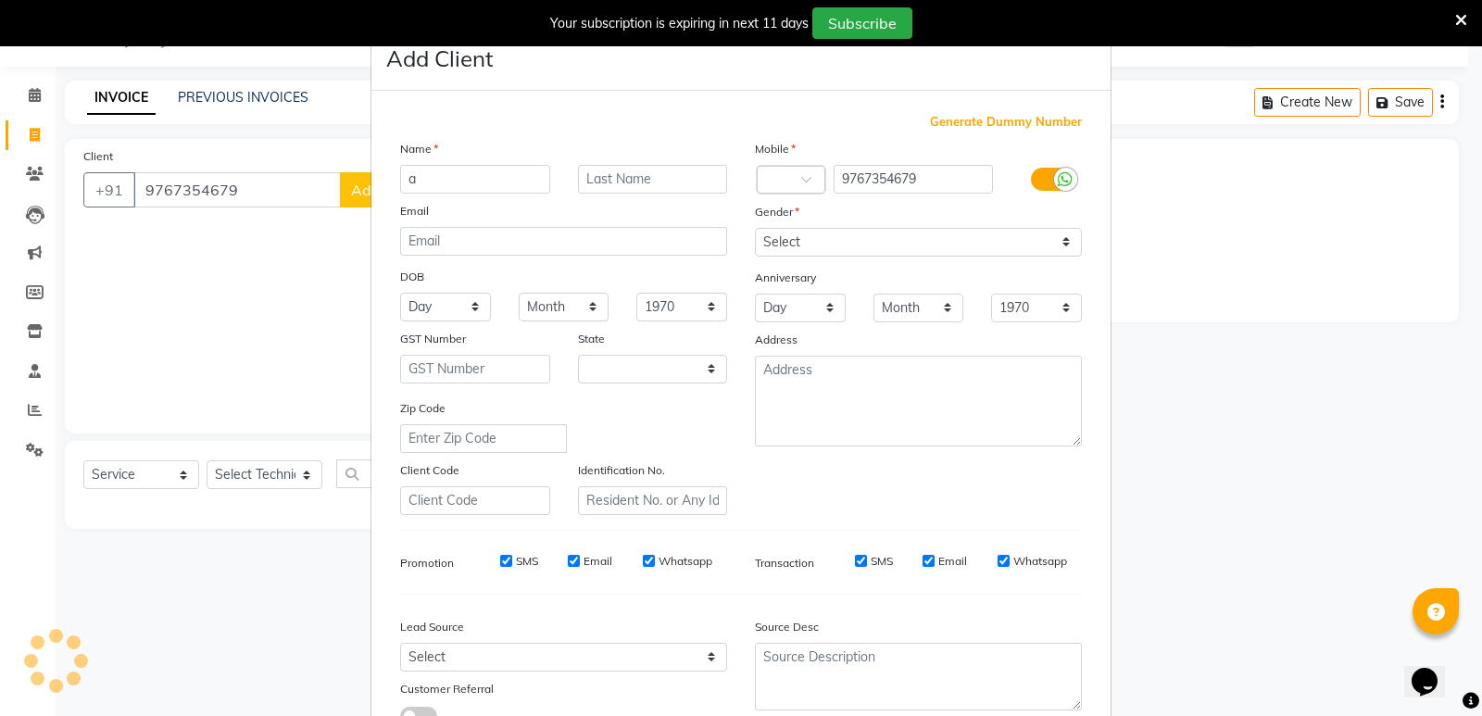
type input "ai"
select select "22"
type input "aishwarya"
click at [1040, 182] on label at bounding box center [1052, 179] width 42 height 23
click at [0, 0] on input "checkbox" at bounding box center [0, 0] width 0 height 0
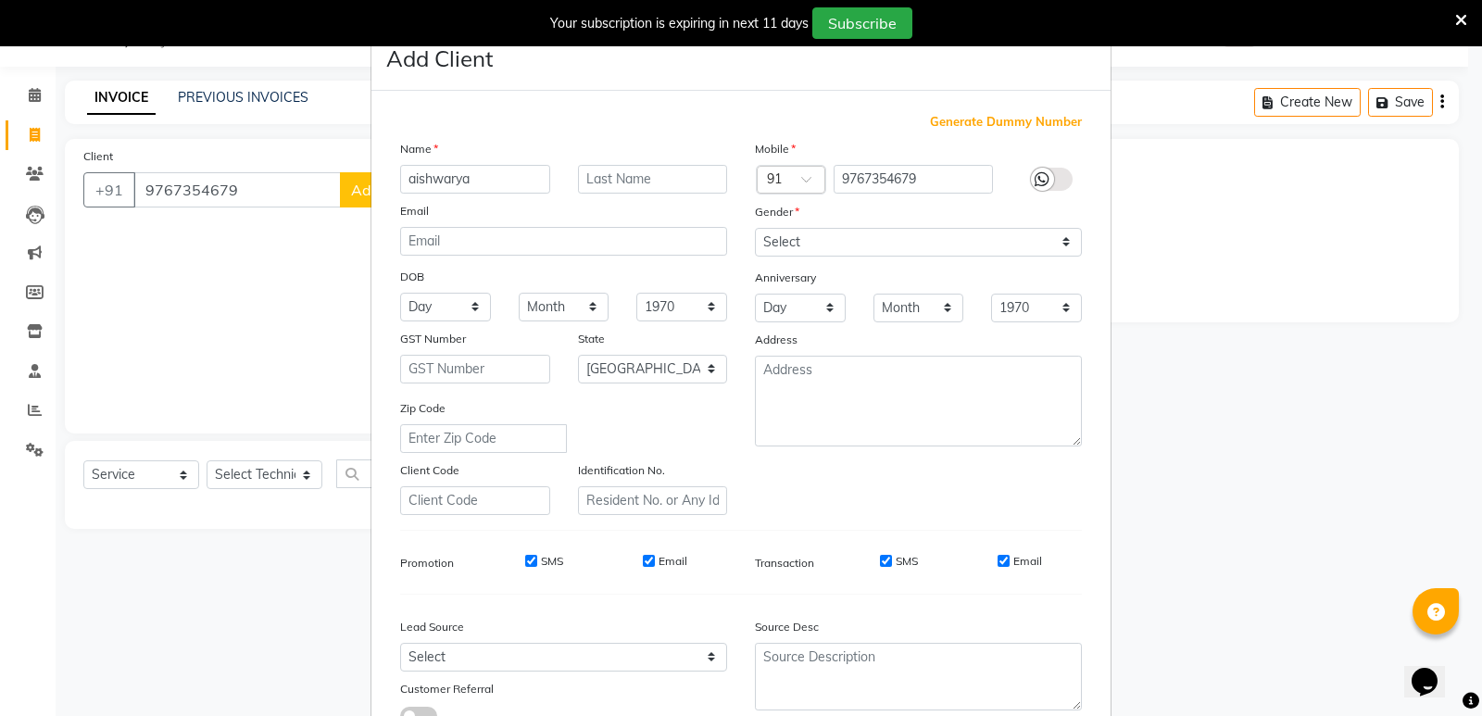
click at [1000, 560] on input "Email" at bounding box center [1003, 561] width 12 height 12
checkbox input "false"
click at [884, 561] on input "SMS" at bounding box center [886, 561] width 12 height 12
checkbox input "false"
drag, startPoint x: 645, startPoint y: 559, endPoint x: 589, endPoint y: 569, distance: 56.3
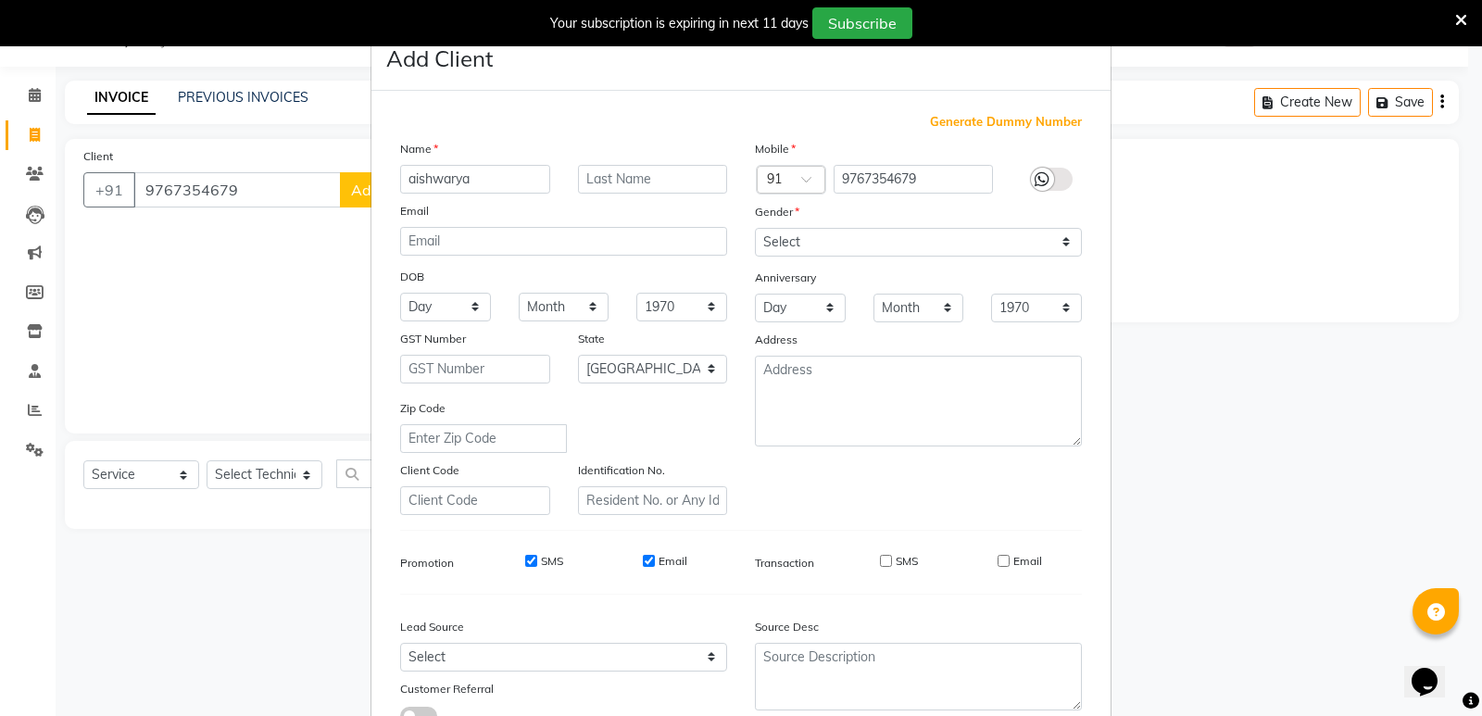
click at [643, 559] on input "Email" at bounding box center [649, 561] width 12 height 12
checkbox input "false"
click at [529, 563] on input "SMS" at bounding box center [531, 561] width 12 height 12
checkbox input "false"
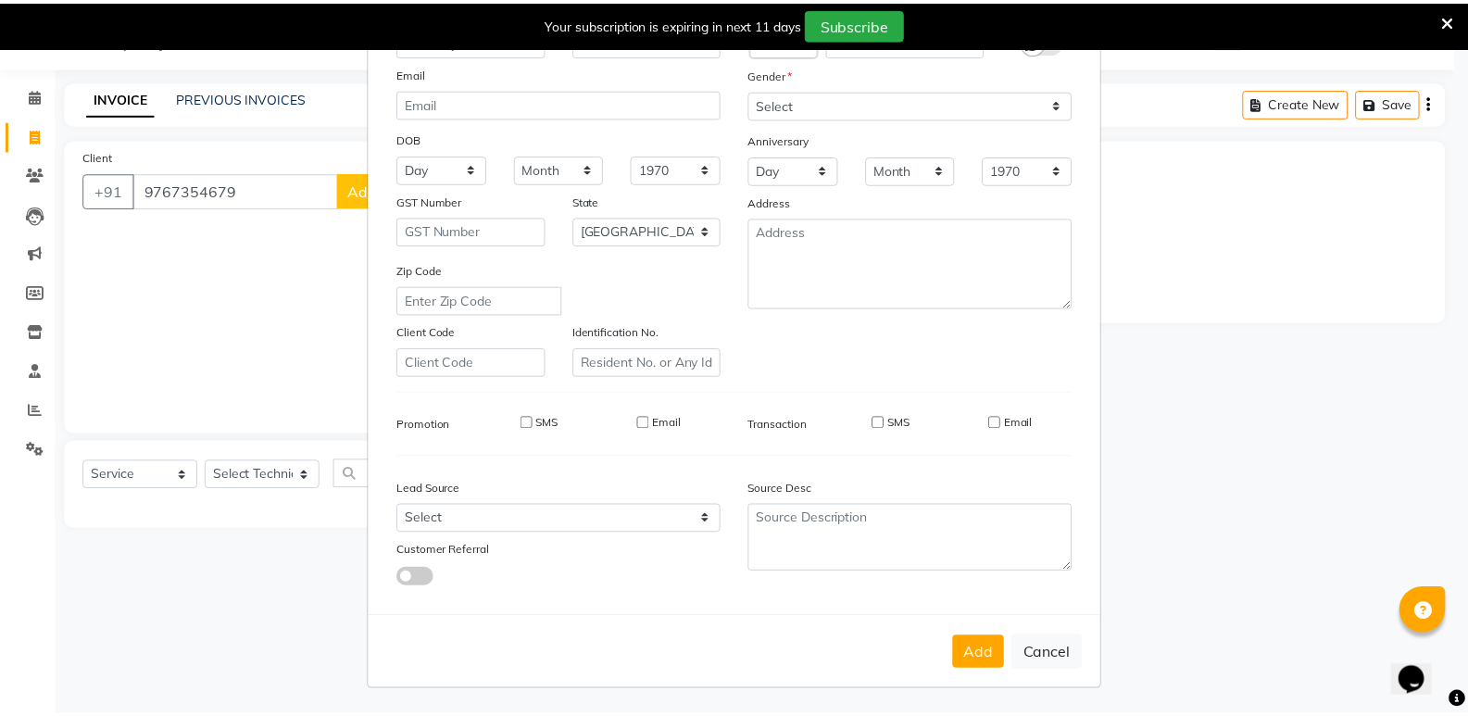
scroll to position [139, 0]
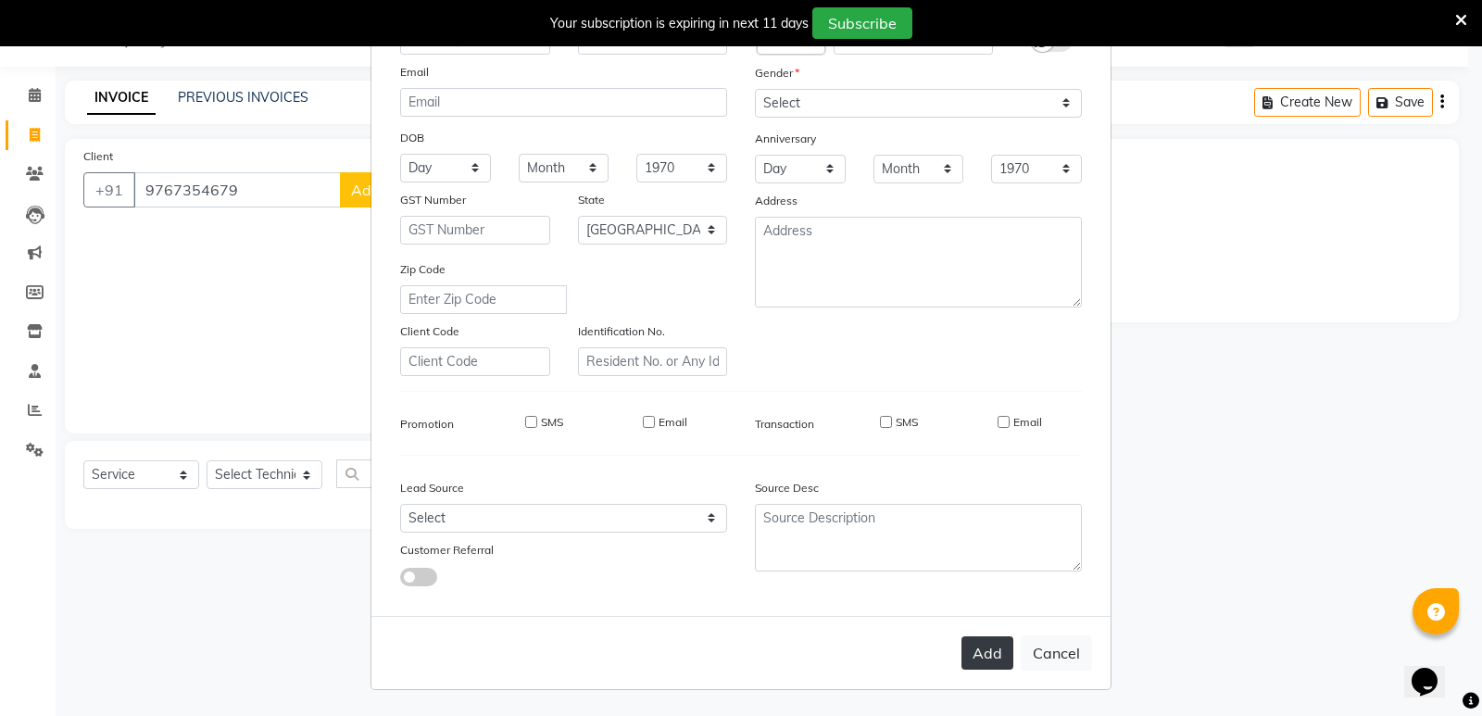
click at [995, 659] on button "Add" at bounding box center [987, 652] width 52 height 33
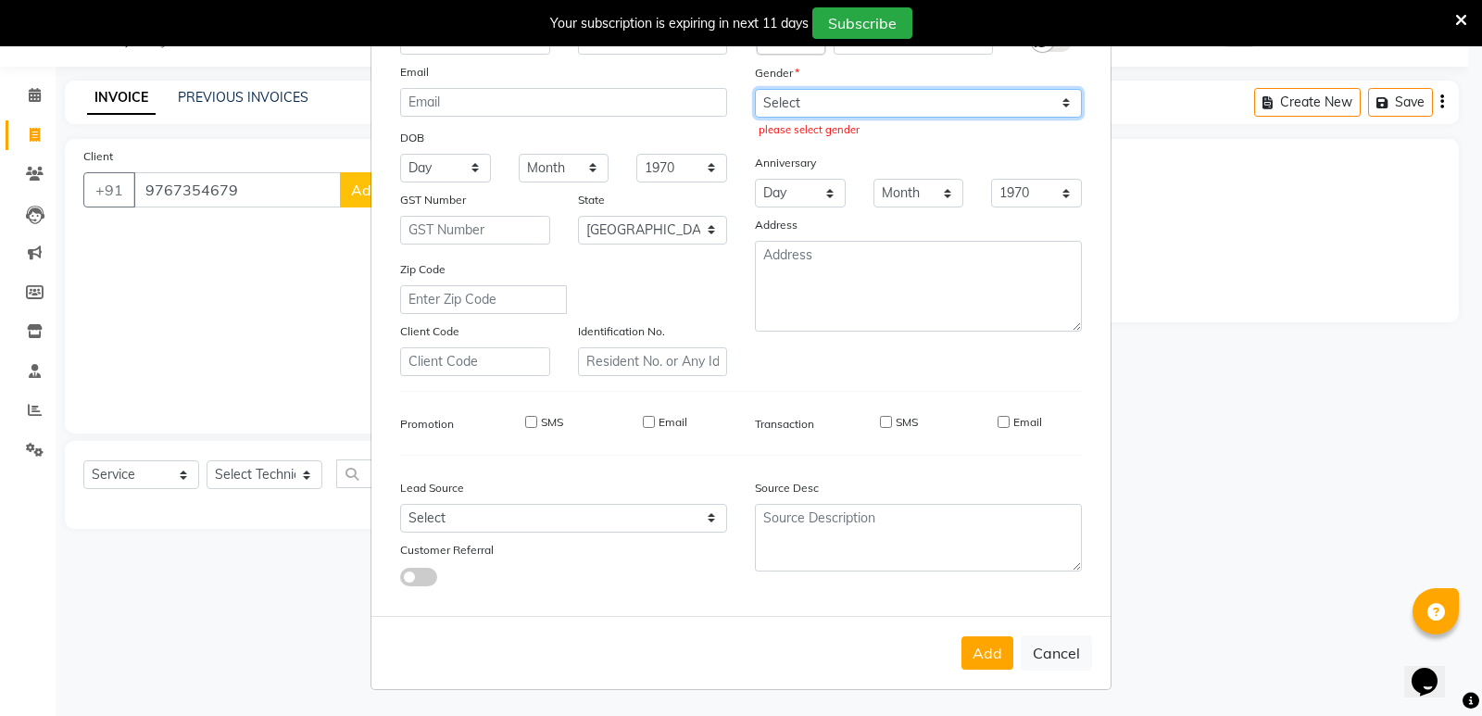
click at [868, 114] on select "Select [DEMOGRAPHIC_DATA] [DEMOGRAPHIC_DATA] Other Prefer Not To Say" at bounding box center [918, 103] width 327 height 29
select select "[DEMOGRAPHIC_DATA]"
click at [755, 89] on select "Select [DEMOGRAPHIC_DATA] [DEMOGRAPHIC_DATA] Other Prefer Not To Say" at bounding box center [918, 103] width 327 height 29
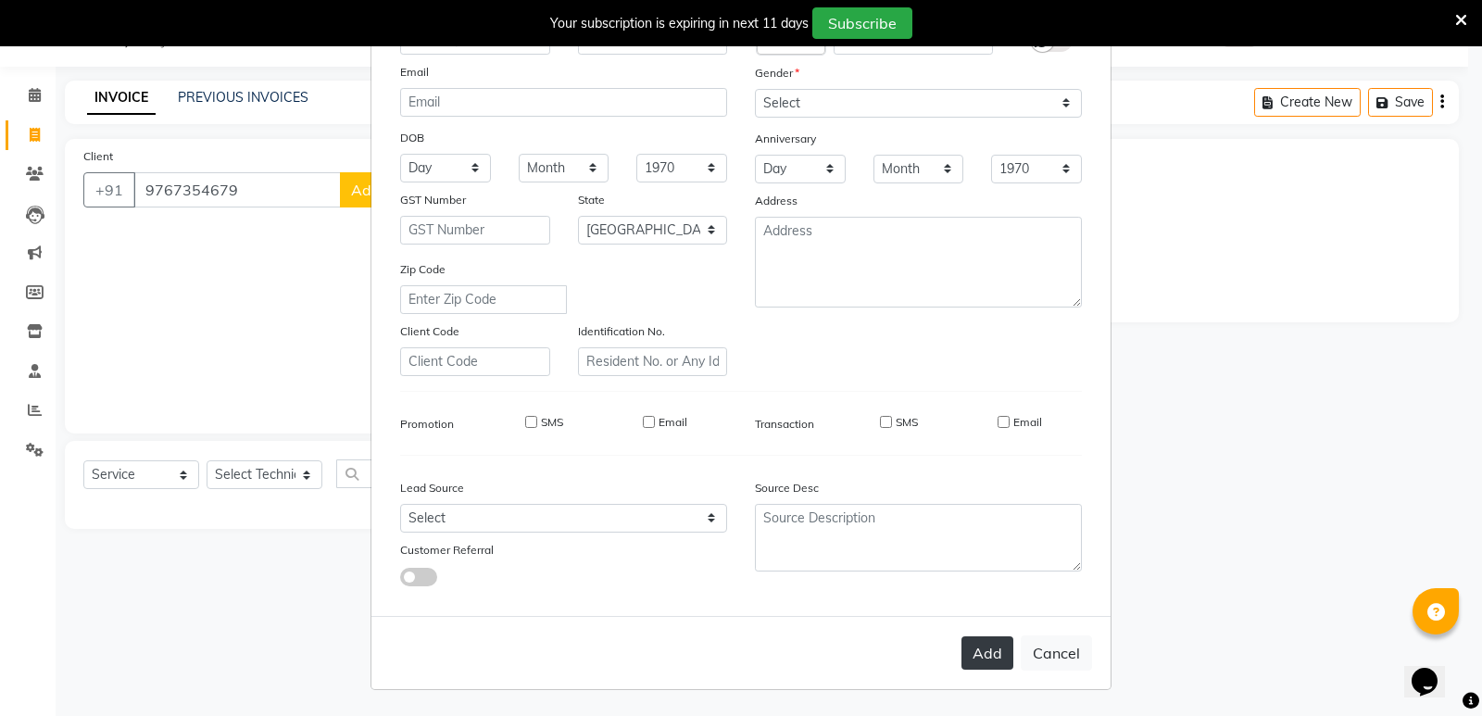
click at [1001, 655] on button "Add" at bounding box center [987, 652] width 52 height 33
select select
select select "null"
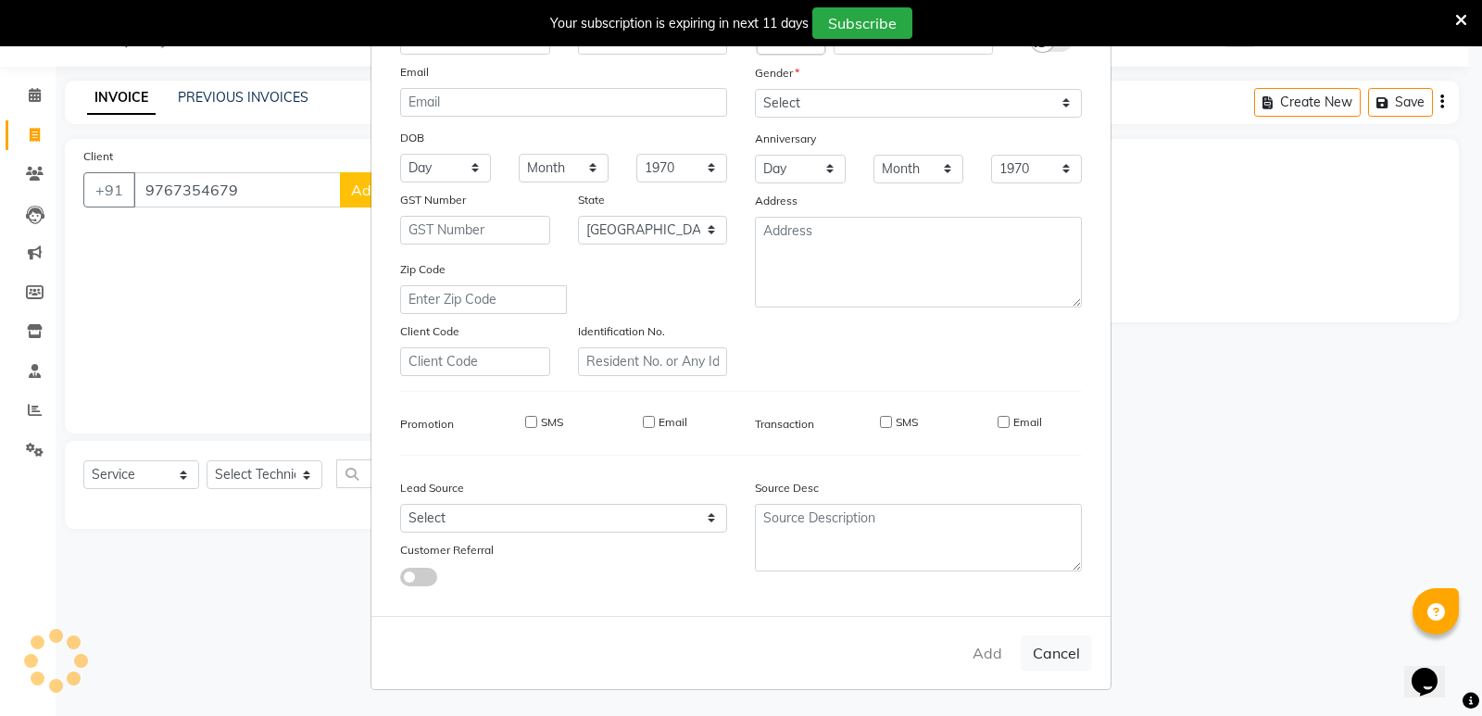
select select
checkbox input "false"
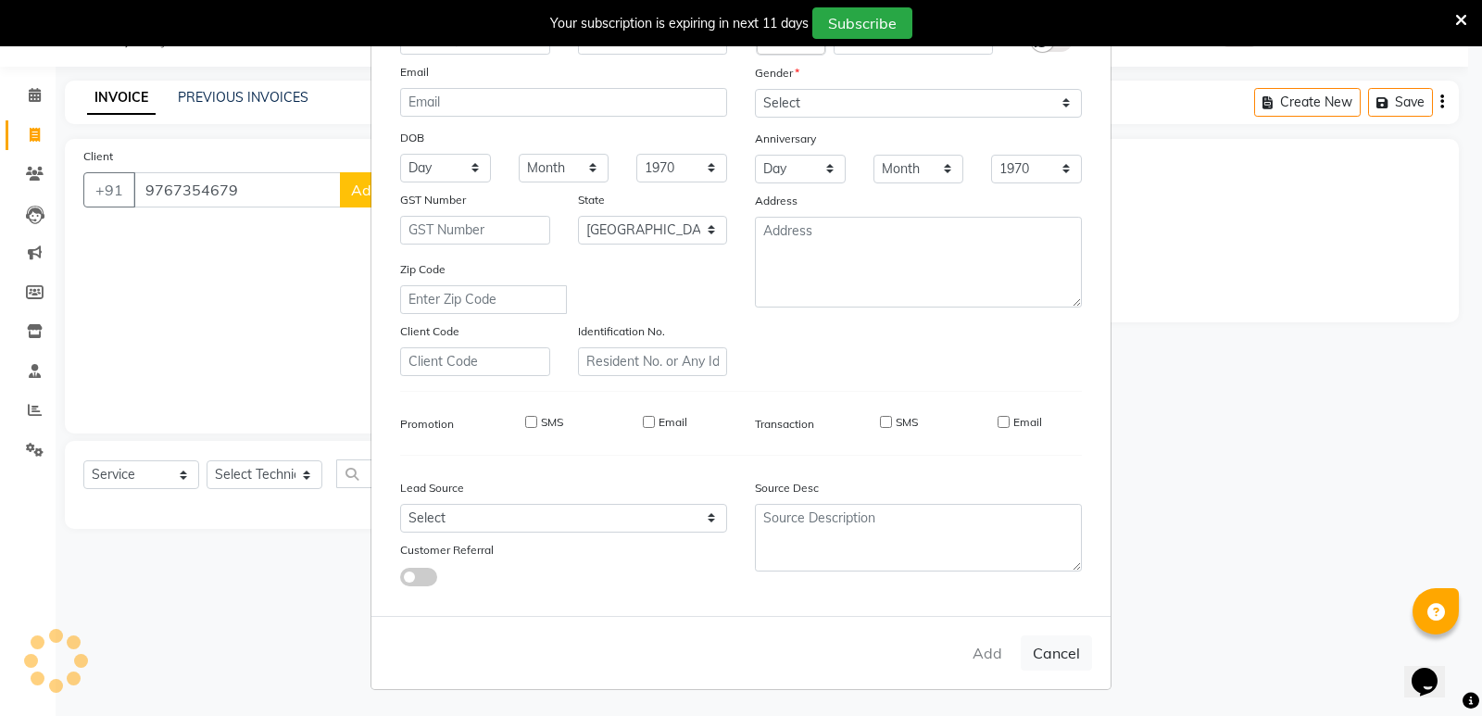
checkbox input "false"
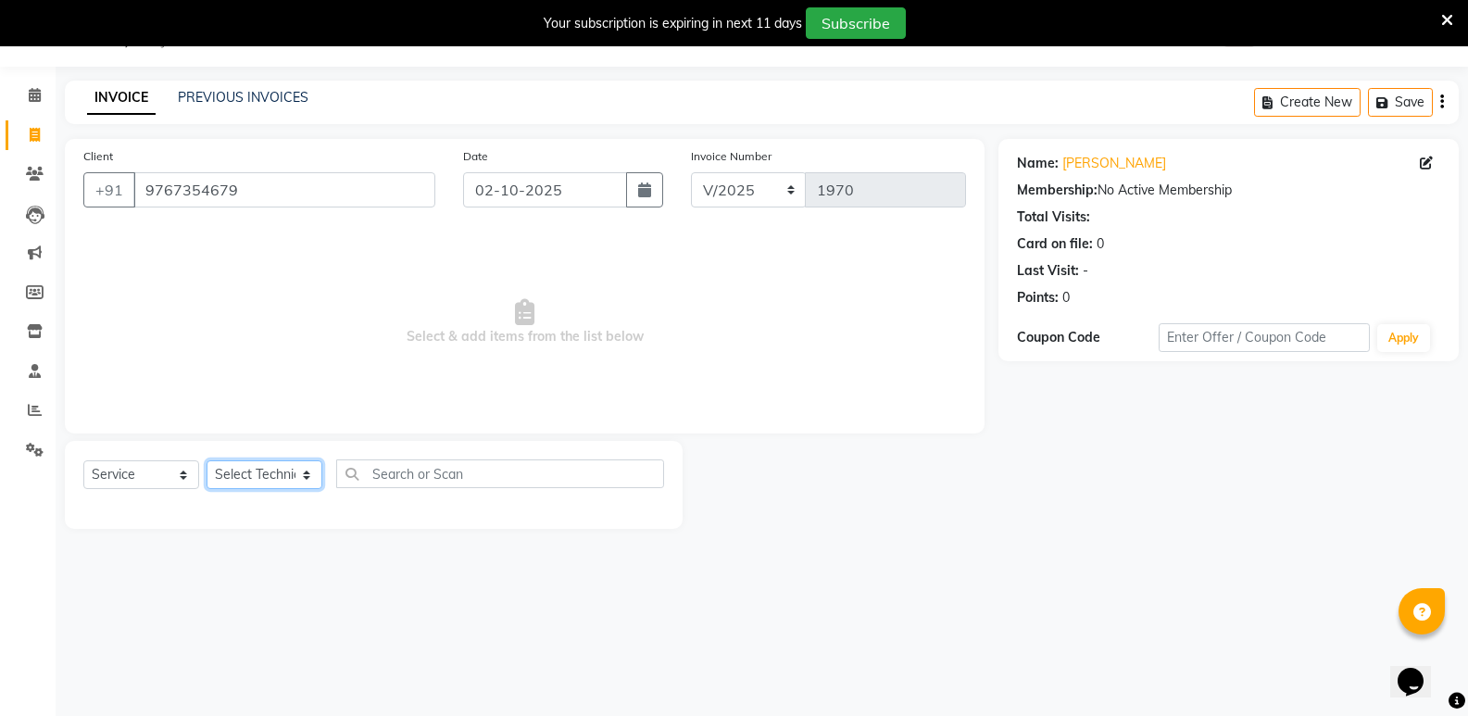
click at [244, 472] on select "Select Technician [PERSON_NAME] bishvajeet [PERSON_NAME] [PERSON_NAME] [PERSON_…" at bounding box center [265, 474] width 116 height 29
select select "85359"
click at [207, 460] on select "Select Technician [PERSON_NAME] bishvajeet [PERSON_NAME] [PERSON_NAME] [PERSON_…" at bounding box center [265, 474] width 116 height 29
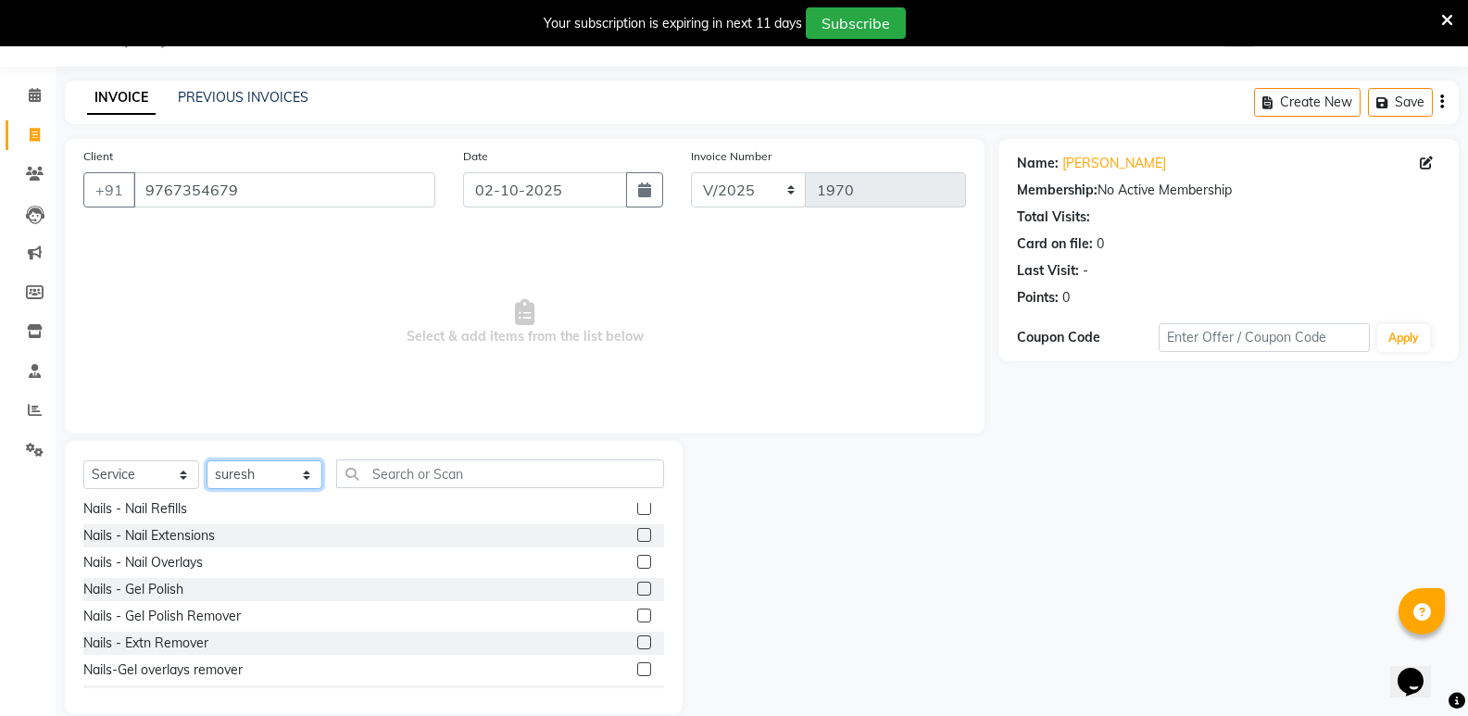
scroll to position [0, 0]
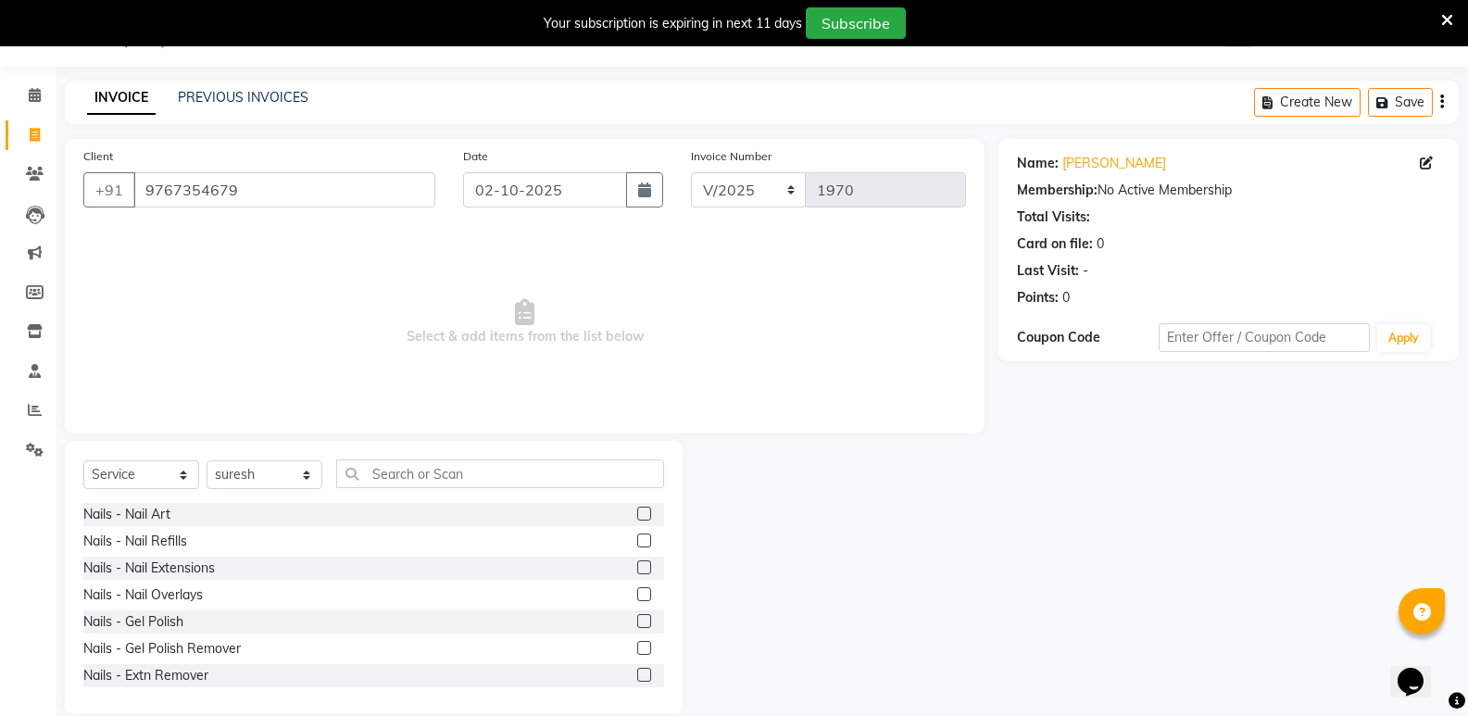
click at [637, 594] on label at bounding box center [644, 594] width 14 height 14
click at [637, 594] on input "checkbox" at bounding box center [643, 595] width 12 height 12
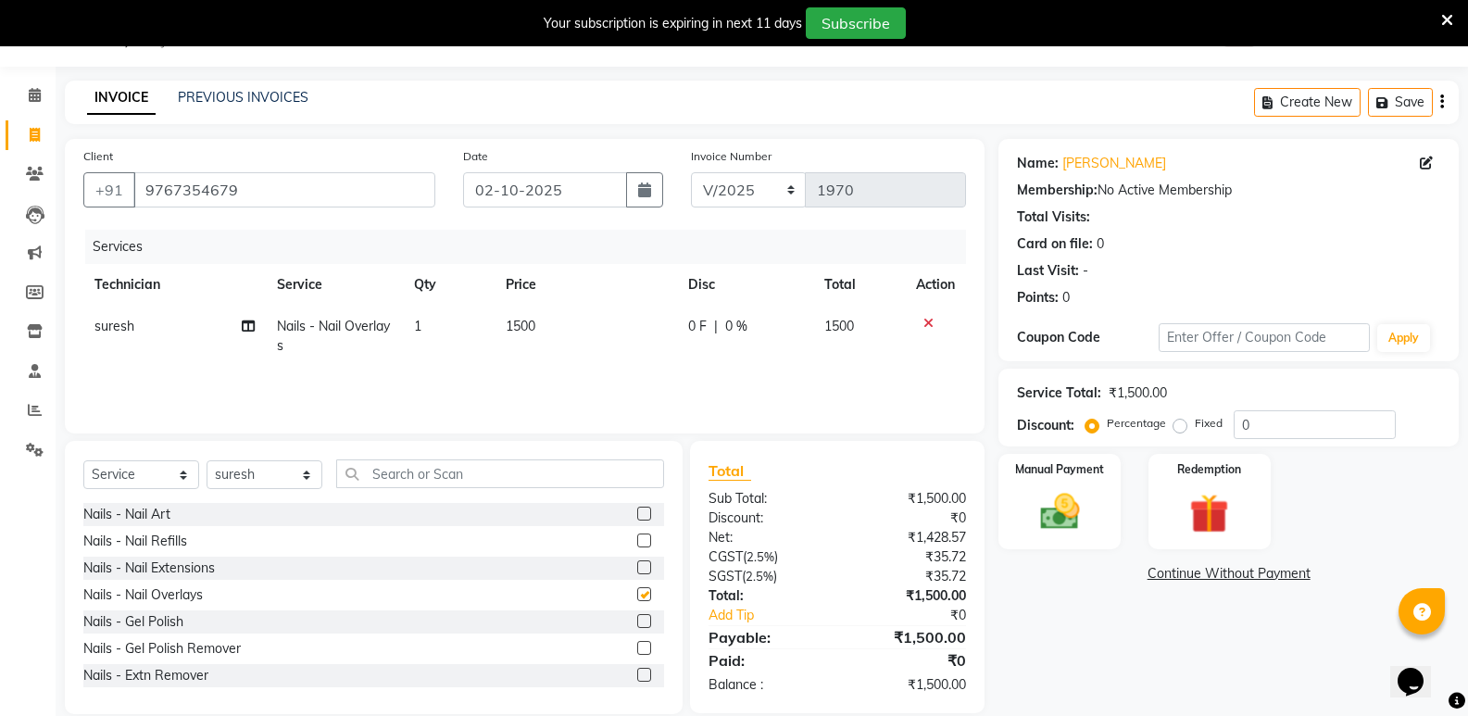
checkbox input "false"
click at [520, 343] on td "1500" at bounding box center [585, 336] width 182 height 61
select select "85359"
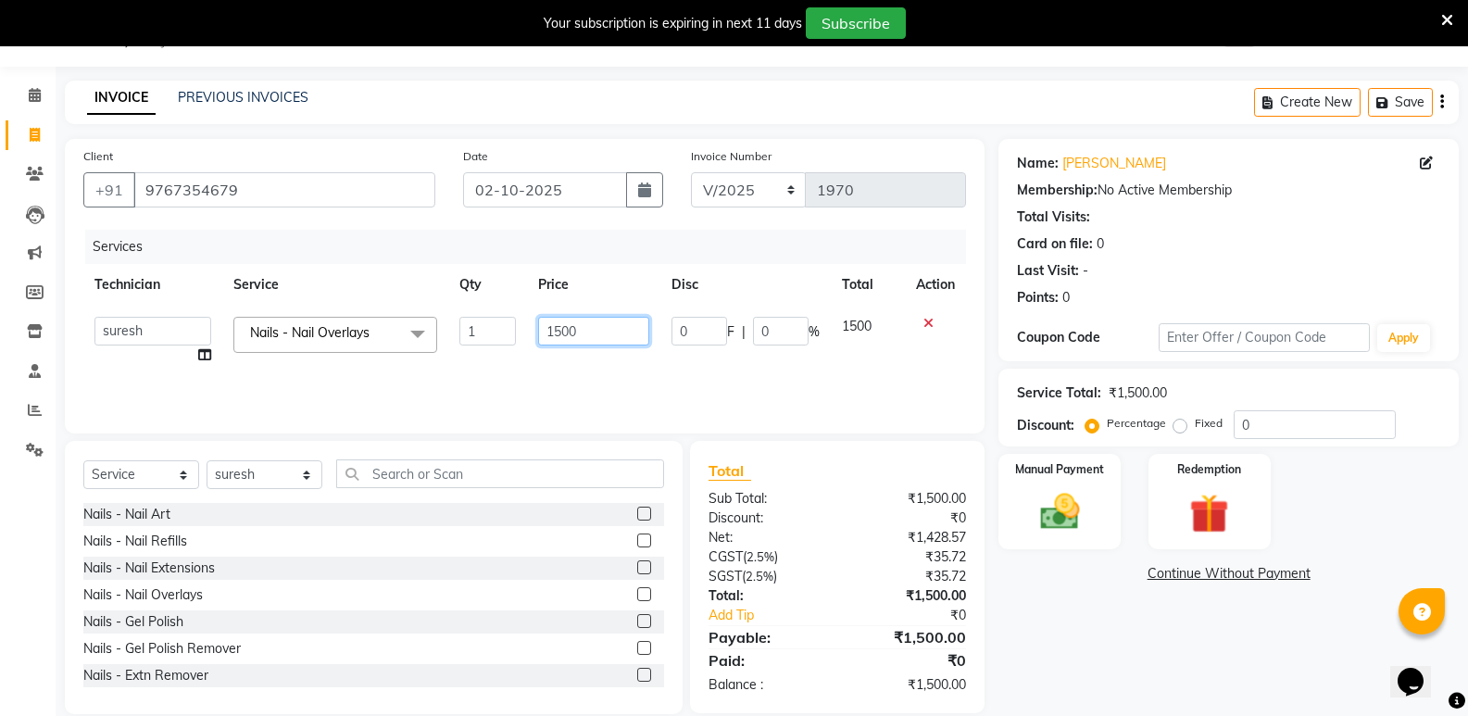
click at [568, 339] on input "1500" at bounding box center [593, 331] width 111 height 29
type input "1350"
click at [263, 472] on select "Select Technician [PERSON_NAME] bishvajeet [PERSON_NAME] [PERSON_NAME] [PERSON_…" at bounding box center [265, 474] width 116 height 29
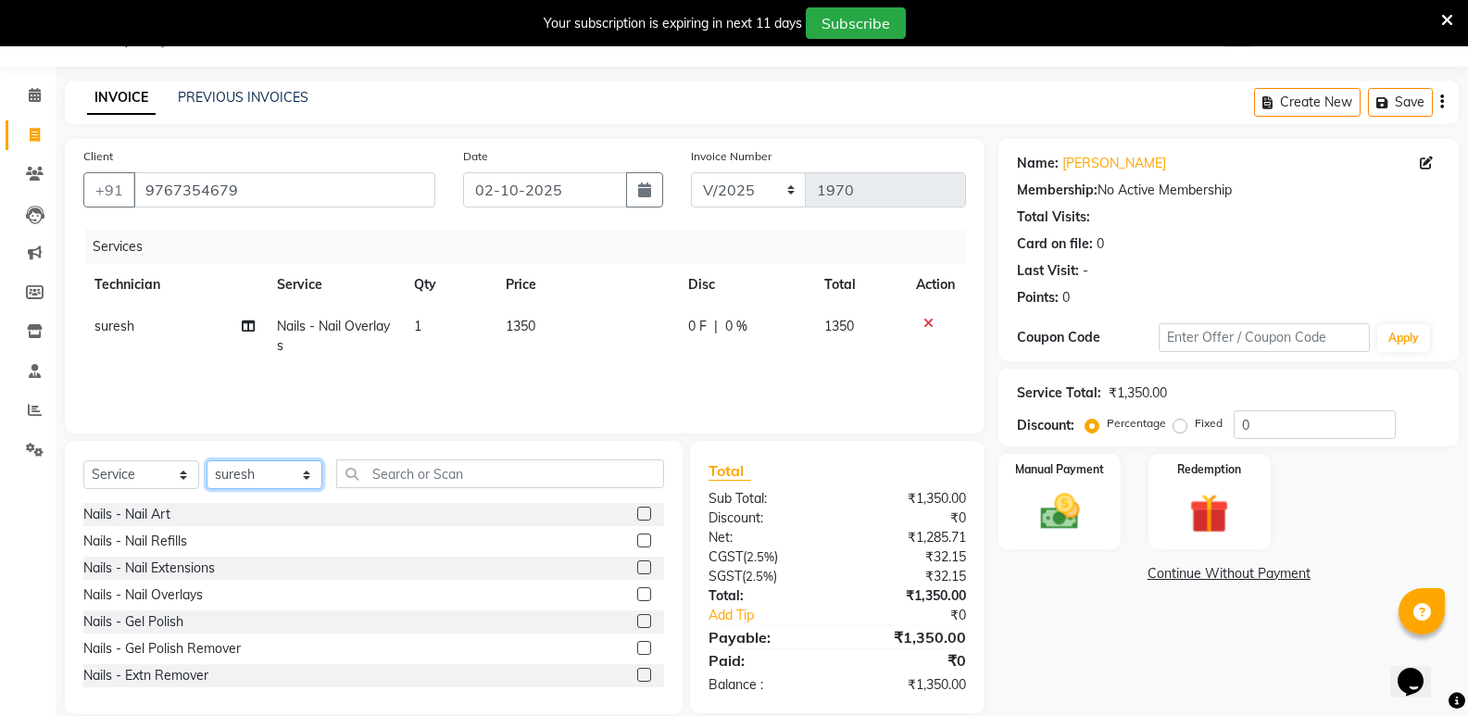
select select "88724"
click at [207, 460] on select "Select Technician [PERSON_NAME] bishvajeet [PERSON_NAME] [PERSON_NAME] [PERSON_…" at bounding box center [265, 474] width 116 height 29
click at [637, 622] on label at bounding box center [644, 621] width 14 height 14
click at [637, 622] on input "checkbox" at bounding box center [643, 622] width 12 height 12
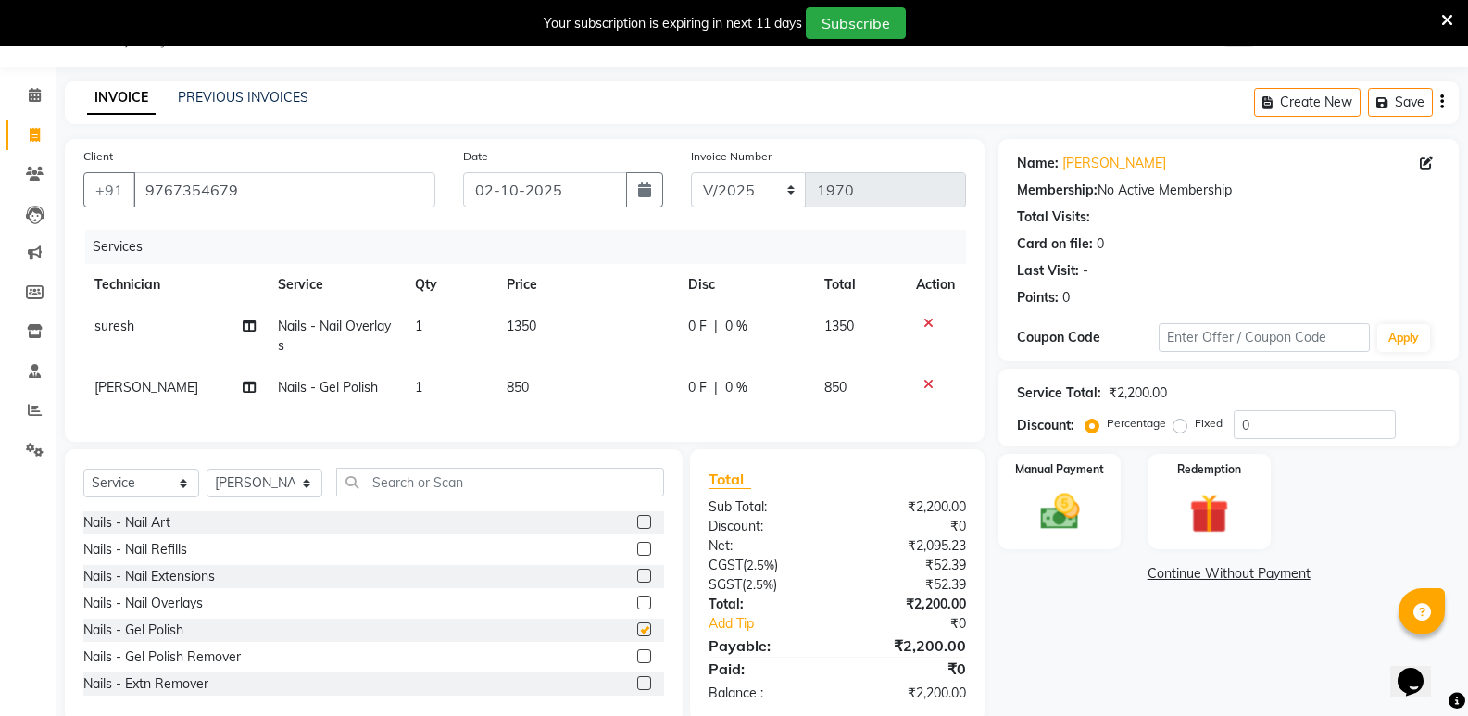
checkbox input "false"
click at [241, 494] on select "Select Technician [PERSON_NAME] bishvajeet [PERSON_NAME] [PERSON_NAME] [PERSON_…" at bounding box center [265, 483] width 116 height 29
select select "85359"
click at [207, 482] on select "Select Technician [PERSON_NAME] bishvajeet [PERSON_NAME] [PERSON_NAME] [PERSON_…" at bounding box center [265, 483] width 116 height 29
click at [637, 529] on label at bounding box center [644, 522] width 14 height 14
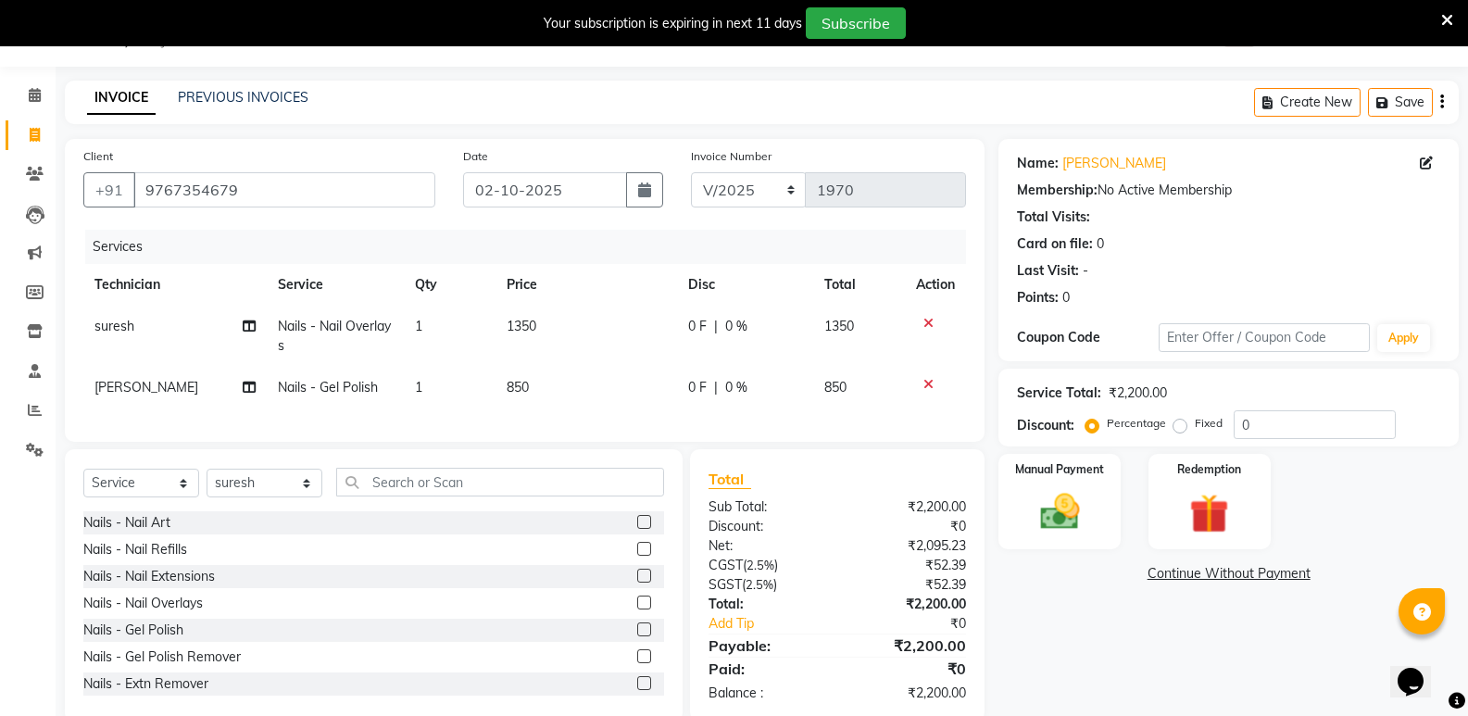
click at [637, 529] on input "checkbox" at bounding box center [643, 523] width 12 height 12
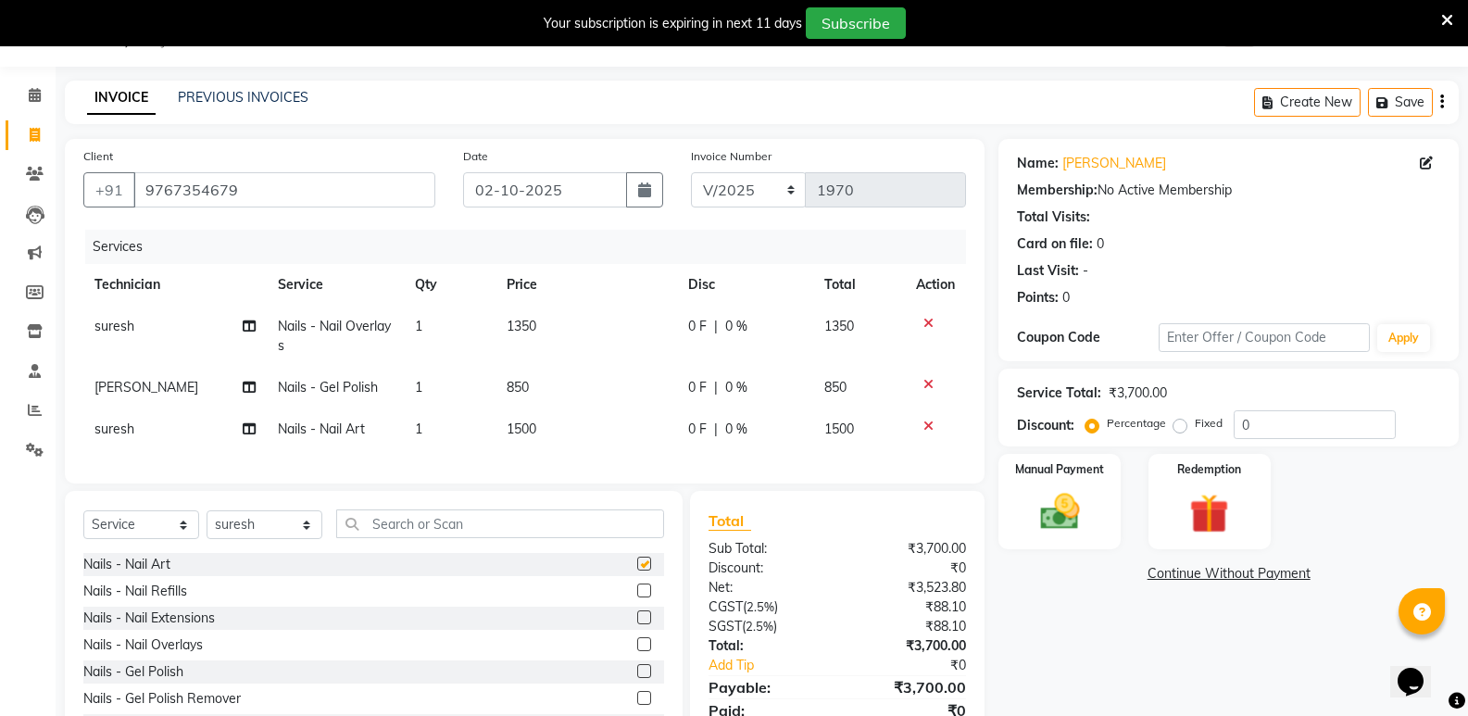
checkbox input "false"
click at [533, 424] on span "1500" at bounding box center [522, 428] width 30 height 17
select select "85359"
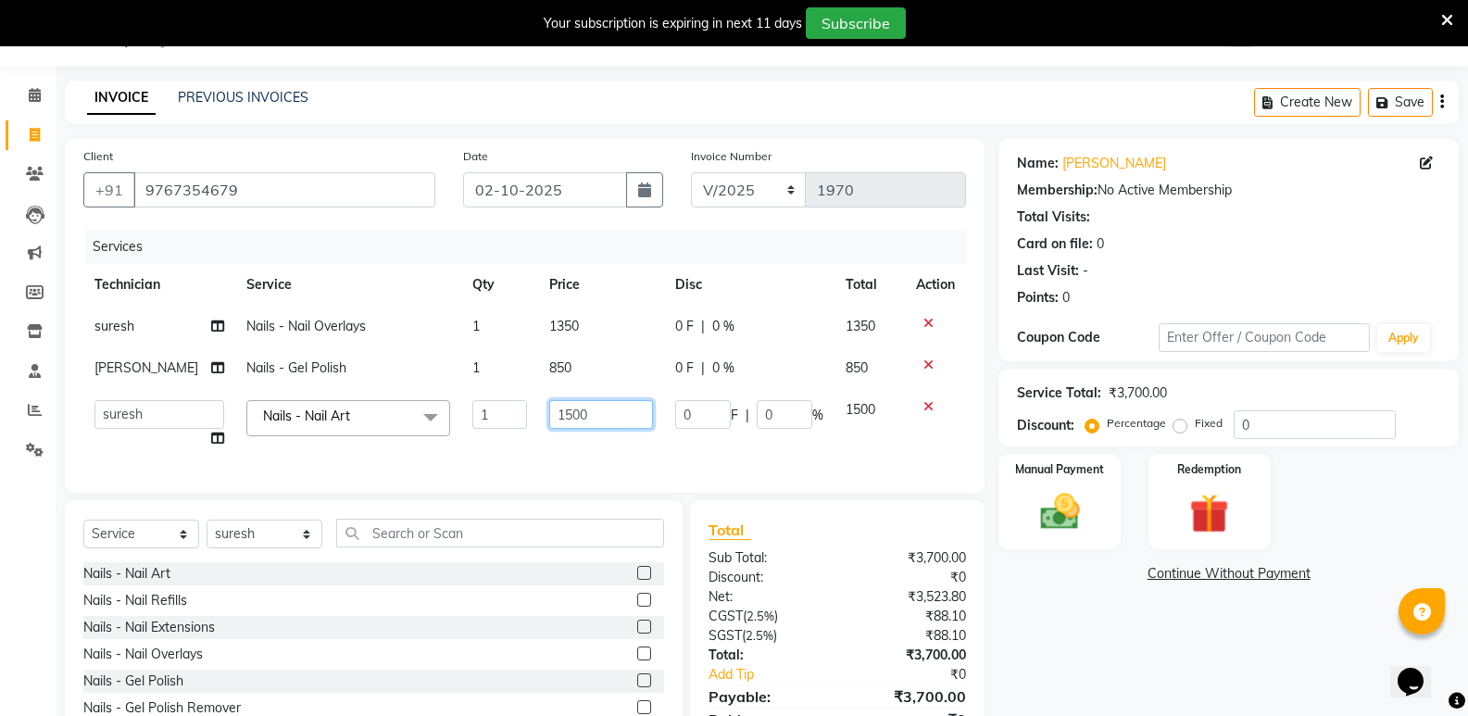
click at [560, 427] on input "1500" at bounding box center [601, 414] width 104 height 29
type input "800"
click at [1074, 522] on img at bounding box center [1059, 511] width 66 height 47
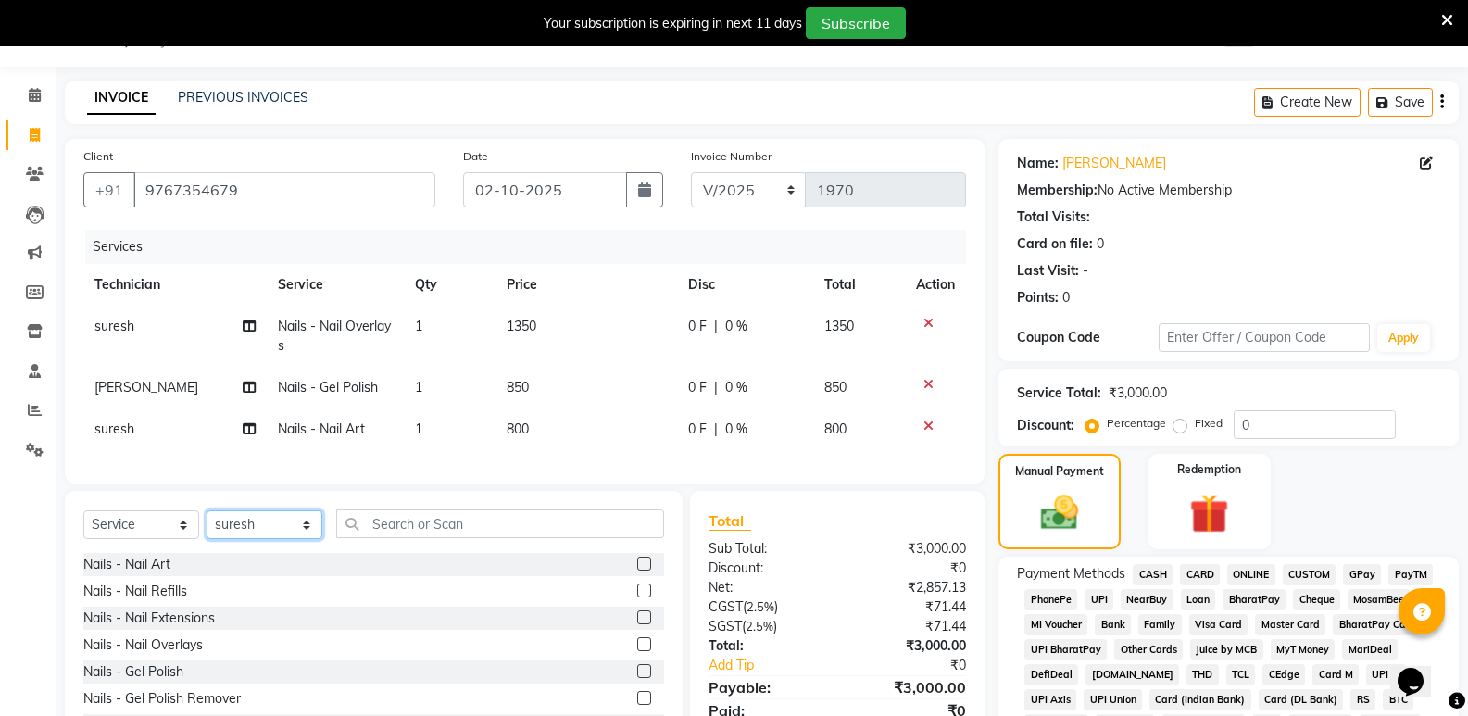
click at [235, 538] on select "Select Technician [PERSON_NAME] bishvajeet [PERSON_NAME] [PERSON_NAME] [PERSON_…" at bounding box center [265, 524] width 116 height 29
select select "88724"
click at [207, 524] on select "Select Technician [PERSON_NAME] bishvajeet [PERSON_NAME] [PERSON_NAME] [PERSON_…" at bounding box center [265, 524] width 116 height 29
click at [637, 570] on label at bounding box center [644, 564] width 14 height 14
click at [637, 570] on input "checkbox" at bounding box center [643, 564] width 12 height 12
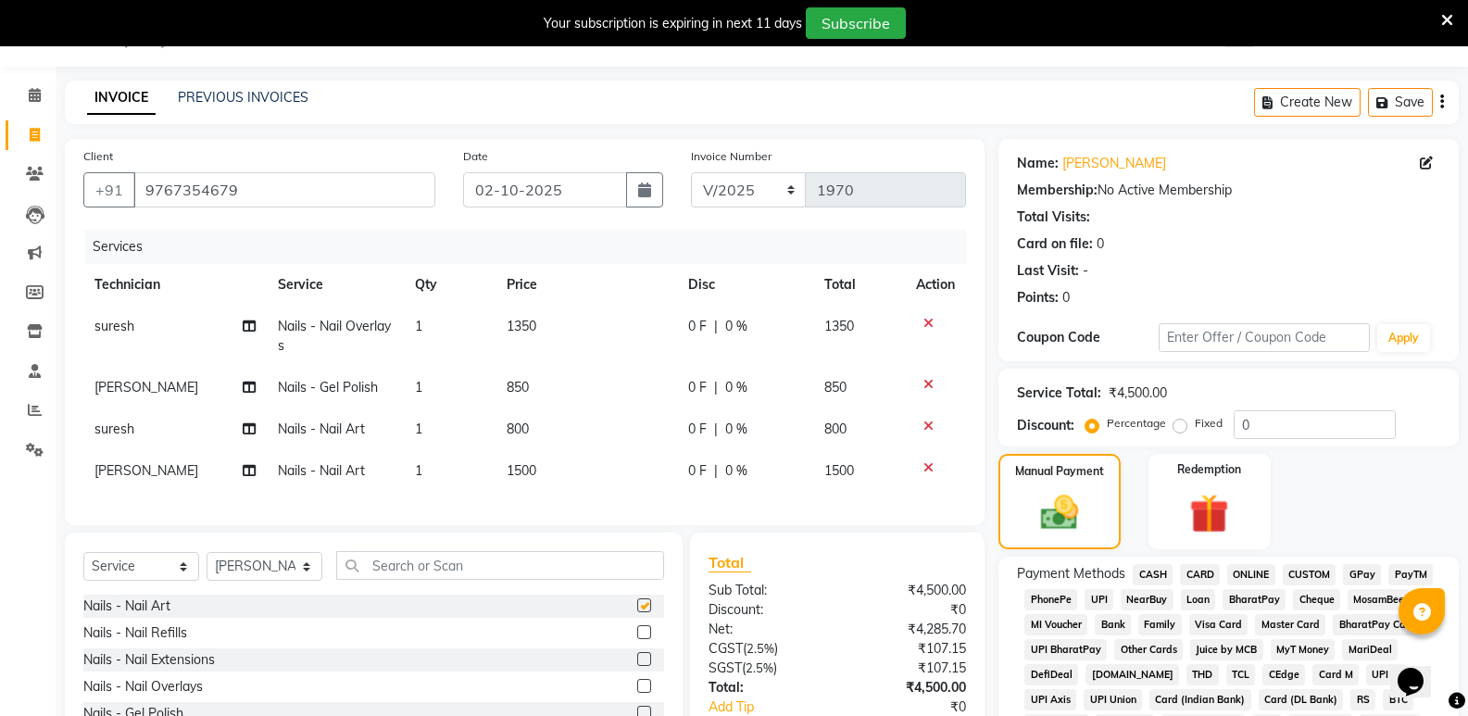
checkbox input "false"
click at [525, 472] on span "1500" at bounding box center [522, 470] width 30 height 17
select select "88724"
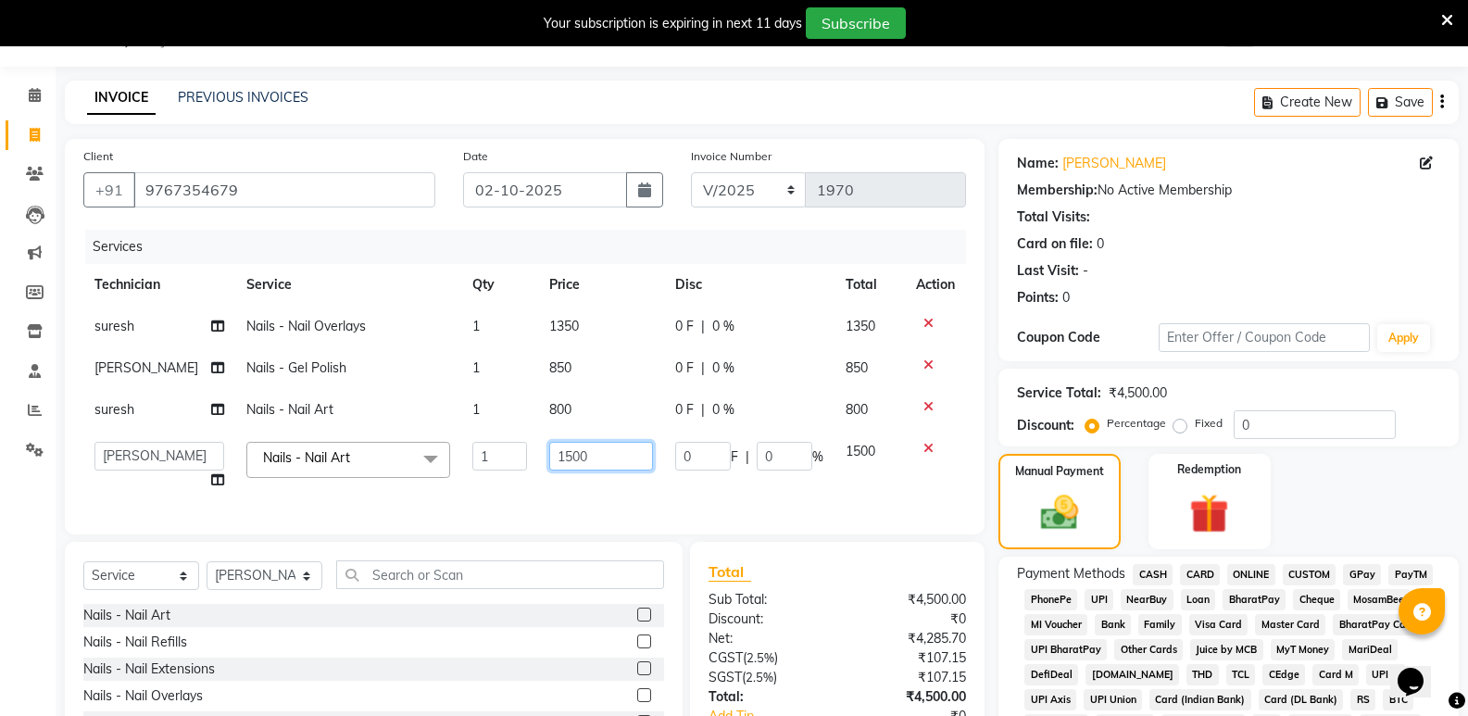
click at [557, 468] on input "1500" at bounding box center [601, 456] width 104 height 29
click at [561, 465] on input "1500" at bounding box center [601, 456] width 104 height 29
type input "600"
click at [550, 412] on td "800" at bounding box center [601, 410] width 126 height 42
select select "85359"
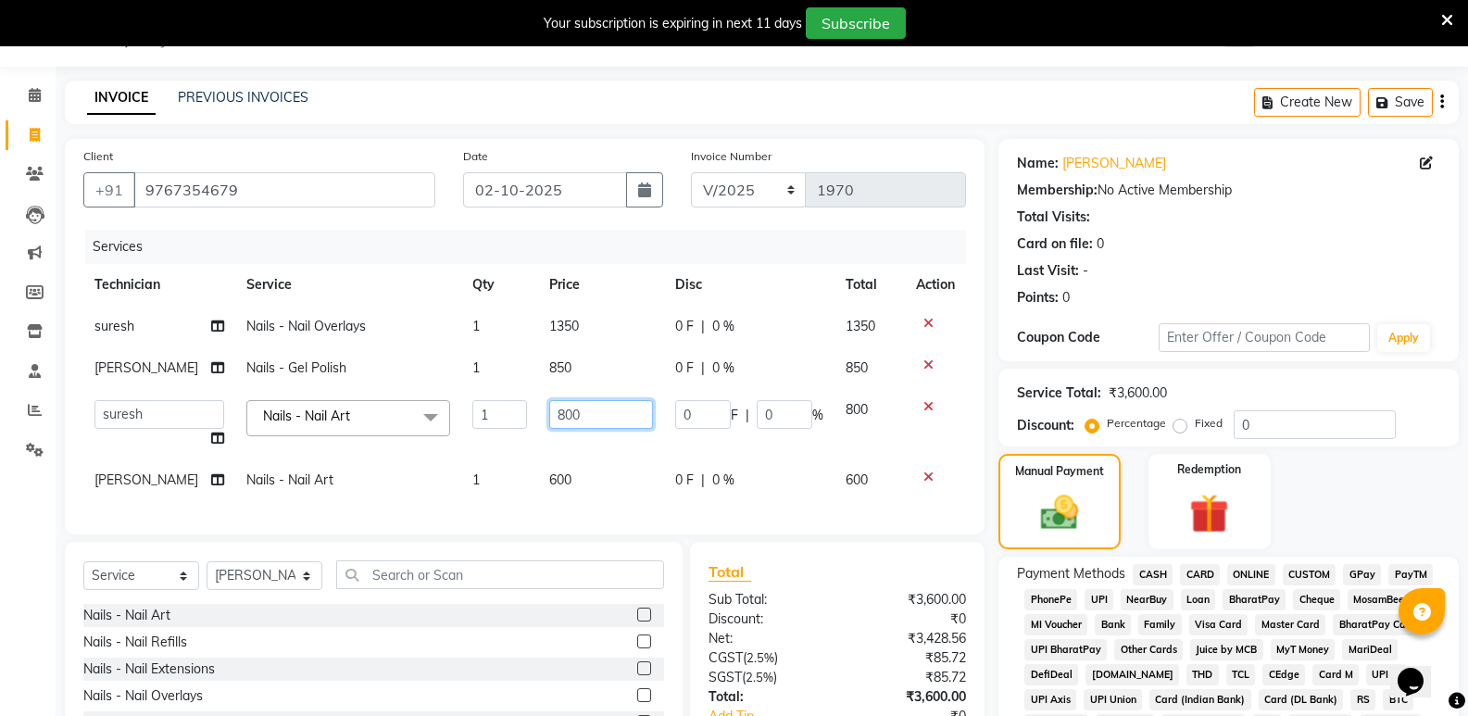
click at [553, 417] on input "800" at bounding box center [601, 414] width 104 height 29
type input "700"
click at [1066, 475] on label "Manual Payment" at bounding box center [1059, 470] width 93 height 18
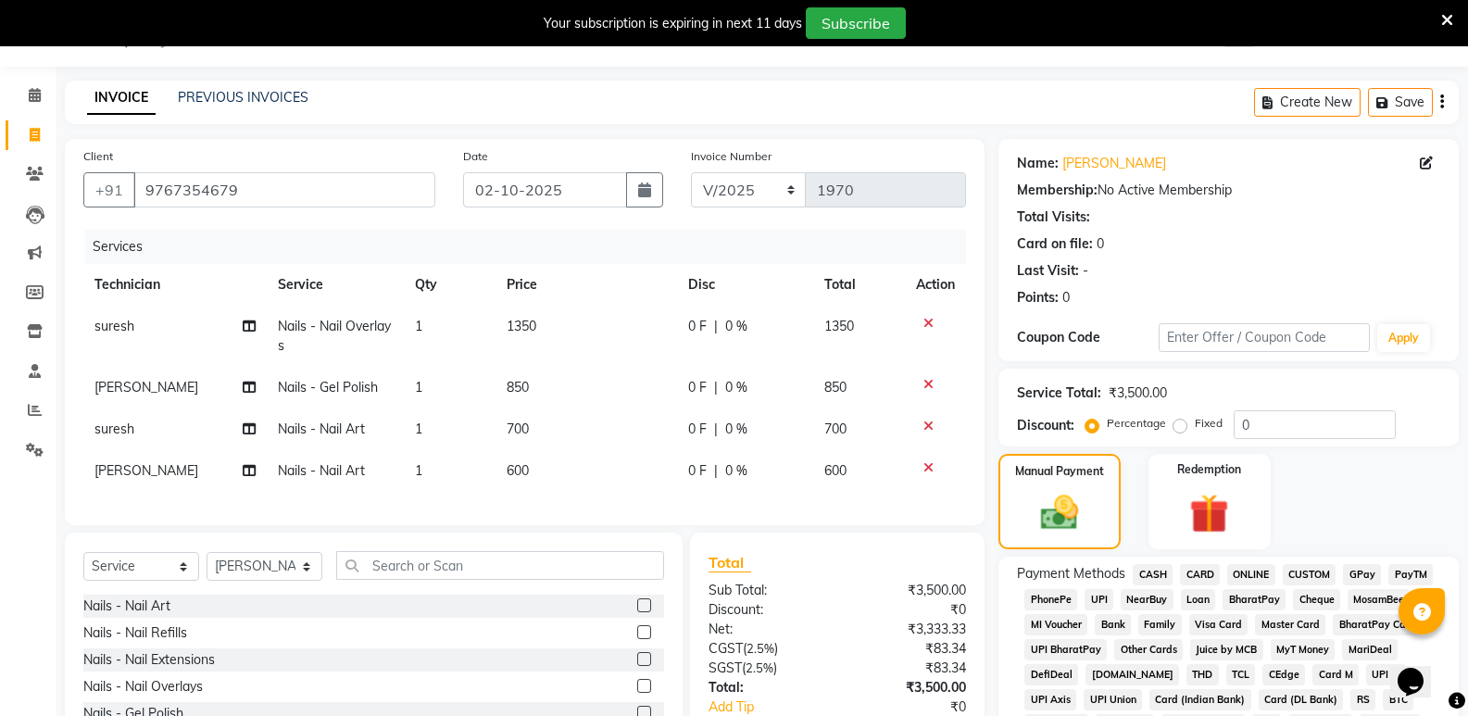
click at [525, 473] on span "600" at bounding box center [518, 470] width 22 height 17
select select "88724"
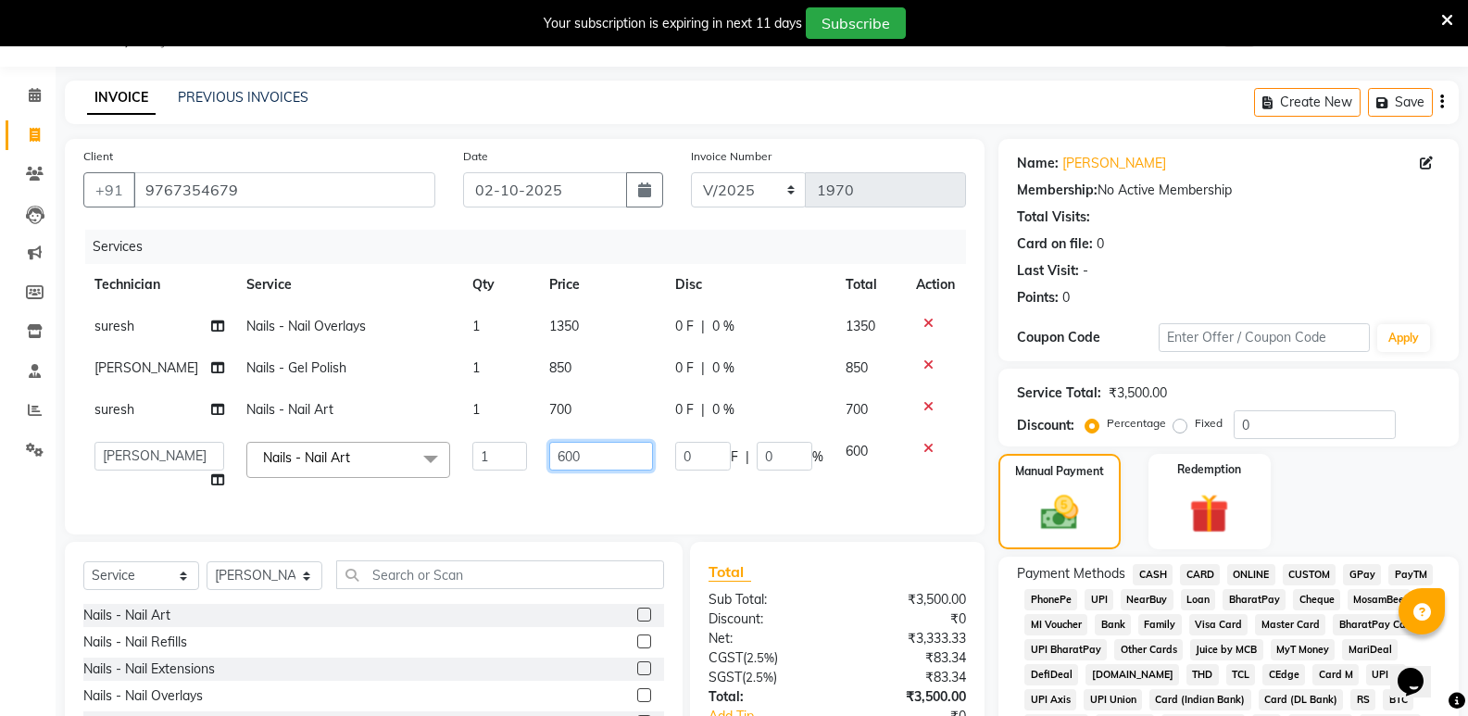
click at [553, 466] on input "600" at bounding box center [601, 456] width 104 height 29
type input "700"
click at [1039, 478] on label "Manual Payment" at bounding box center [1059, 470] width 93 height 18
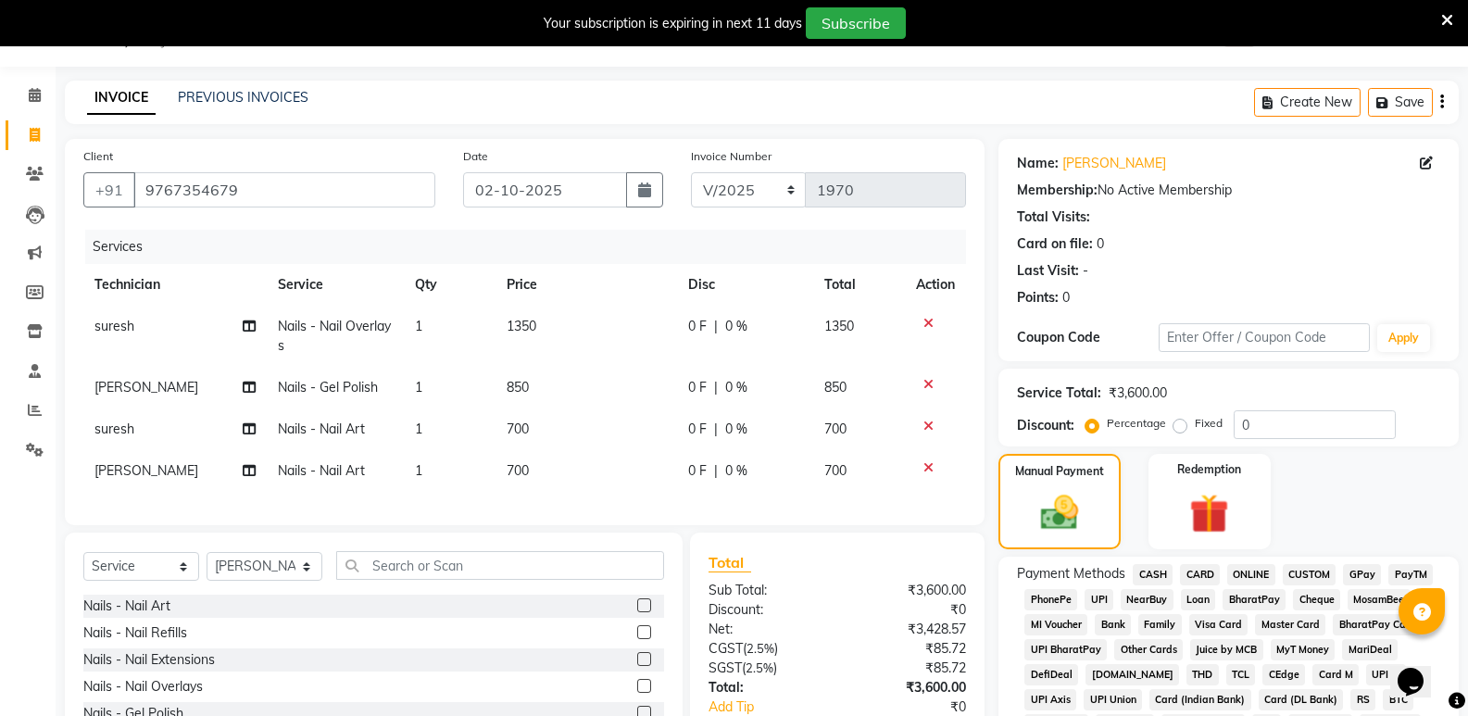
click at [1244, 564] on span "ONLINE" at bounding box center [1251, 574] width 48 height 21
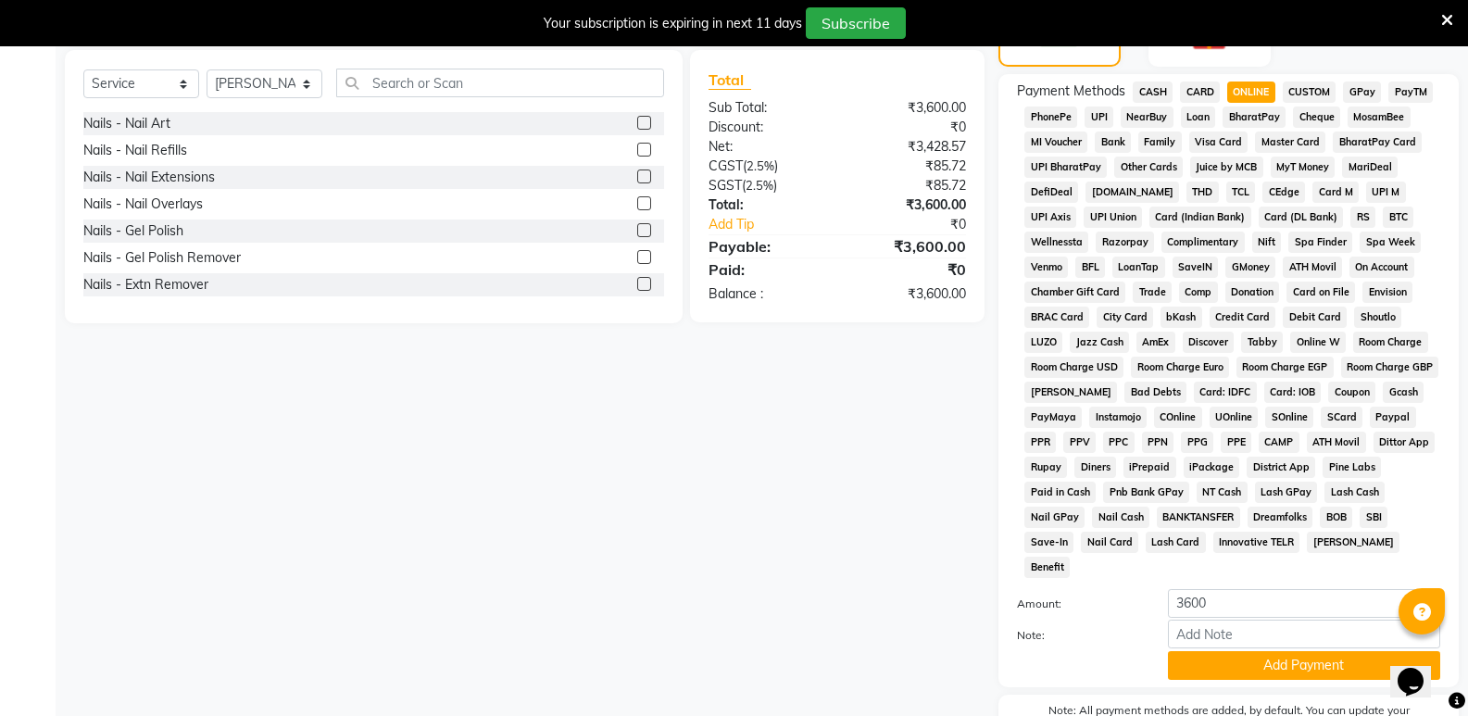
scroll to position [602, 0]
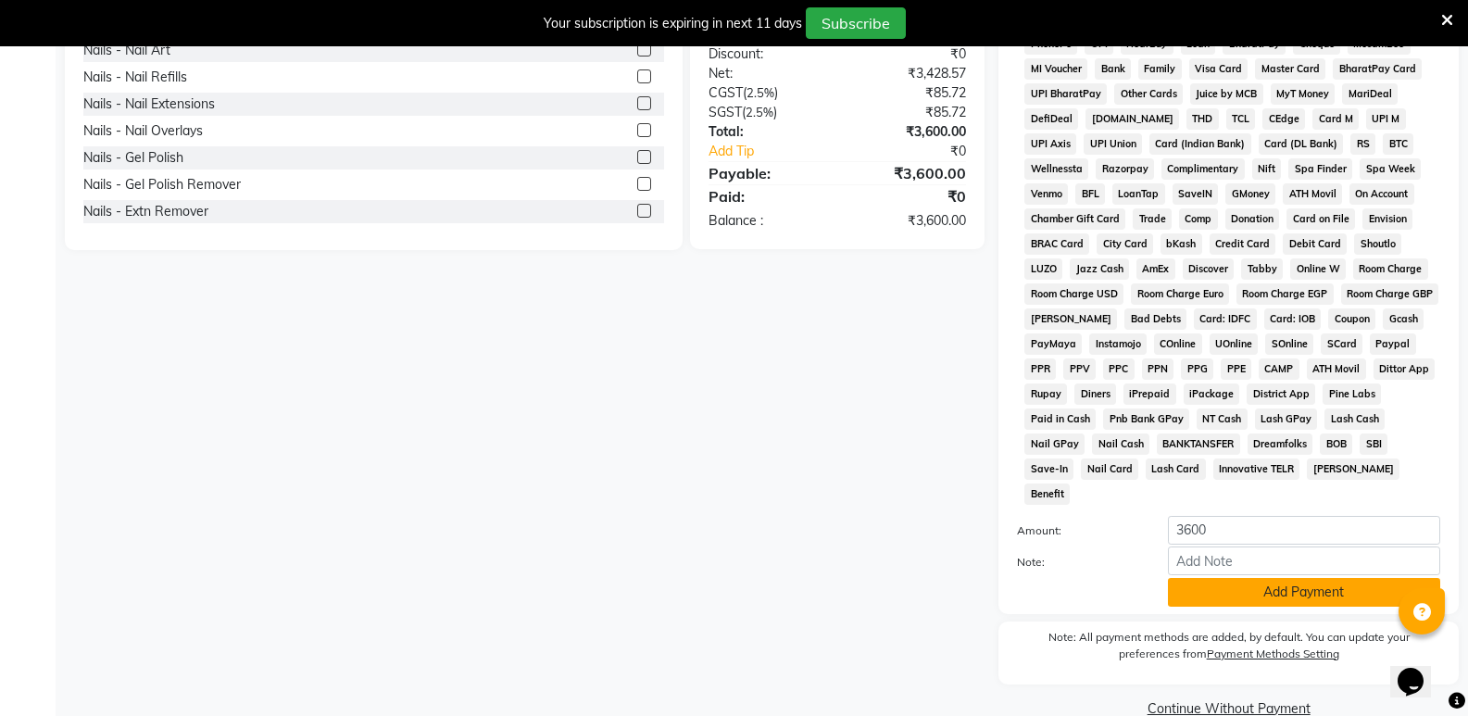
click at [1253, 578] on button "Add Payment" at bounding box center [1304, 592] width 272 height 29
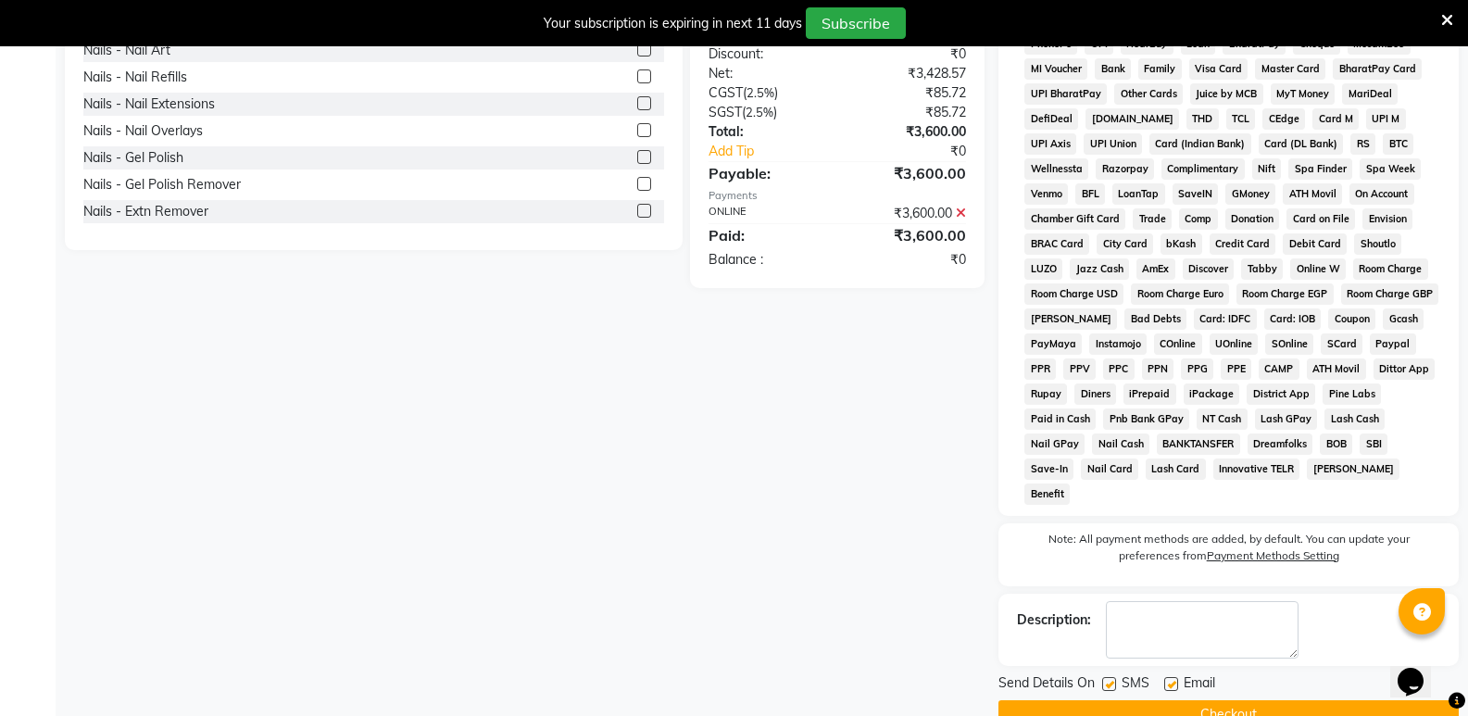
click at [1251, 700] on button "Checkout" at bounding box center [1228, 714] width 460 height 29
